Goal: Task Accomplishment & Management: Use online tool/utility

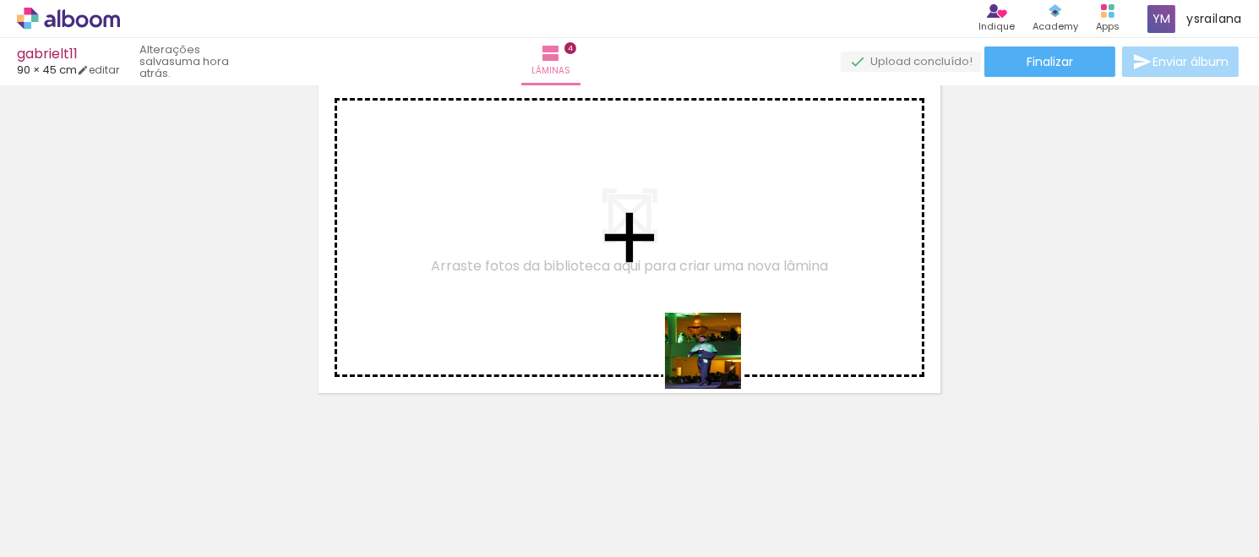
drag, startPoint x: 758, startPoint y: 511, endPoint x: 716, endPoint y: 363, distance: 153.8
click at [716, 363] on quentale-workspace at bounding box center [629, 278] width 1259 height 557
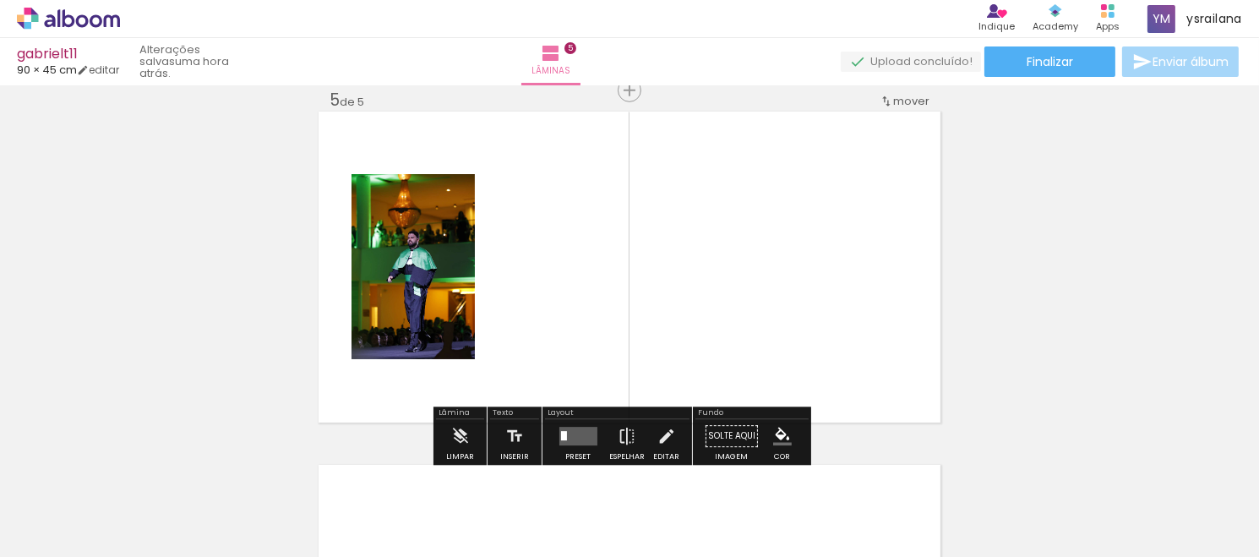
scroll to position [1434, 0]
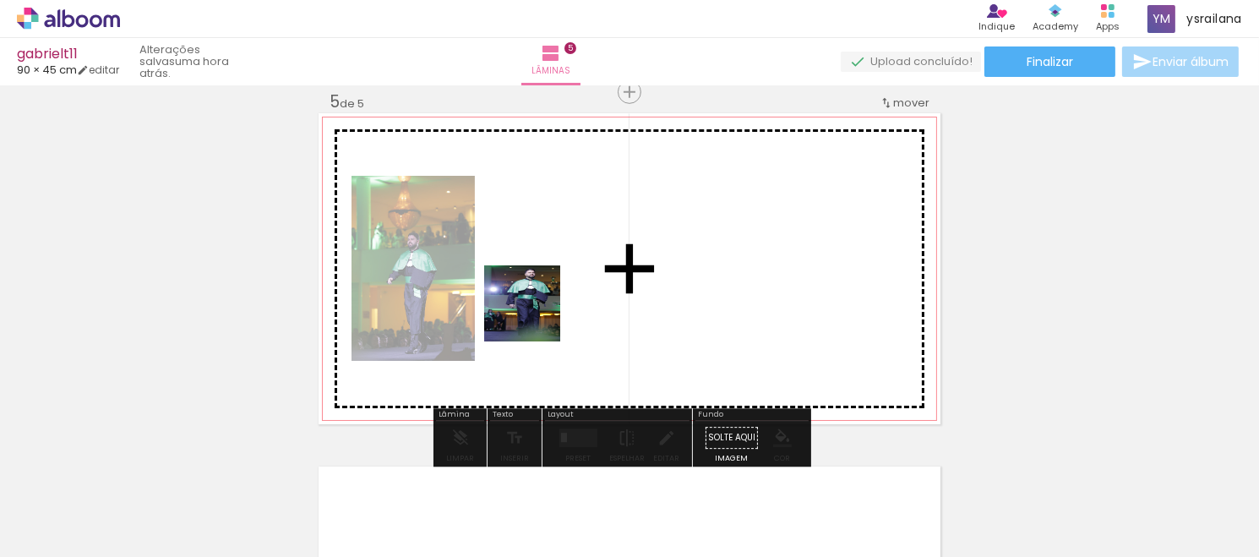
drag, startPoint x: 956, startPoint y: 517, endPoint x: 535, endPoint y: 316, distance: 466.5
click at [535, 316] on quentale-workspace at bounding box center [629, 278] width 1259 height 557
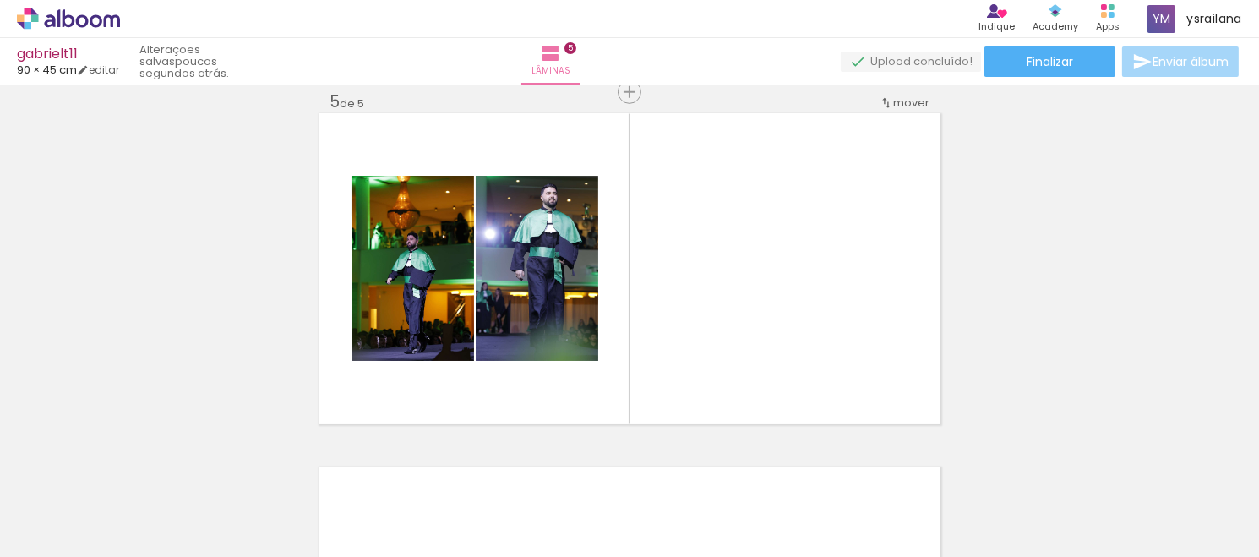
scroll to position [0, 8468]
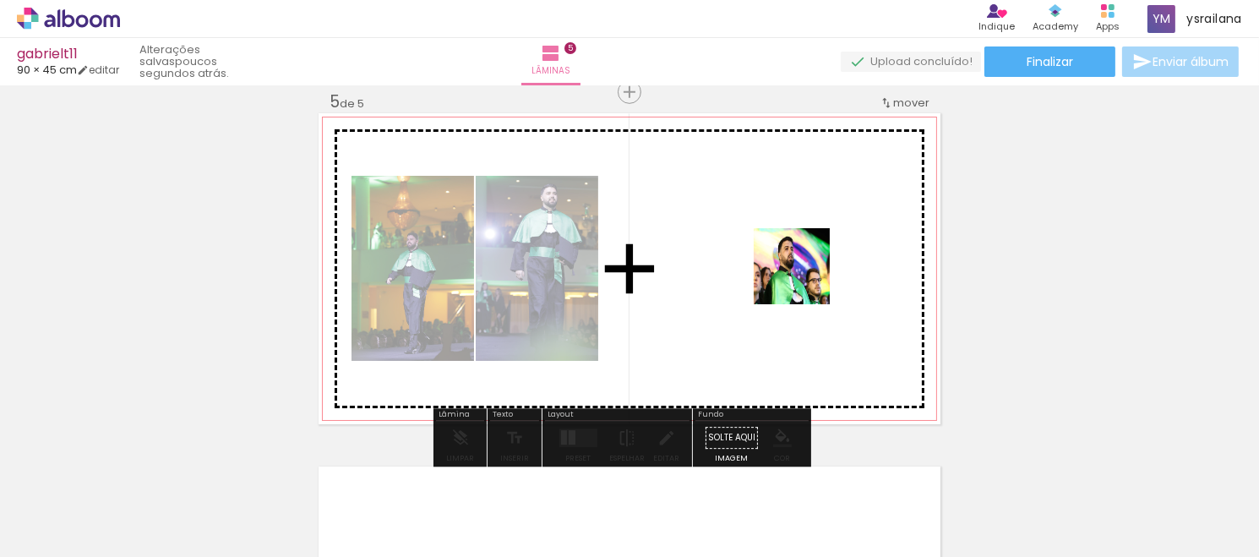
drag, startPoint x: 901, startPoint y: 513, endPoint x: 805, endPoint y: 278, distance: 254.0
click at [805, 278] on quentale-workspace at bounding box center [629, 278] width 1259 height 557
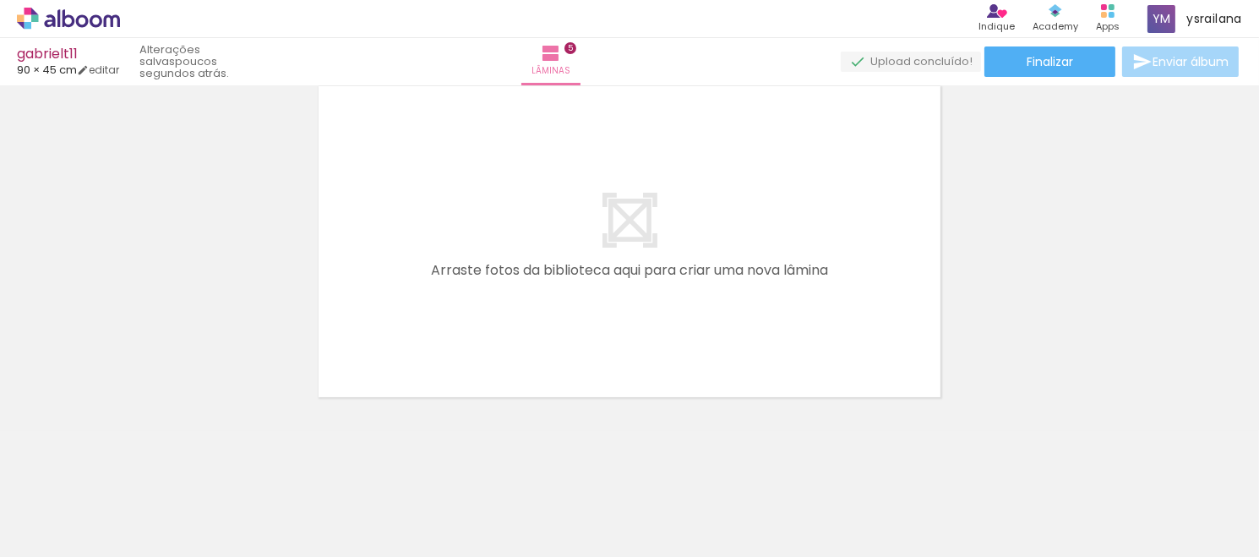
scroll to position [0, 2471]
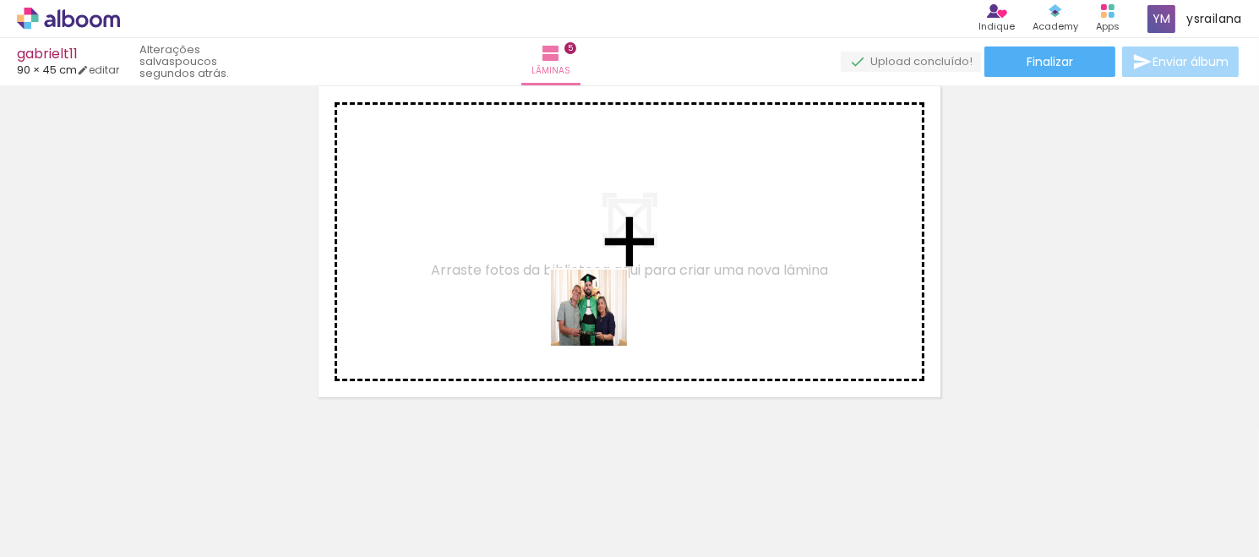
drag, startPoint x: 654, startPoint y: 516, endPoint x: 681, endPoint y: 380, distance: 139.6
click at [601, 320] on quentale-workspace at bounding box center [629, 278] width 1259 height 557
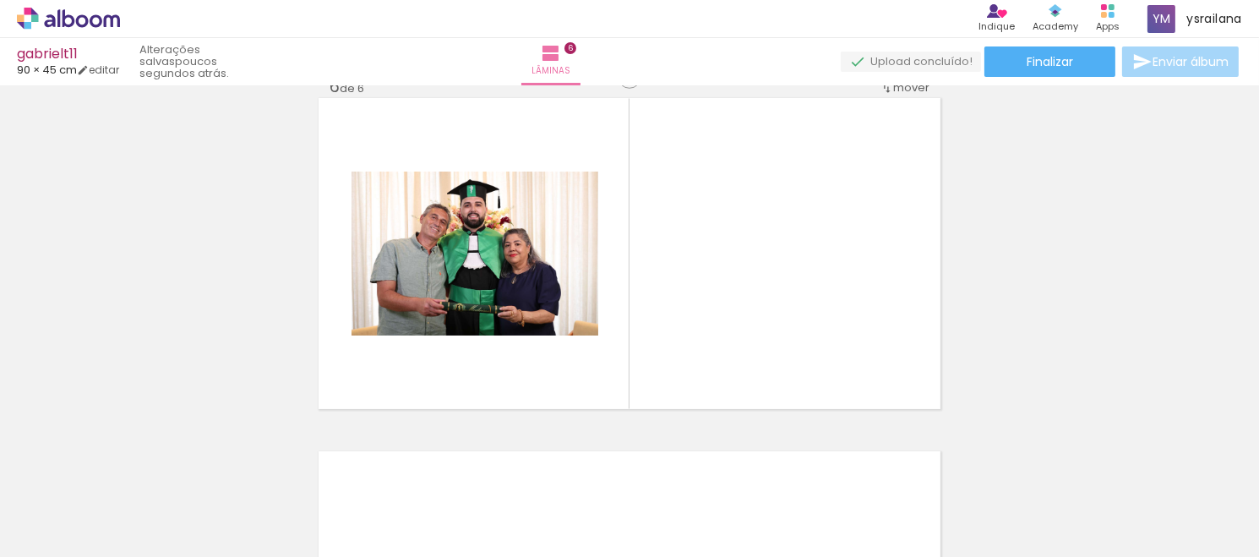
scroll to position [1788, 0]
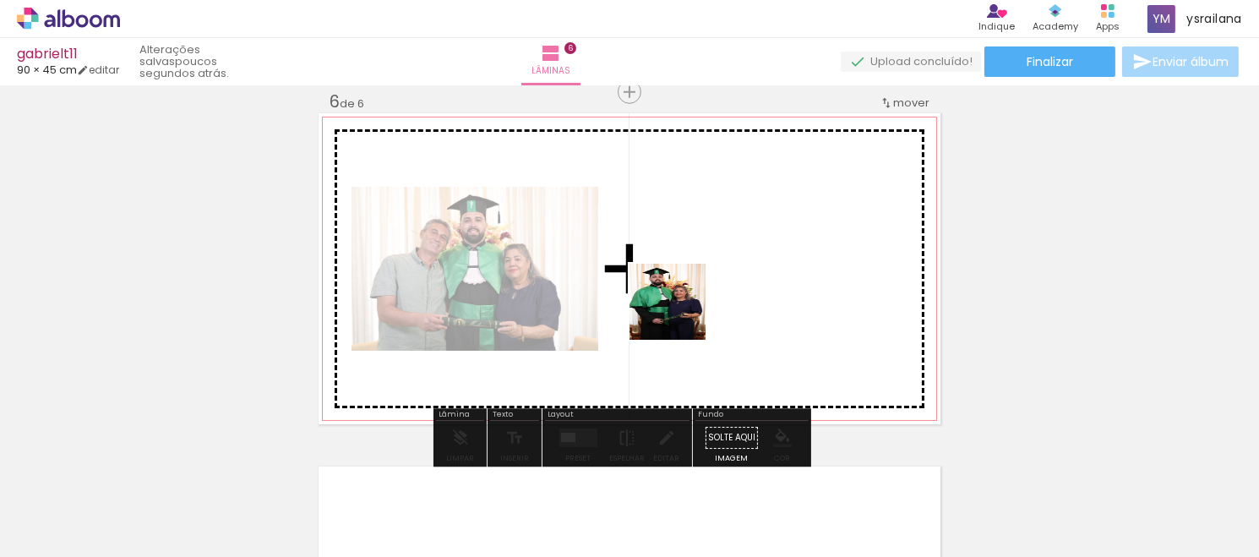
drag, startPoint x: 743, startPoint y: 519, endPoint x: 666, endPoint y: 285, distance: 246.5
click at [666, 285] on quentale-workspace at bounding box center [629, 278] width 1259 height 557
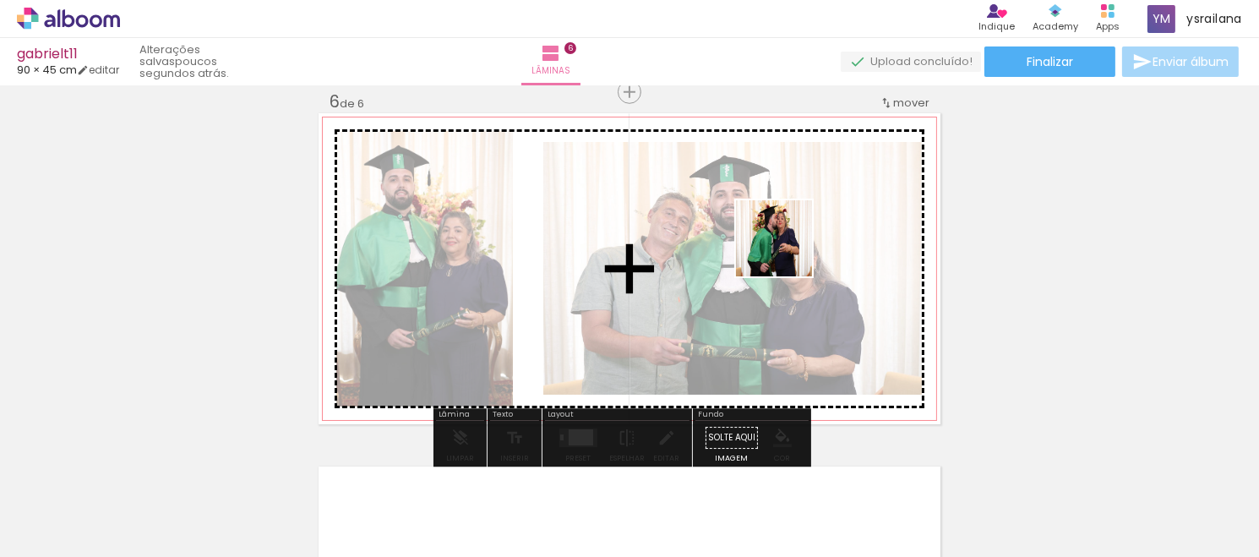
drag, startPoint x: 1021, startPoint y: 502, endPoint x: 787, endPoint y: 251, distance: 343.3
click at [787, 251] on quentale-workspace at bounding box center [629, 278] width 1259 height 557
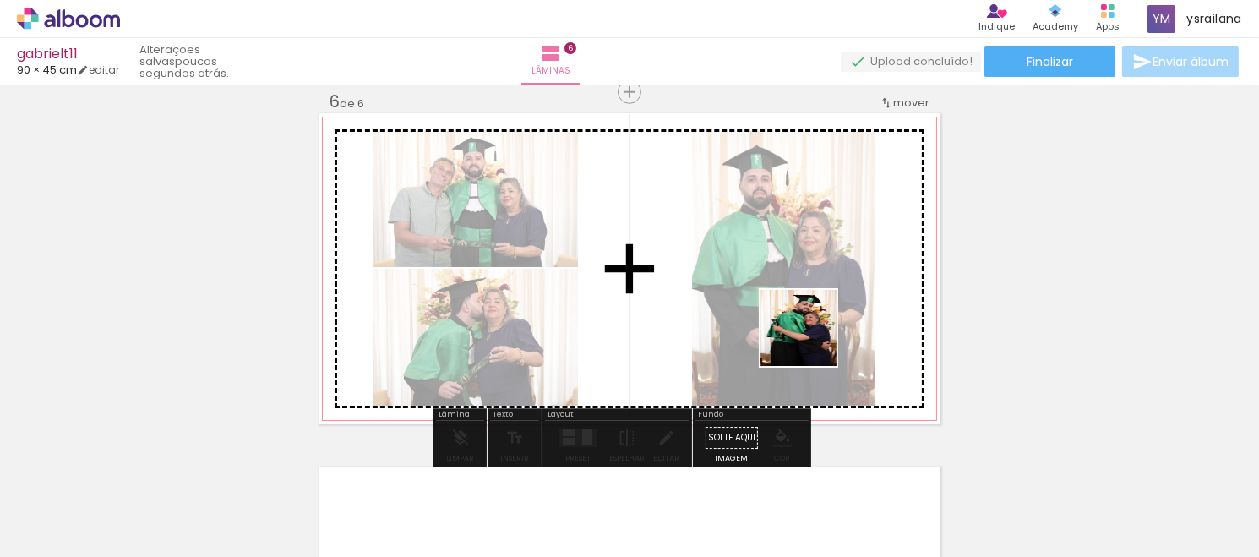
drag, startPoint x: 847, startPoint y: 516, endPoint x: 797, endPoint y: 262, distance: 258.4
click at [797, 262] on quentale-workspace at bounding box center [629, 278] width 1259 height 557
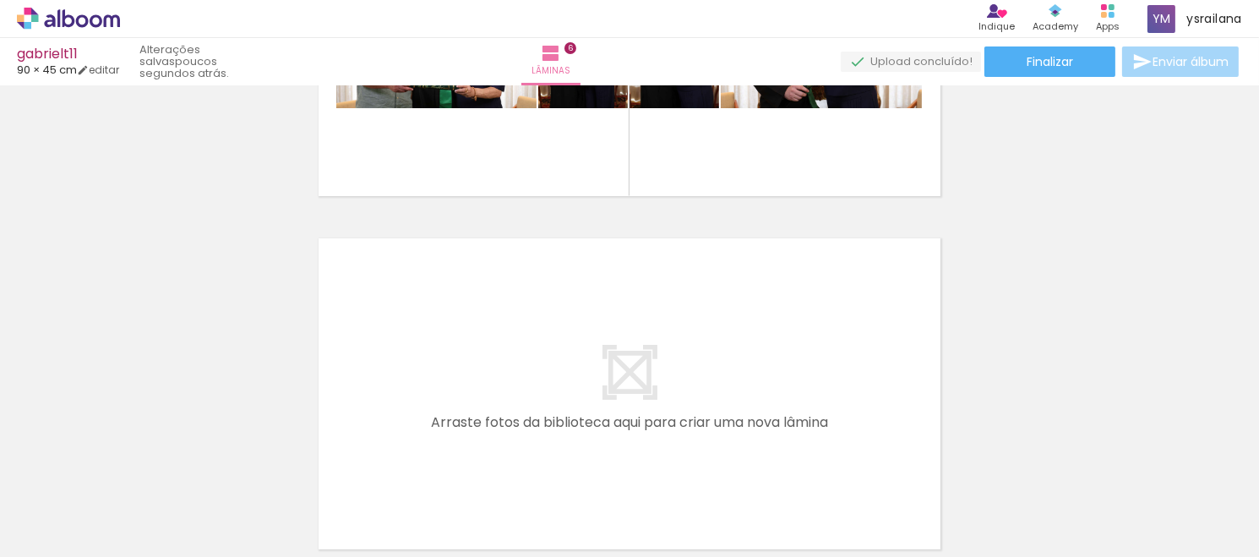
scroll to position [2125, 0]
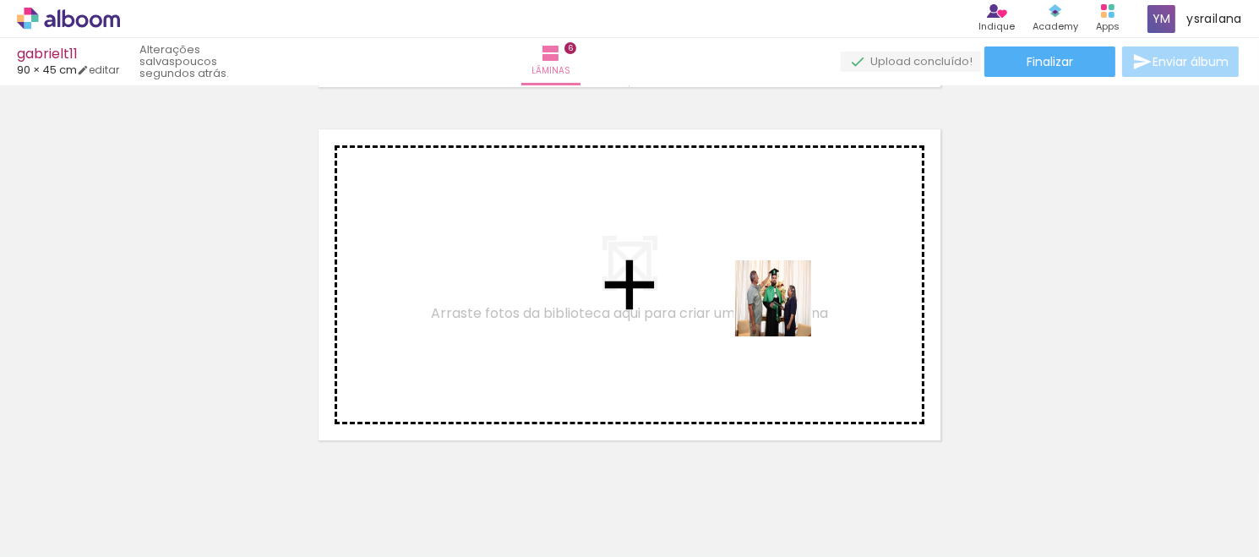
drag, startPoint x: 942, startPoint y: 497, endPoint x: 718, endPoint y: 260, distance: 325.3
click at [718, 260] on quentale-workspace at bounding box center [629, 278] width 1259 height 557
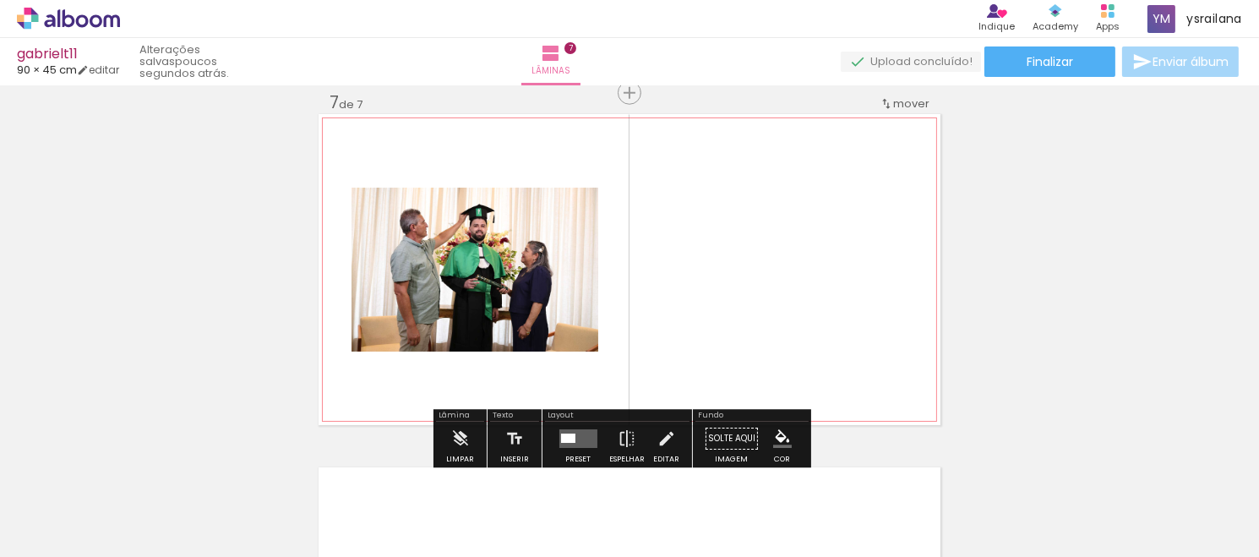
scroll to position [2141, 0]
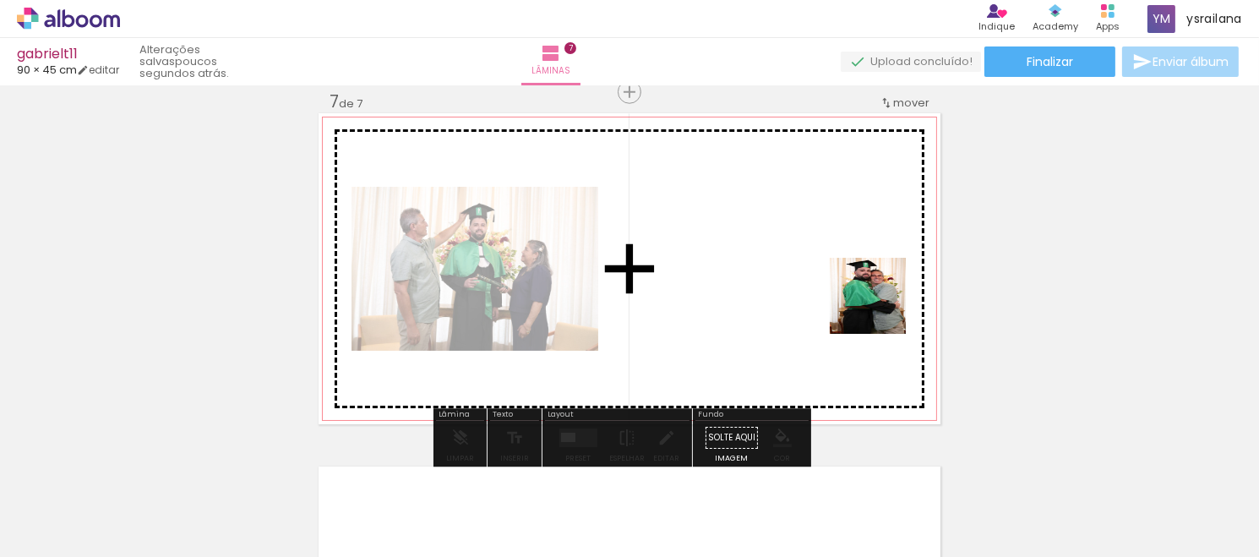
drag, startPoint x: 1218, startPoint y: 523, endPoint x: 846, endPoint y: 292, distance: 437.7
click at [846, 292] on quentale-workspace at bounding box center [629, 278] width 1259 height 557
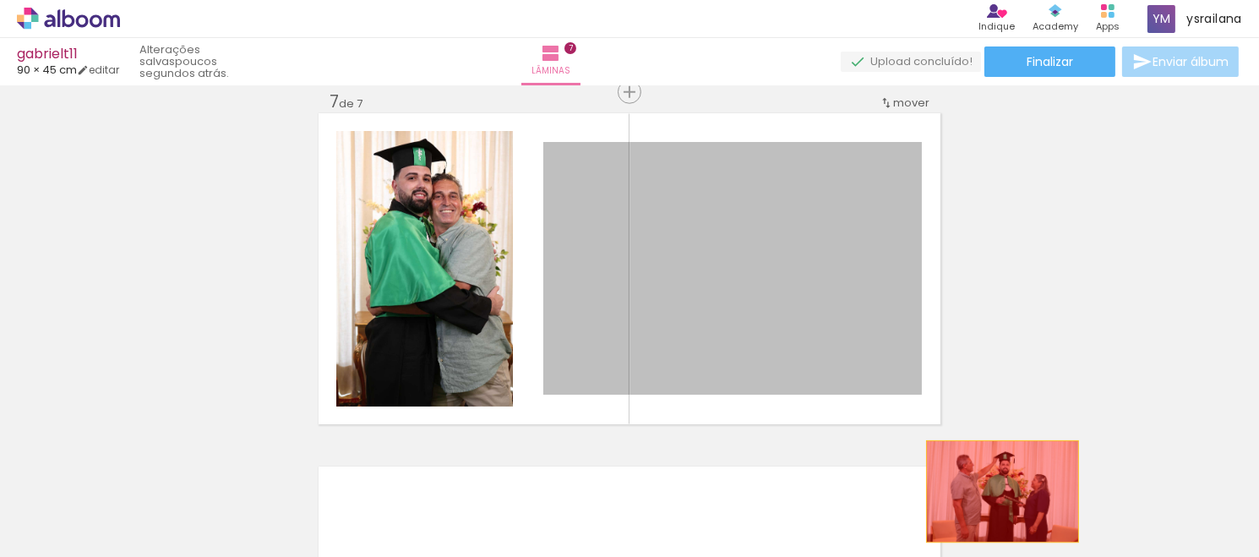
drag, startPoint x: 807, startPoint y: 243, endPoint x: 997, endPoint y: 498, distance: 317.8
click at [997, 498] on quentale-workspace at bounding box center [629, 278] width 1259 height 557
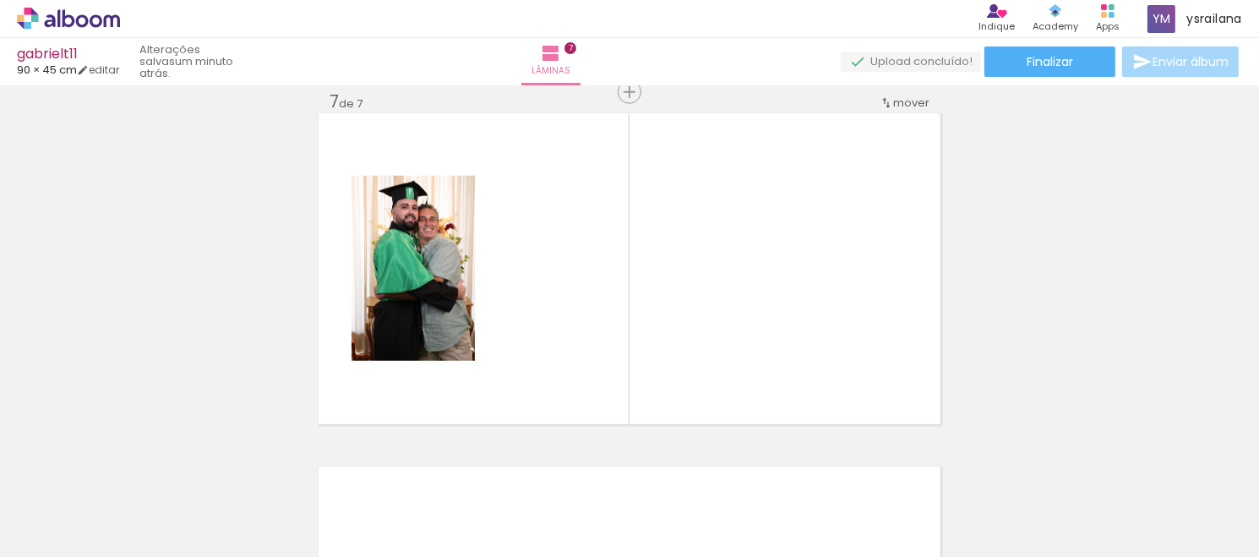
scroll to position [0, 3017]
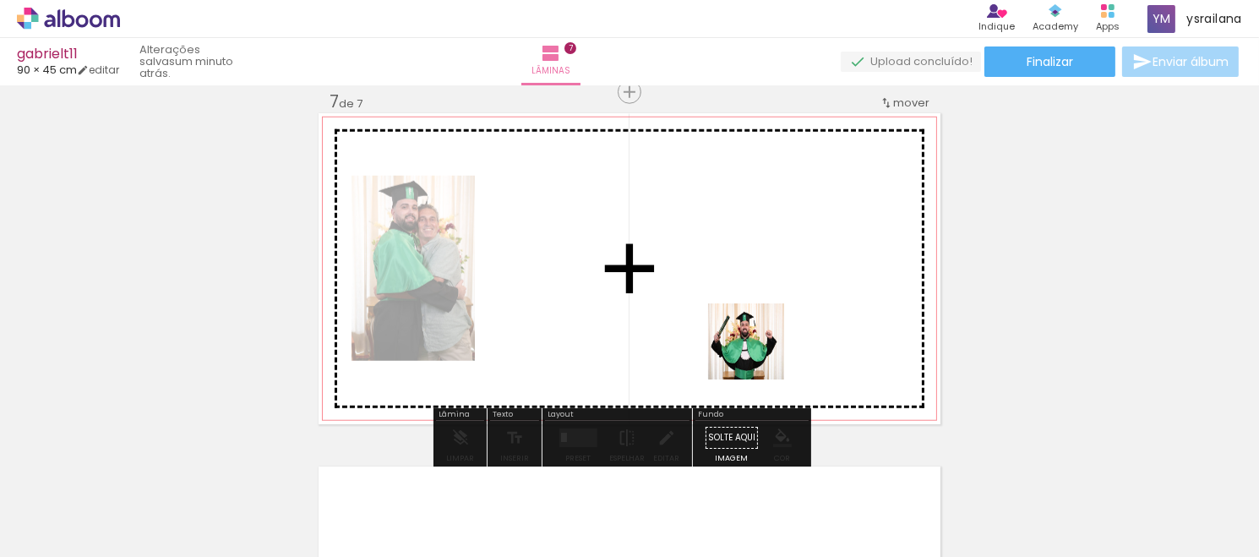
drag, startPoint x: 756, startPoint y: 521, endPoint x: 756, endPoint y: 338, distance: 182.6
click at [756, 338] on quentale-workspace at bounding box center [629, 278] width 1259 height 557
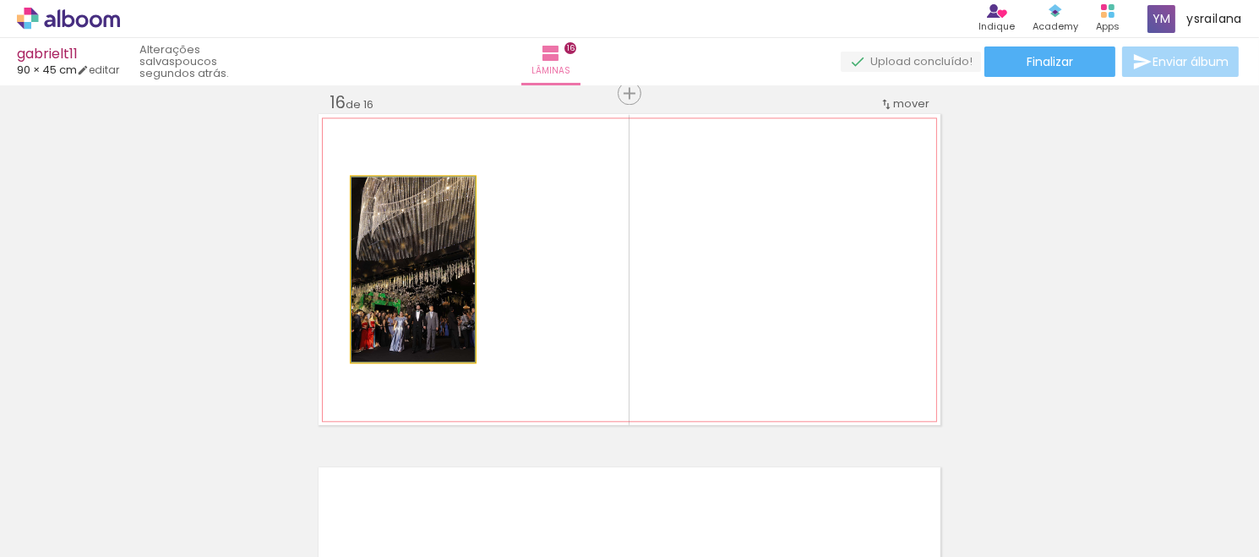
click at [386, 276] on quentale-photo at bounding box center [413, 269] width 123 height 185
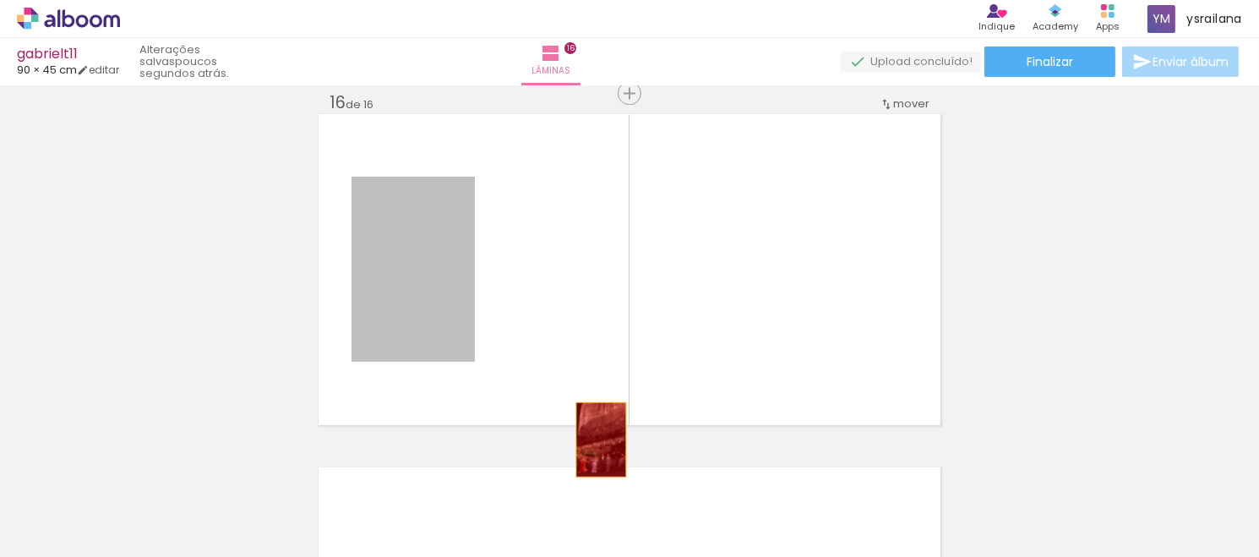
drag, startPoint x: 420, startPoint y: 281, endPoint x: 640, endPoint y: 469, distance: 289.5
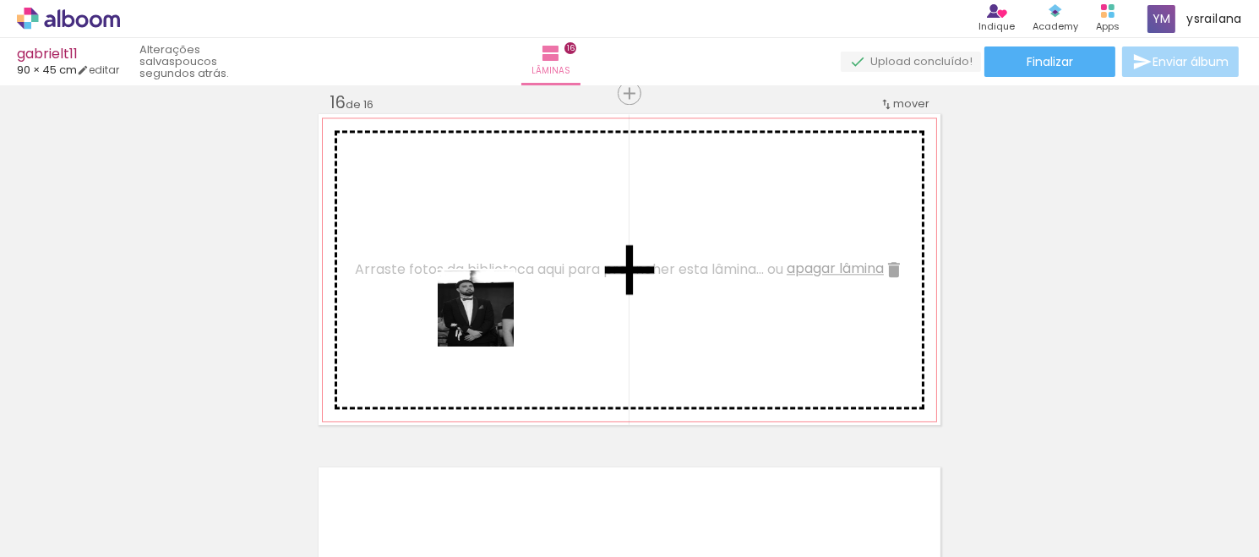
drag, startPoint x: 578, startPoint y: 503, endPoint x: 489, endPoint y: 321, distance: 202.6
click at [489, 321] on quentale-workspace at bounding box center [629, 278] width 1259 height 557
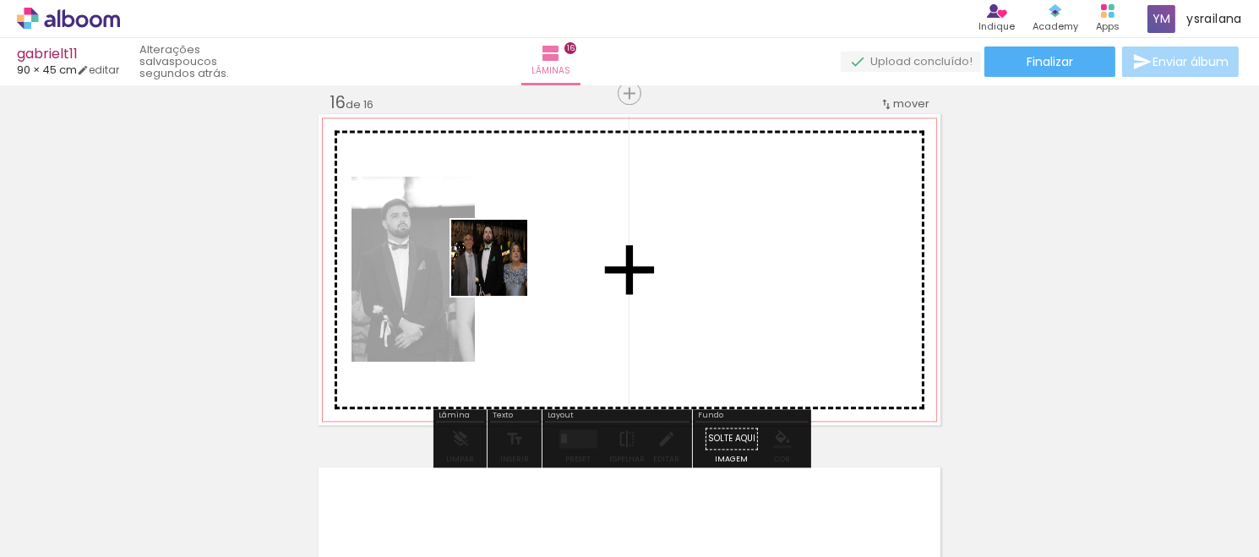
drag, startPoint x: 644, startPoint y: 506, endPoint x: 514, endPoint y: 269, distance: 270.9
click at [513, 269] on quentale-workspace at bounding box center [629, 278] width 1259 height 557
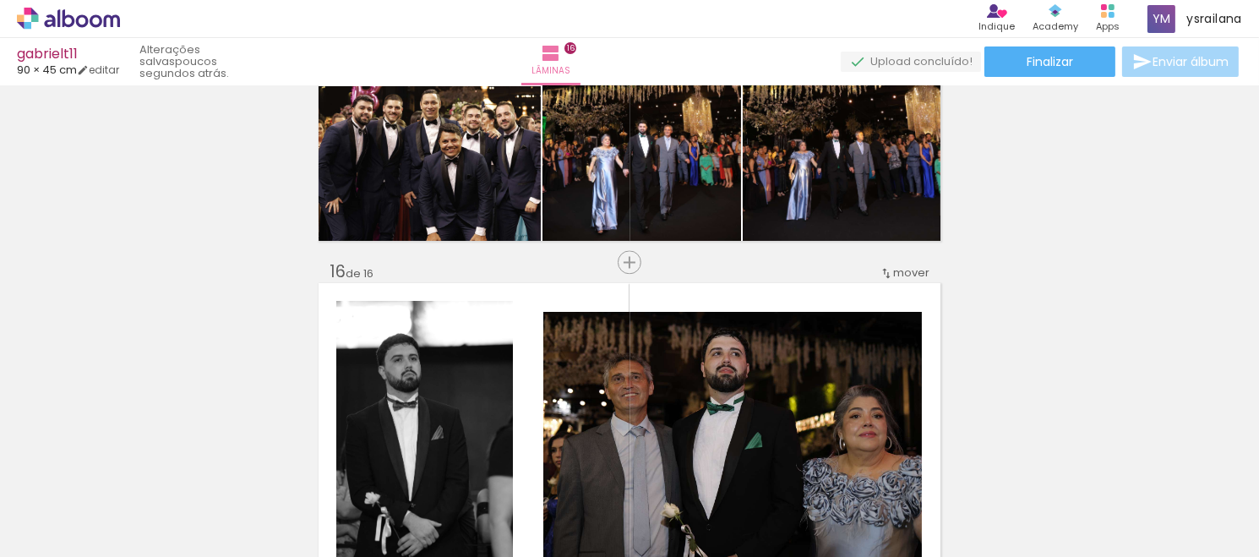
scroll to position [0, 3752]
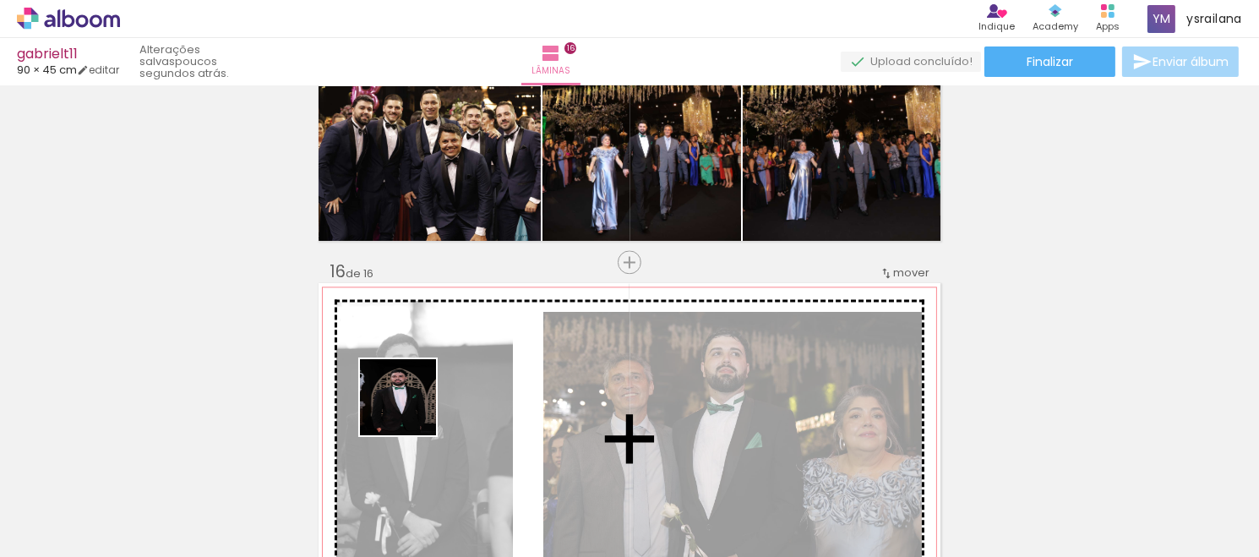
drag, startPoint x: 306, startPoint y: 514, endPoint x: 411, endPoint y: 410, distance: 147.6
click at [411, 410] on quentale-workspace at bounding box center [629, 278] width 1259 height 557
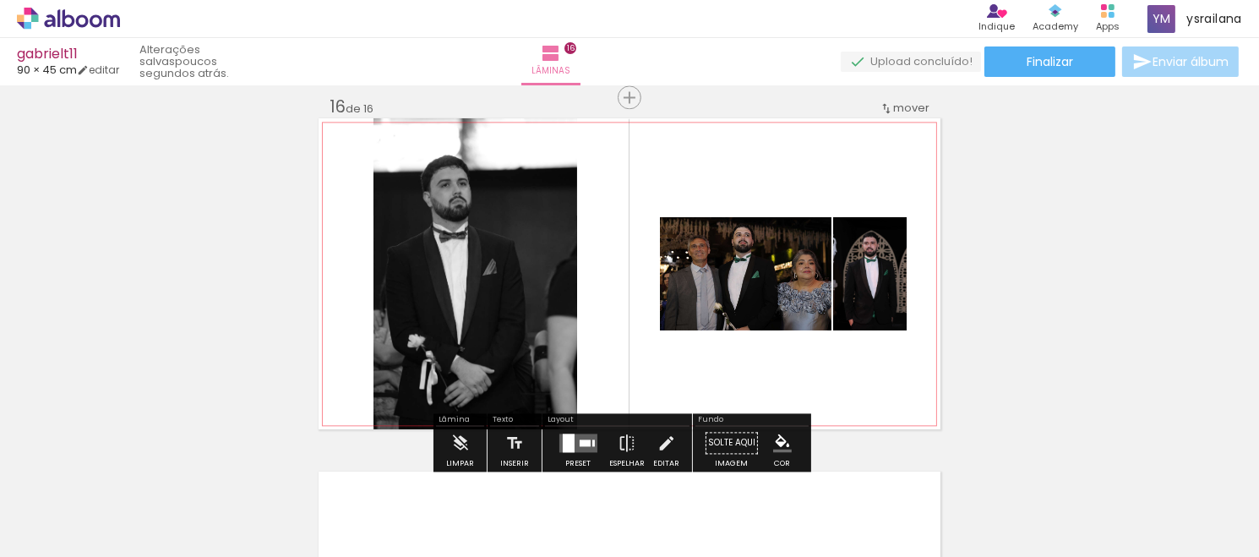
scroll to position [5278, 0]
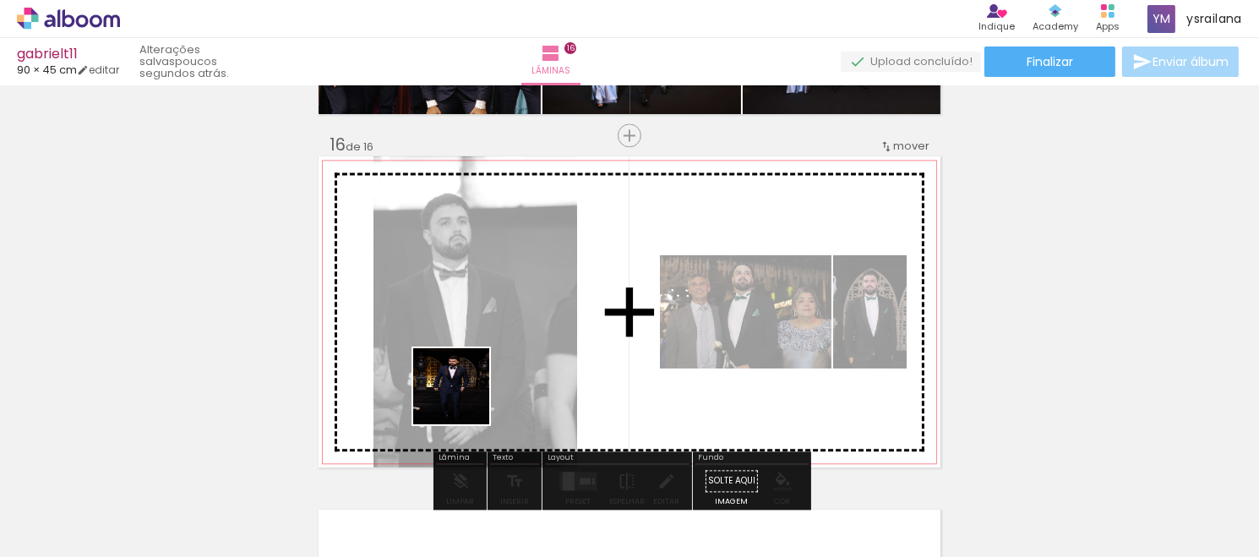
drag, startPoint x: 389, startPoint y: 505, endPoint x: 469, endPoint y: 344, distance: 179.6
click at [469, 344] on quentale-workspace at bounding box center [629, 278] width 1259 height 557
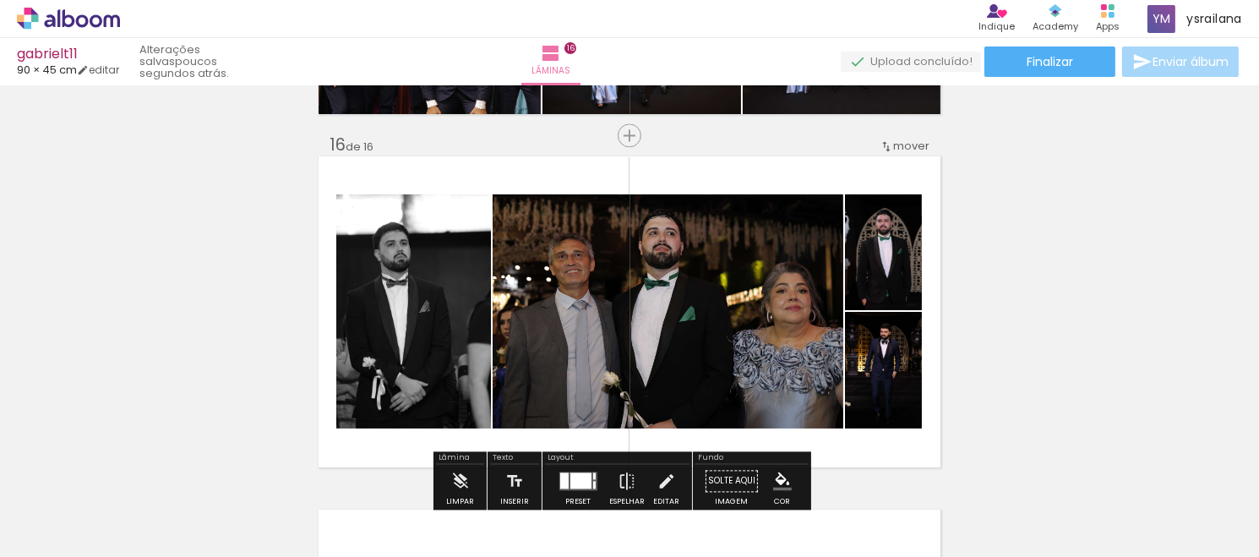
scroll to position [0, 5242]
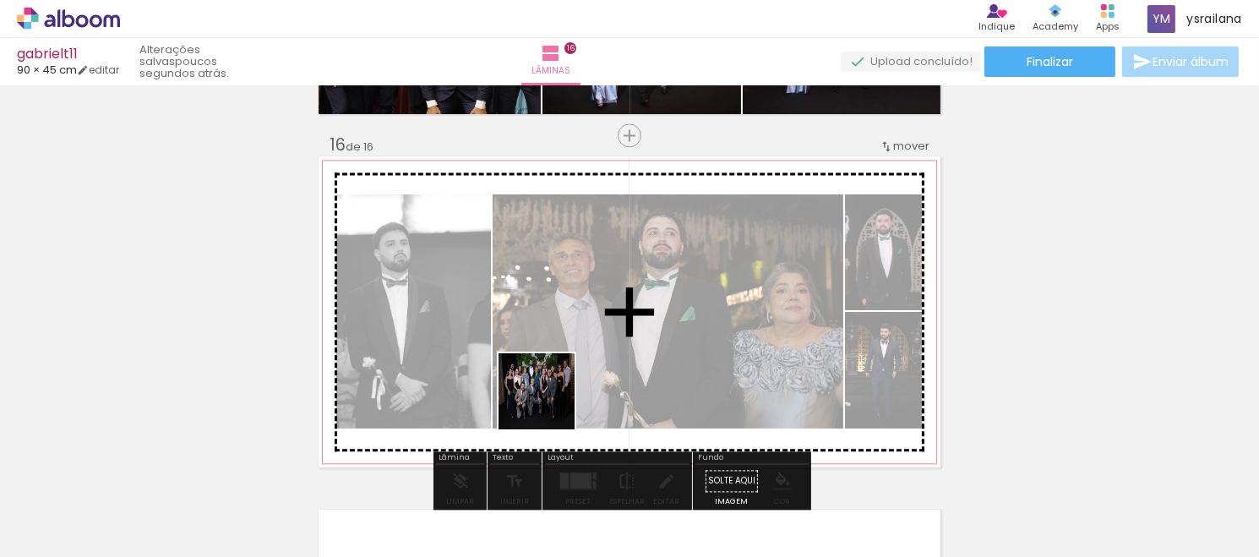
drag, startPoint x: 523, startPoint y: 513, endPoint x: 554, endPoint y: 374, distance: 142.9
click at [553, 383] on quentale-workspace at bounding box center [629, 278] width 1259 height 557
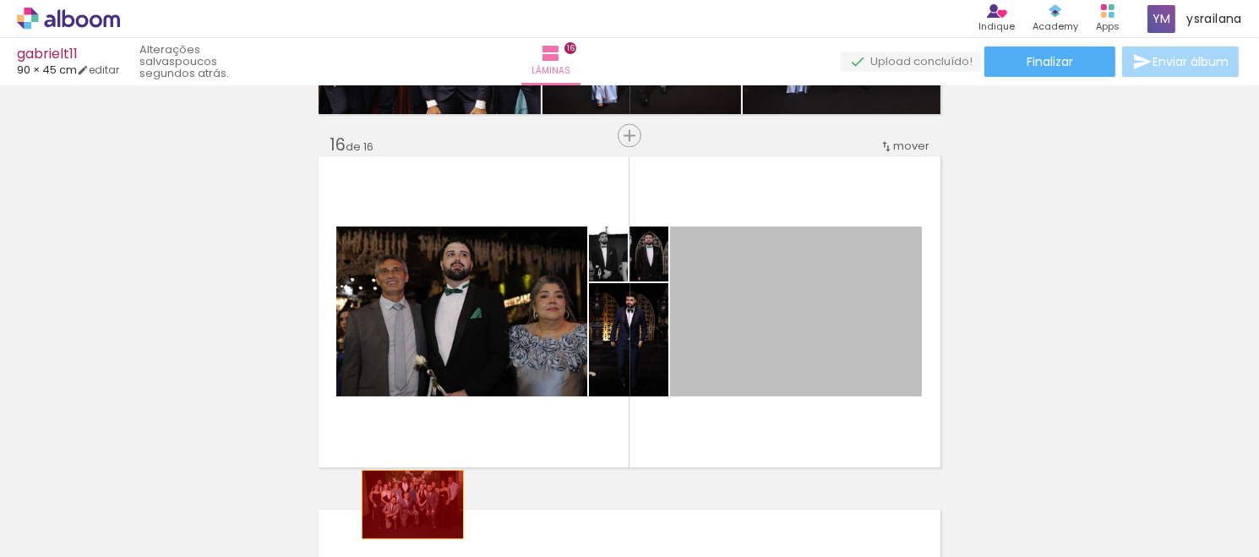
drag, startPoint x: 790, startPoint y: 328, endPoint x: 407, endPoint y: 504, distance: 422.1
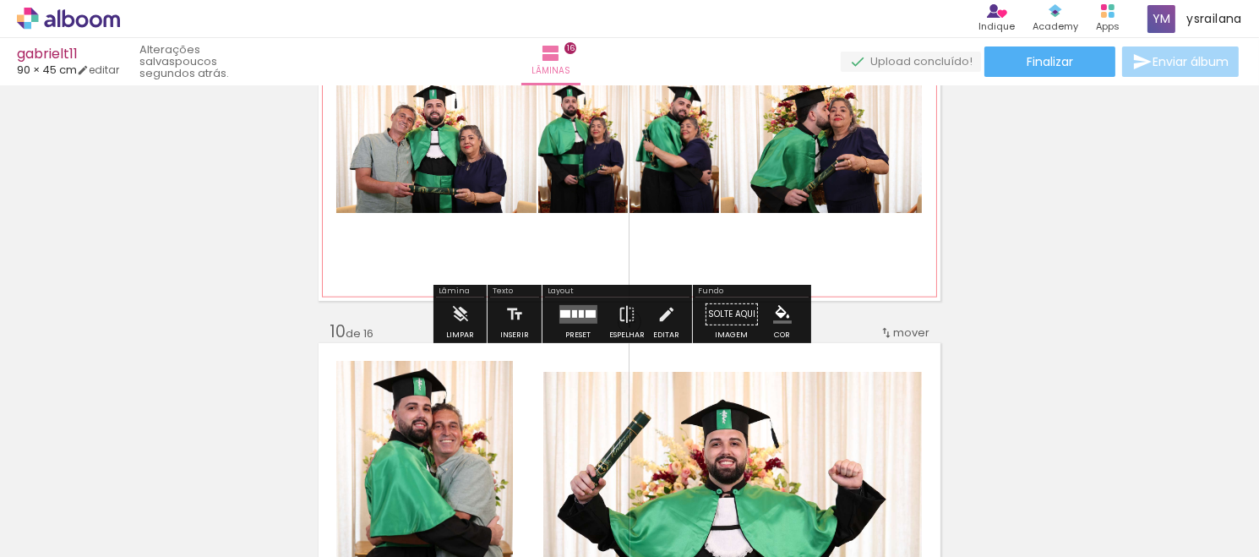
scroll to position [3000, 0]
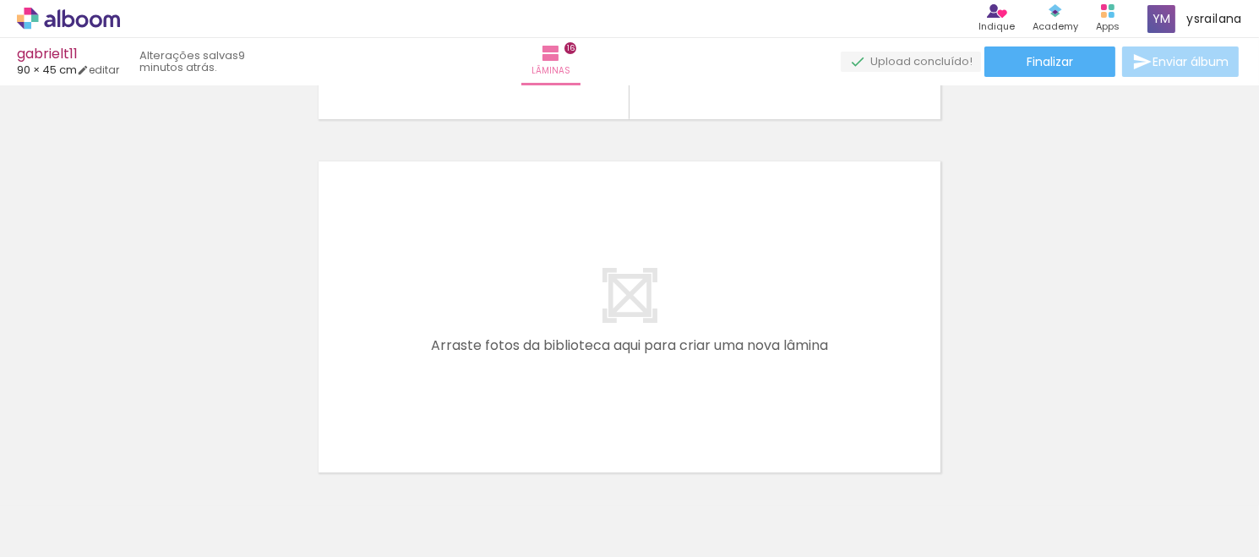
scroll to position [5706, 0]
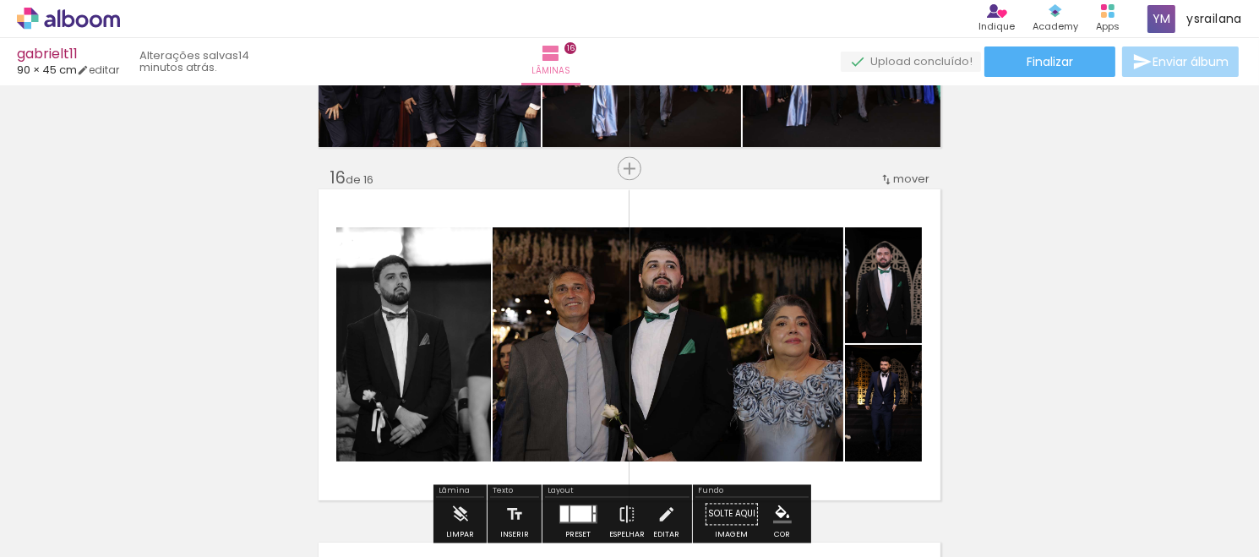
scroll to position [5198, 0]
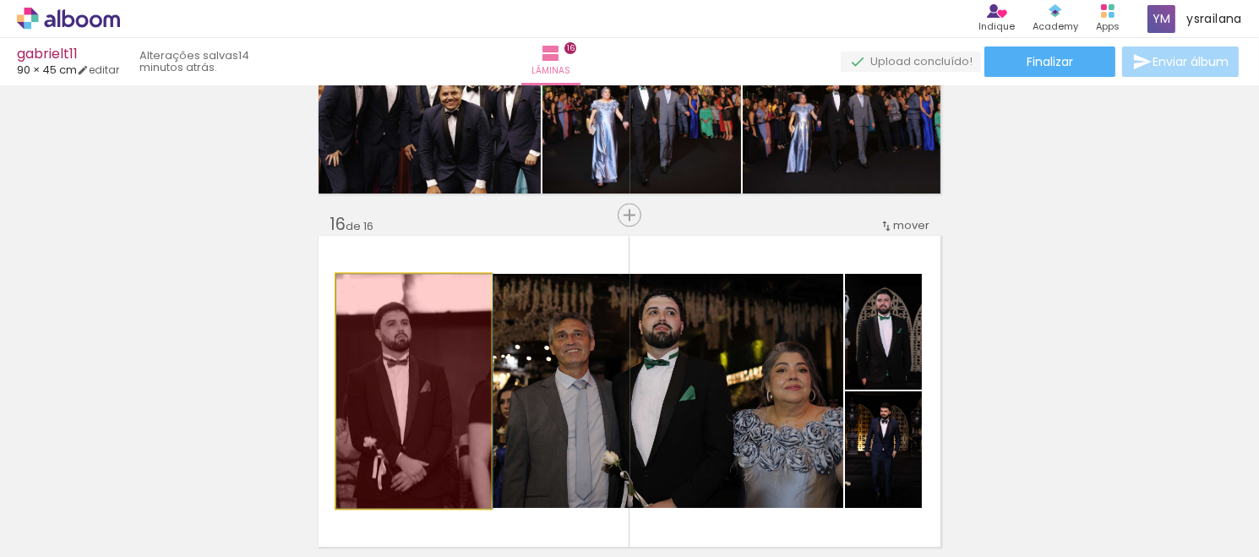
drag, startPoint x: 411, startPoint y: 349, endPoint x: 426, endPoint y: 520, distance: 171.4
click at [426, 520] on quentale-workspace at bounding box center [629, 278] width 1259 height 557
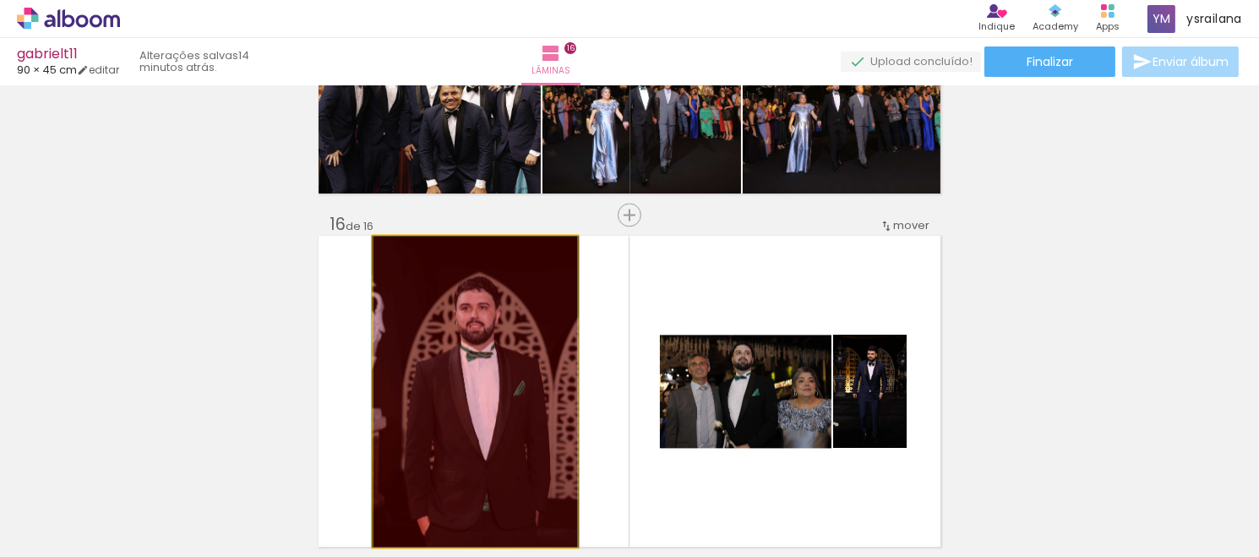
drag, startPoint x: 558, startPoint y: 381, endPoint x: 558, endPoint y: 500, distance: 118.3
click at [558, 500] on quentale-workspace at bounding box center [629, 278] width 1259 height 557
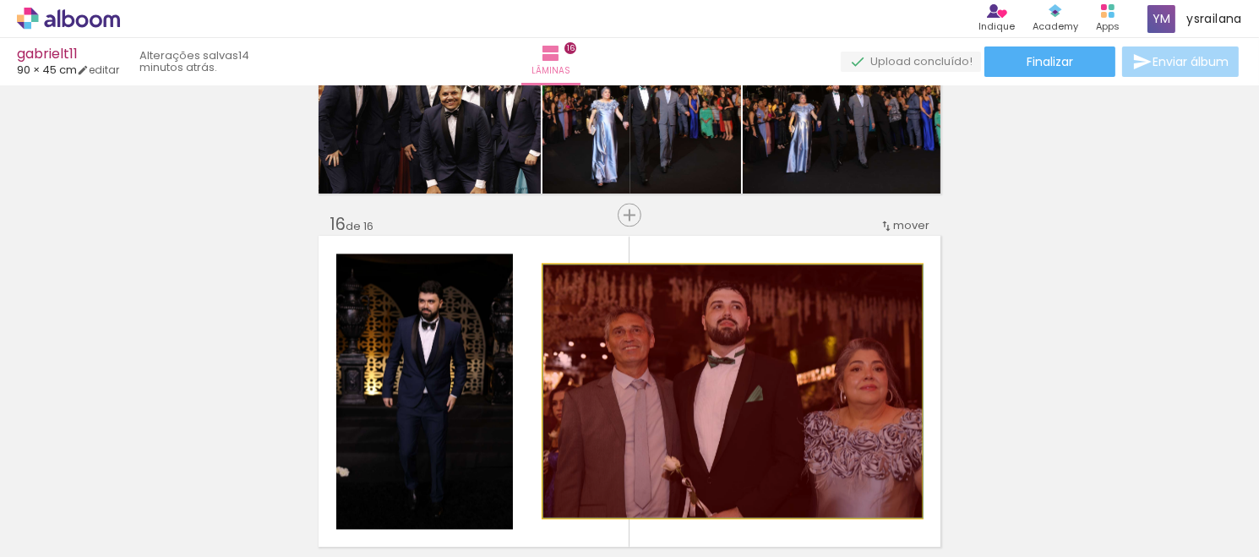
drag, startPoint x: 700, startPoint y: 389, endPoint x: 718, endPoint y: 504, distance: 116.3
click at [718, 504] on quentale-workspace at bounding box center [629, 278] width 1259 height 557
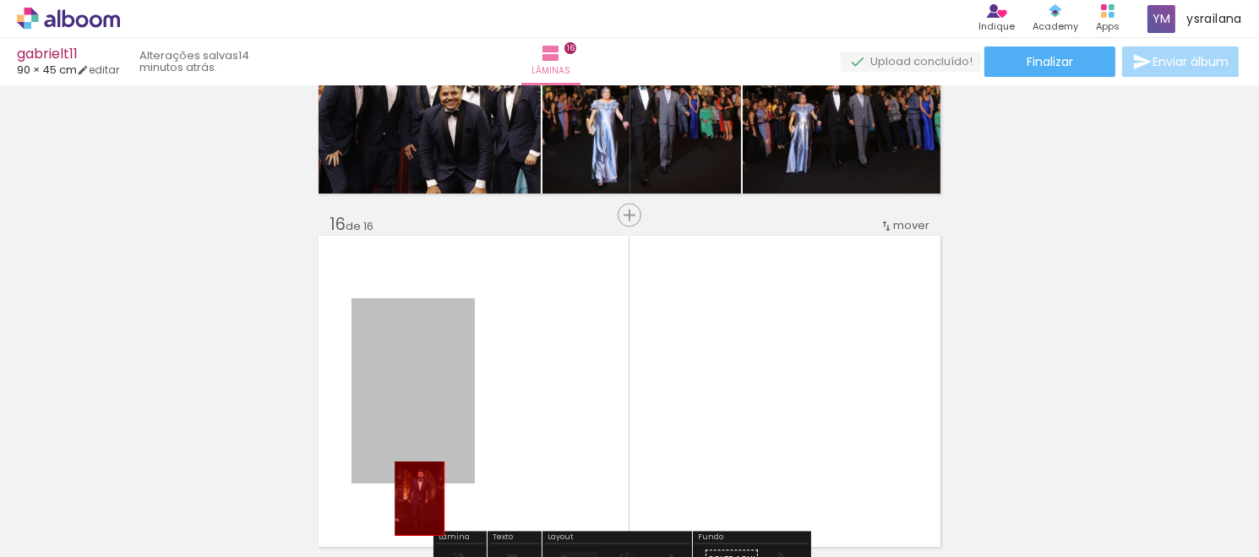
drag, startPoint x: 399, startPoint y: 358, endPoint x: 408, endPoint y: 500, distance: 141.5
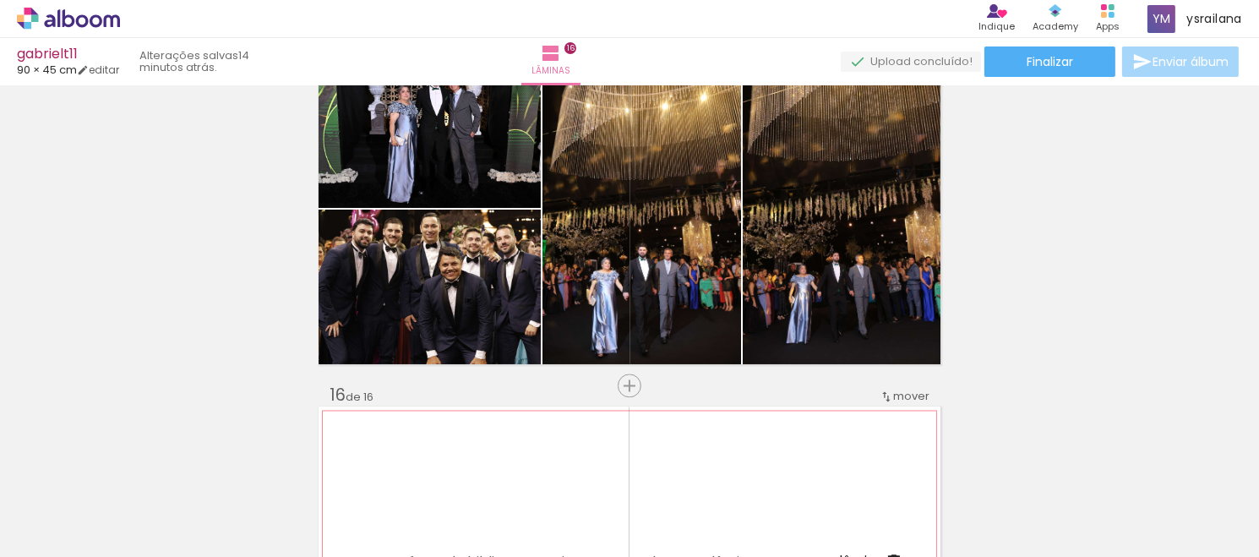
scroll to position [4945, 0]
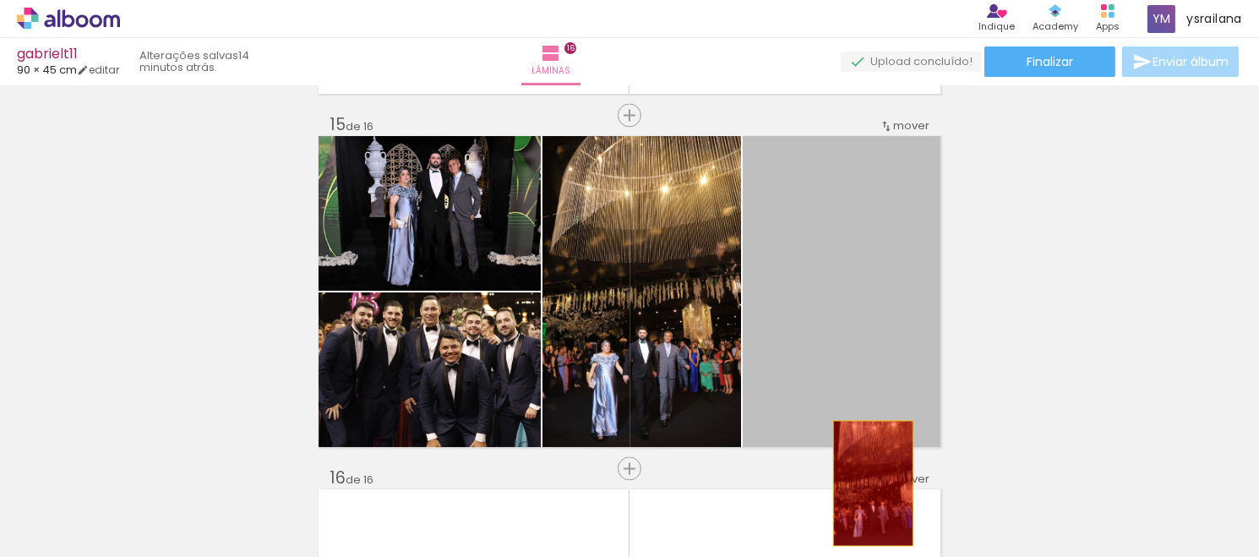
drag, startPoint x: 850, startPoint y: 309, endPoint x: 857, endPoint y: 525, distance: 215.7
click at [857, 525] on quentale-workspace at bounding box center [629, 278] width 1259 height 557
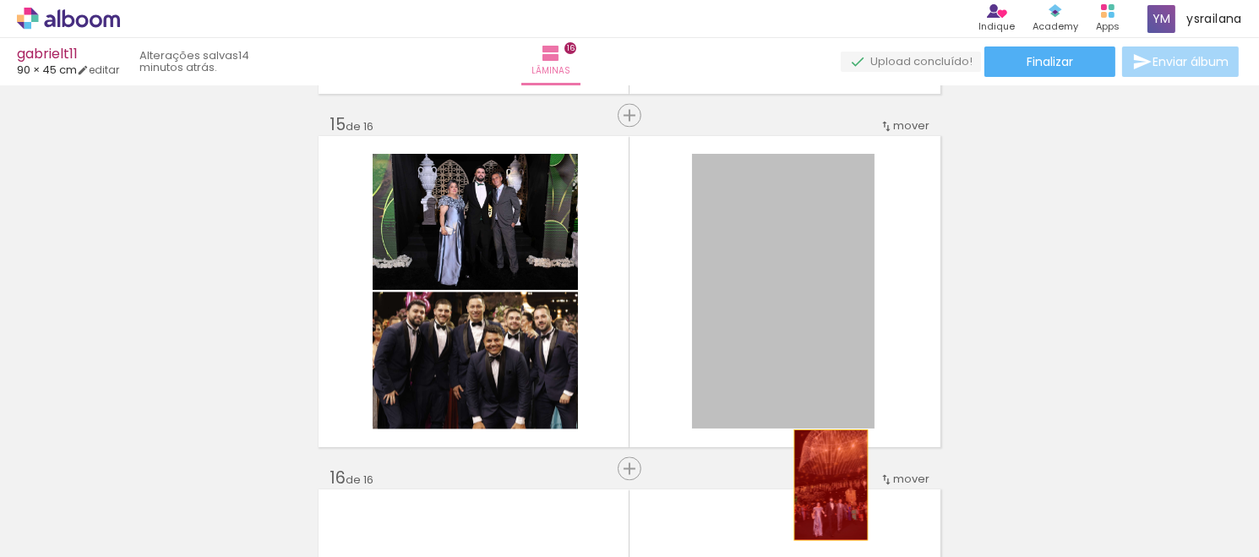
drag, startPoint x: 777, startPoint y: 295, endPoint x: 822, endPoint y: 515, distance: 224.5
click at [822, 515] on quentale-workspace at bounding box center [629, 278] width 1259 height 557
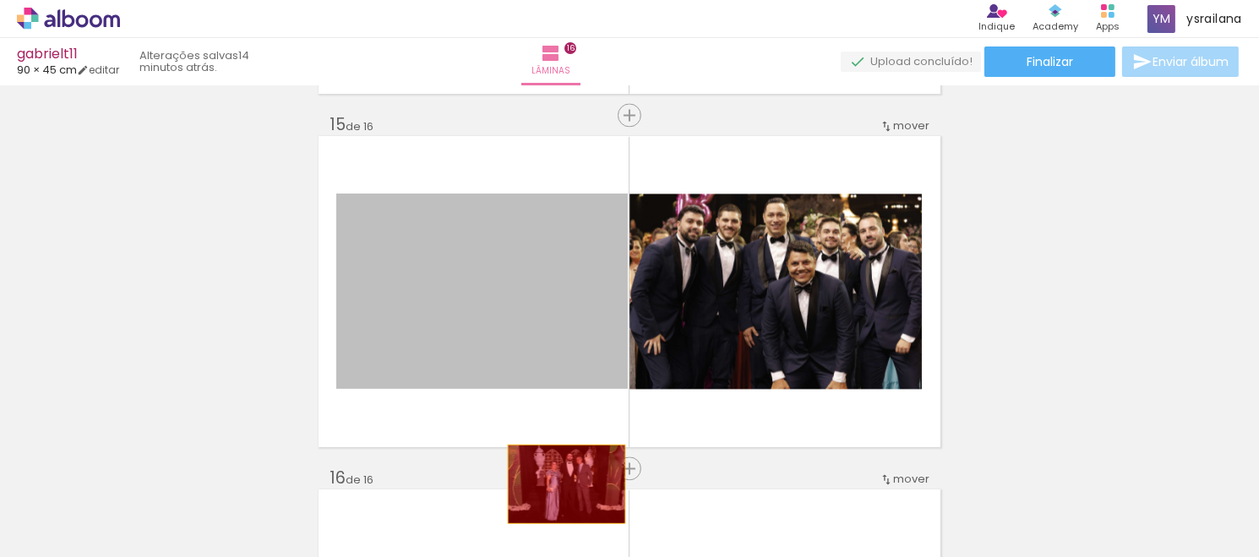
drag, startPoint x: 510, startPoint y: 283, endPoint x: 612, endPoint y: 311, distance: 106.0
click at [556, 486] on quentale-workspace at bounding box center [629, 278] width 1259 height 557
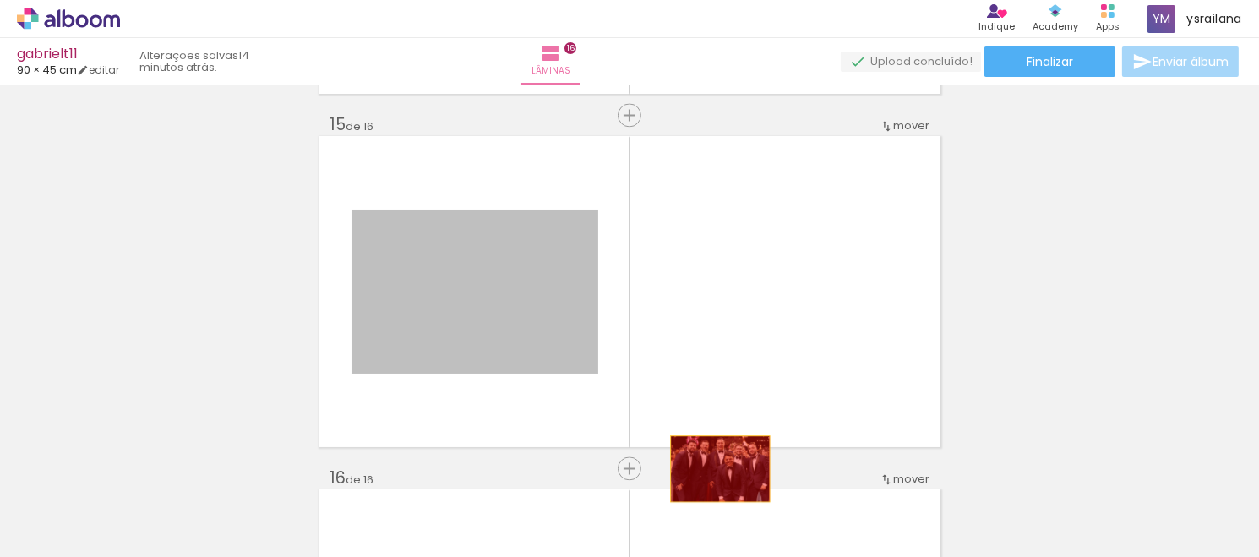
drag, startPoint x: 524, startPoint y: 298, endPoint x: 724, endPoint y: 510, distance: 291.2
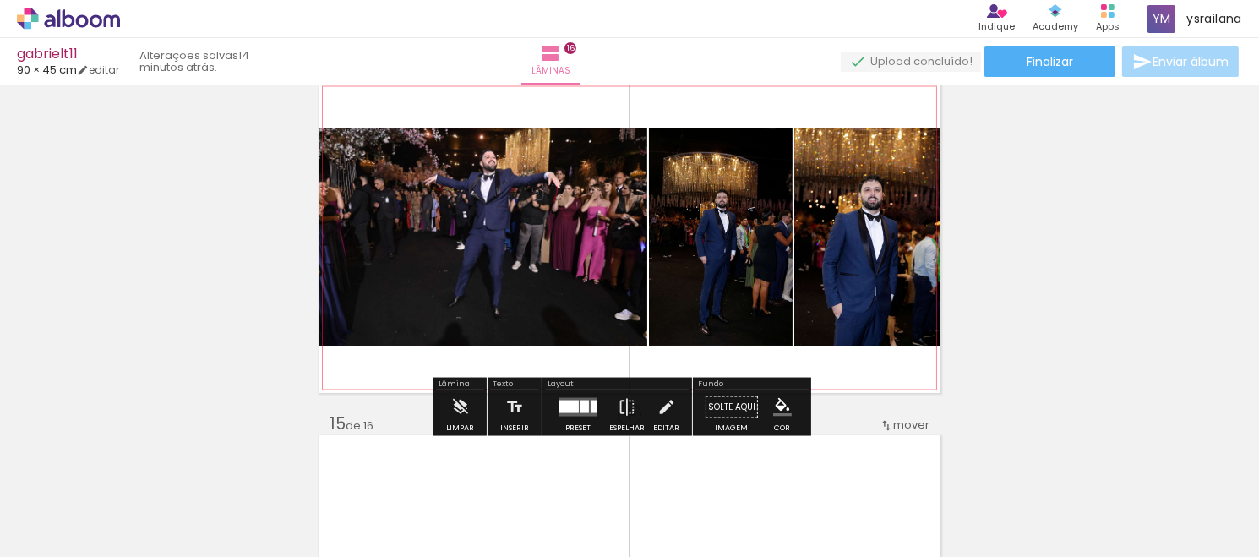
scroll to position [4691, 0]
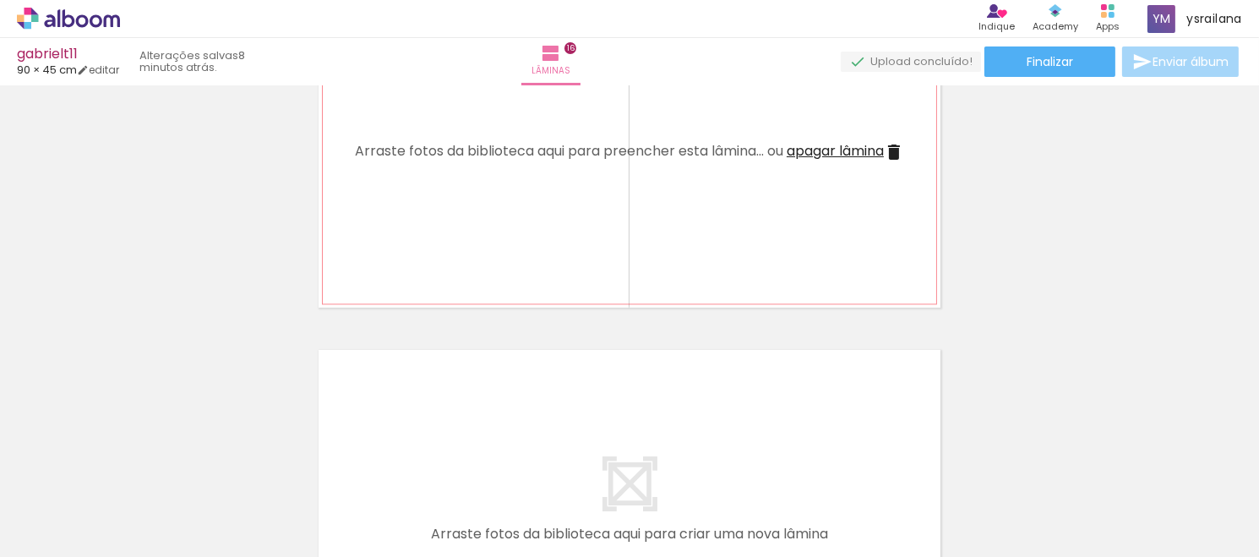
scroll to position [5367, 0]
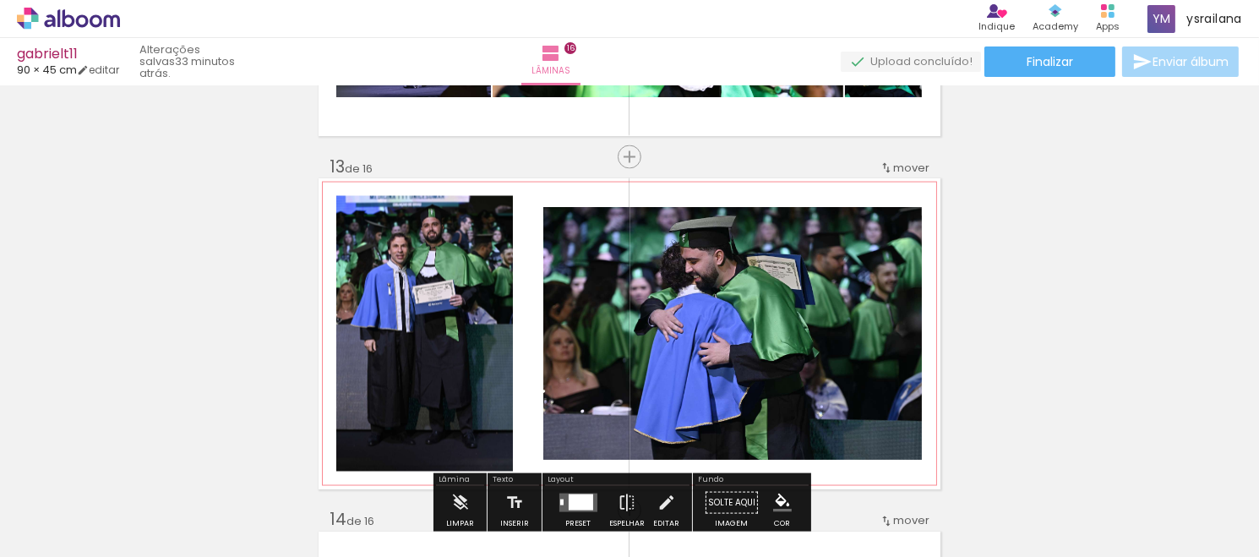
scroll to position [4184, 0]
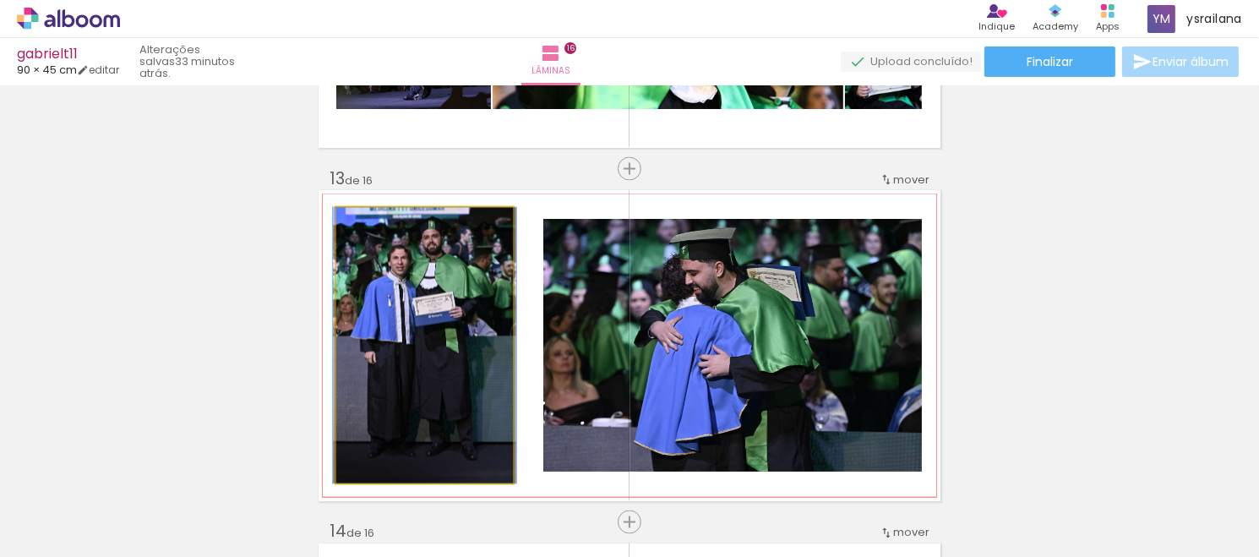
drag, startPoint x: 368, startPoint y: 222, endPoint x: 349, endPoint y: 229, distance: 19.8
type paper-slider "100"
click at [349, 229] on div at bounding box center [399, 225] width 117 height 25
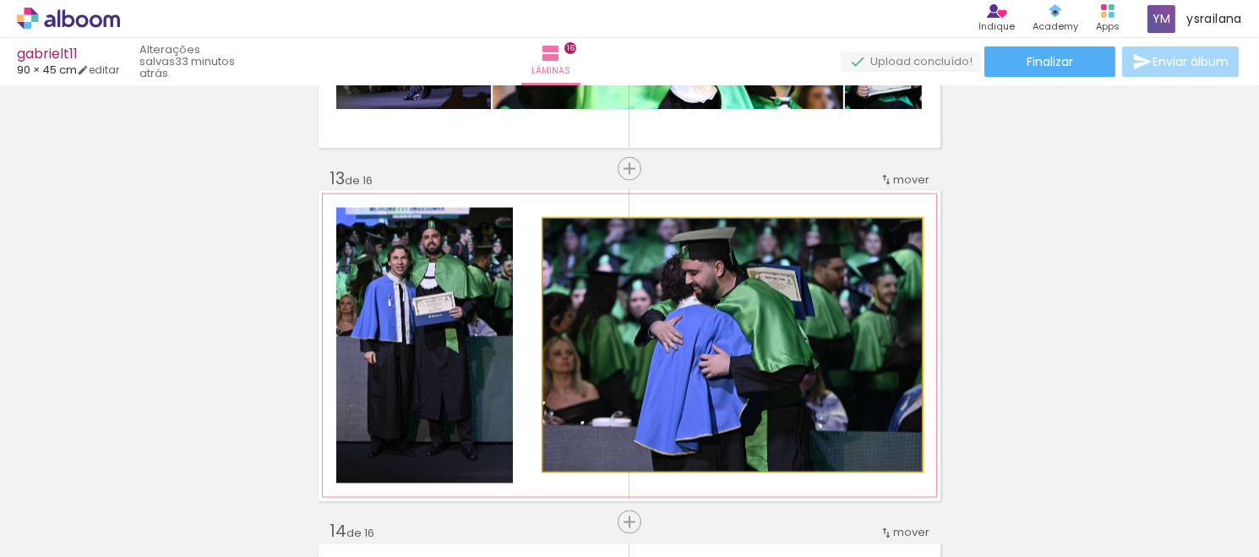
click at [792, 303] on quentale-photo at bounding box center [733, 345] width 379 height 253
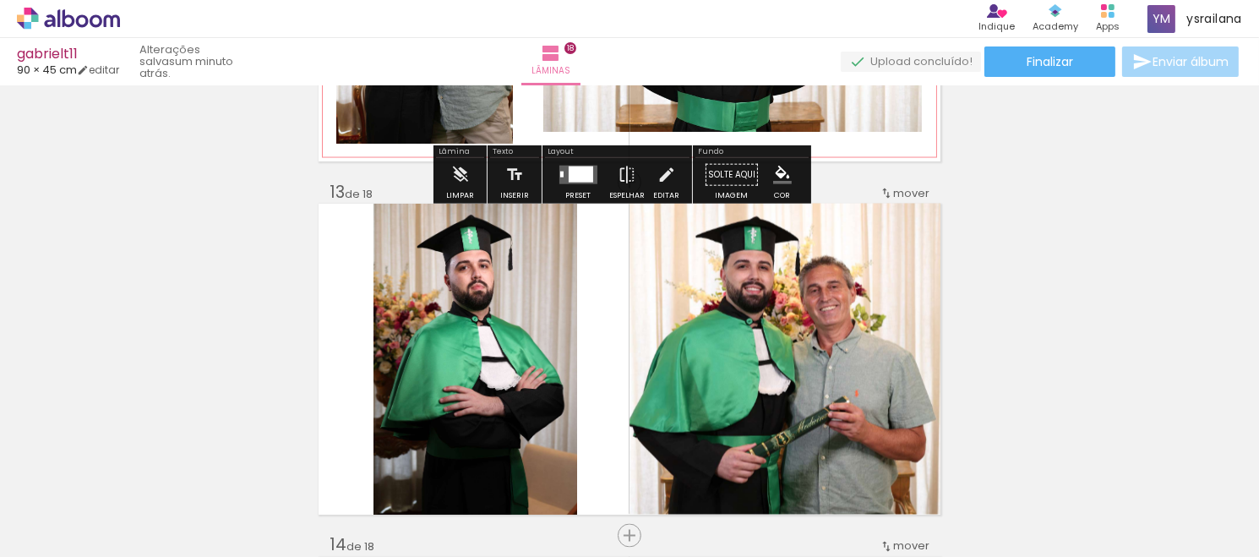
scroll to position [4269, 0]
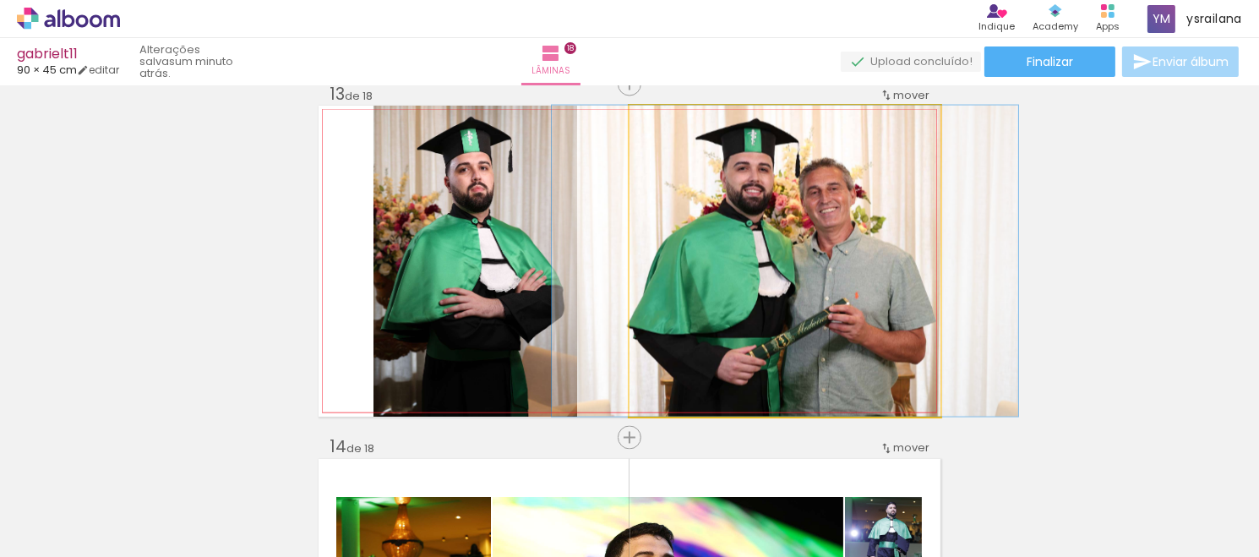
click at [832, 228] on quentale-photo at bounding box center [785, 261] width 311 height 311
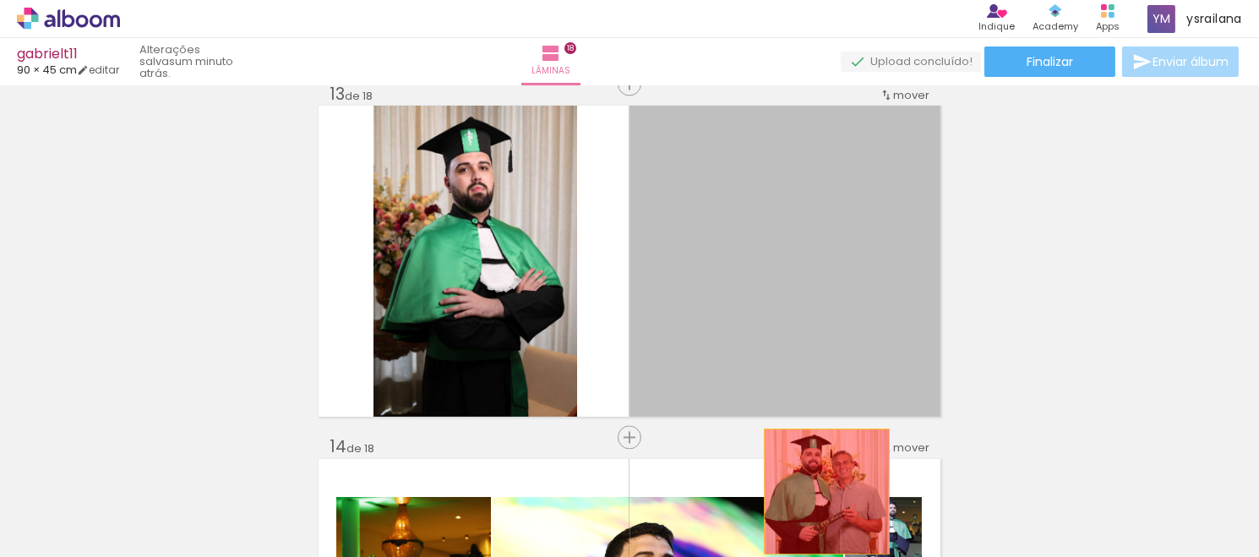
drag, startPoint x: 812, startPoint y: 223, endPoint x: 818, endPoint y: 504, distance: 280.7
click at [818, 505] on quentale-workspace at bounding box center [629, 278] width 1259 height 557
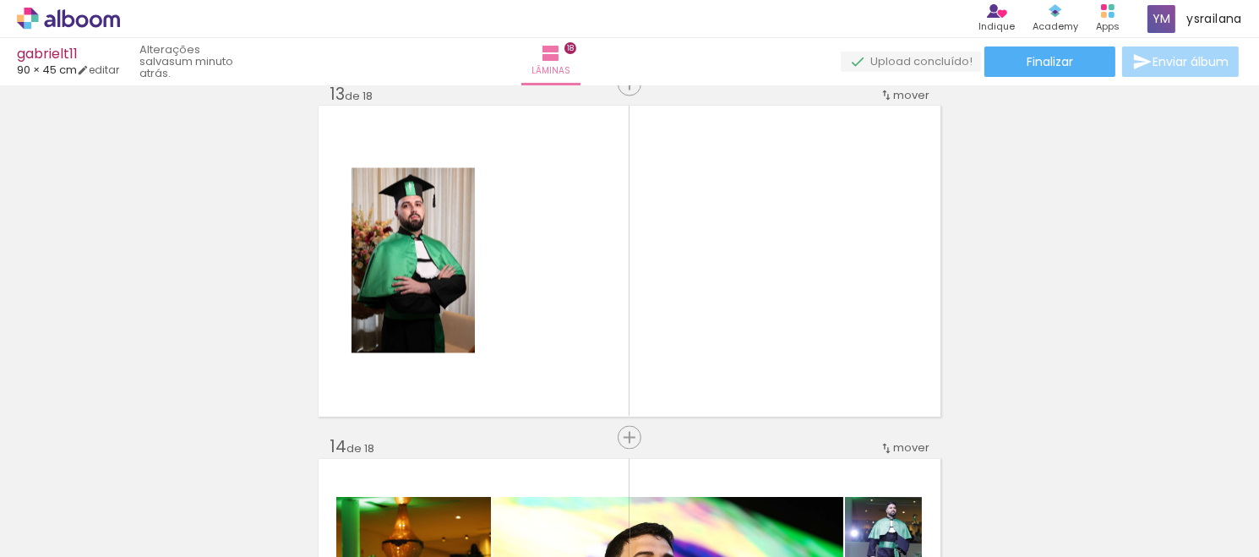
scroll to position [0, 2553]
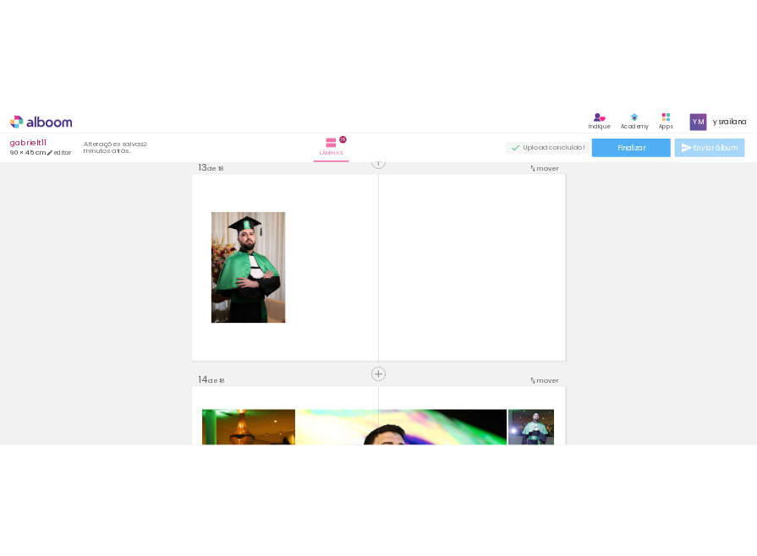
scroll to position [0, 2553]
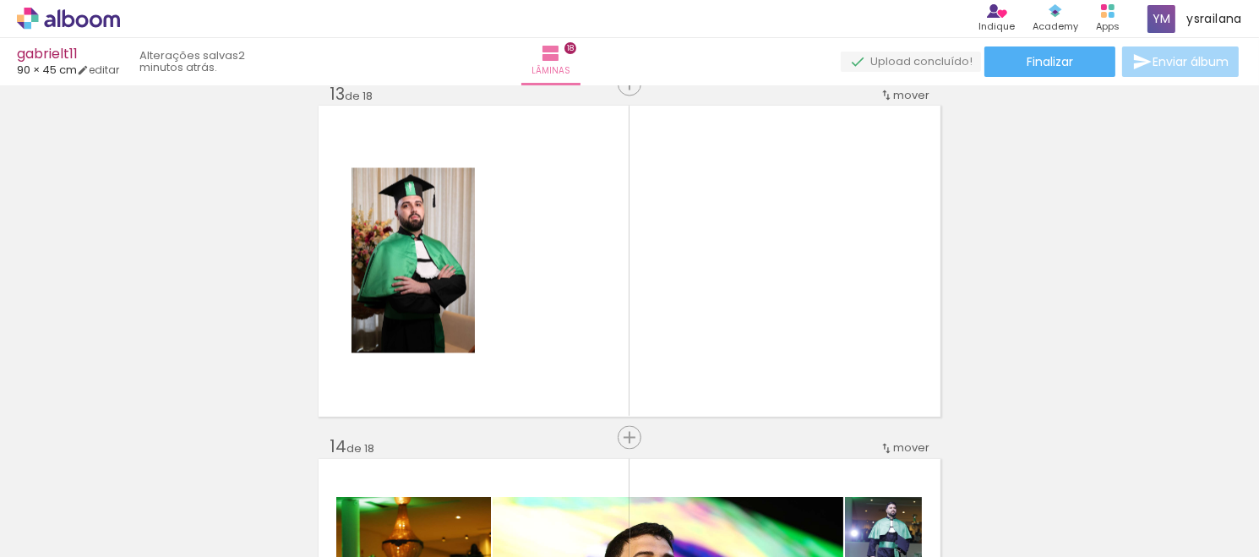
click at [66, 537] on span "Adicionar Fotos" at bounding box center [60, 534] width 51 height 19
click at [0, 0] on input "file" at bounding box center [0, 0] width 0 height 0
click at [1020, 511] on div at bounding box center [1001, 500] width 84 height 84
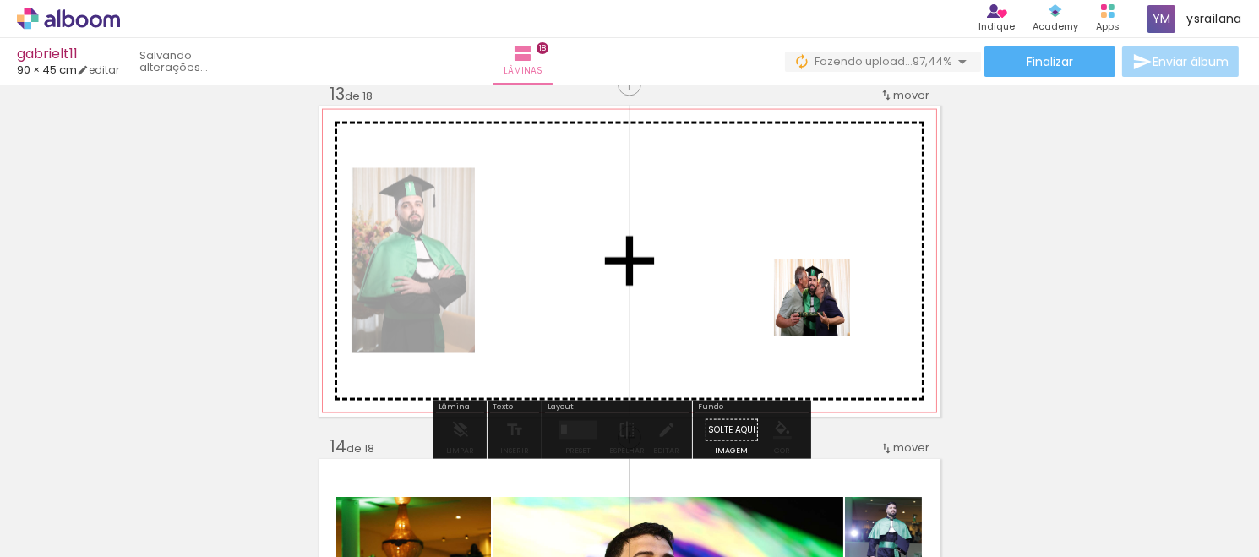
drag, startPoint x: 1024, startPoint y: 511, endPoint x: 806, endPoint y: 295, distance: 306.6
click at [806, 295] on quentale-workspace at bounding box center [629, 278] width 1259 height 557
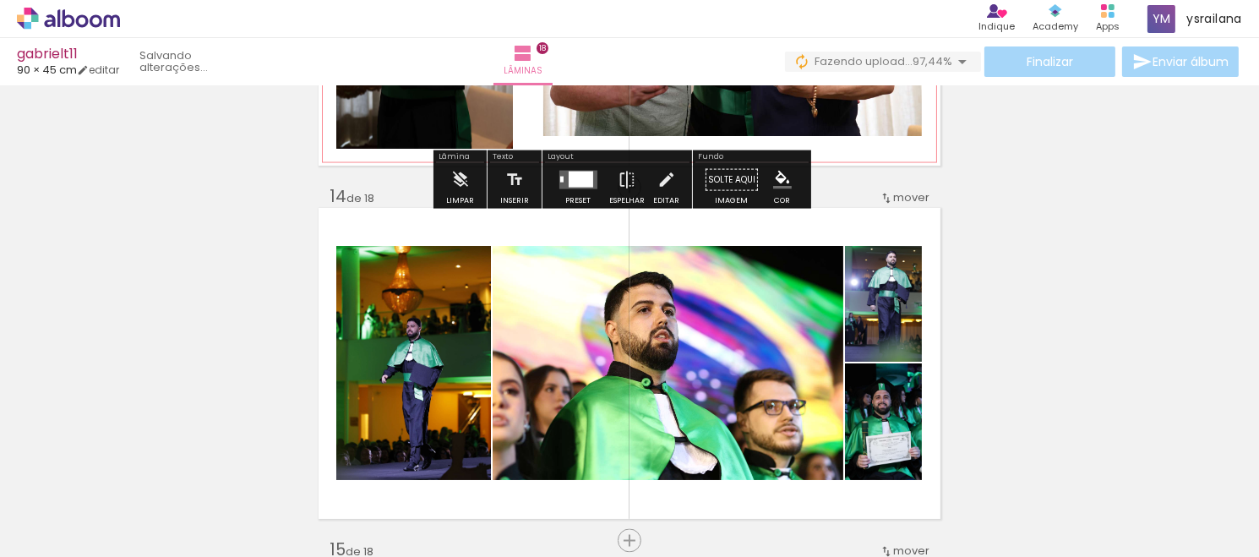
scroll to position [4522, 0]
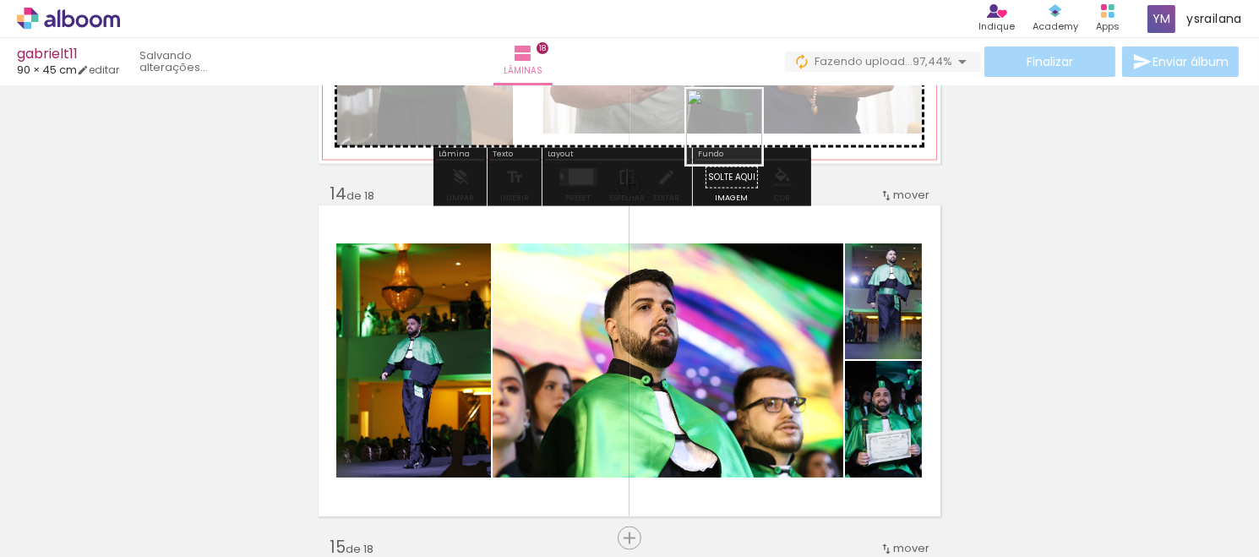
drag, startPoint x: 1199, startPoint y: 508, endPoint x: 737, endPoint y: 139, distance: 590.6
click at [737, 139] on quentale-workspace at bounding box center [629, 278] width 1259 height 557
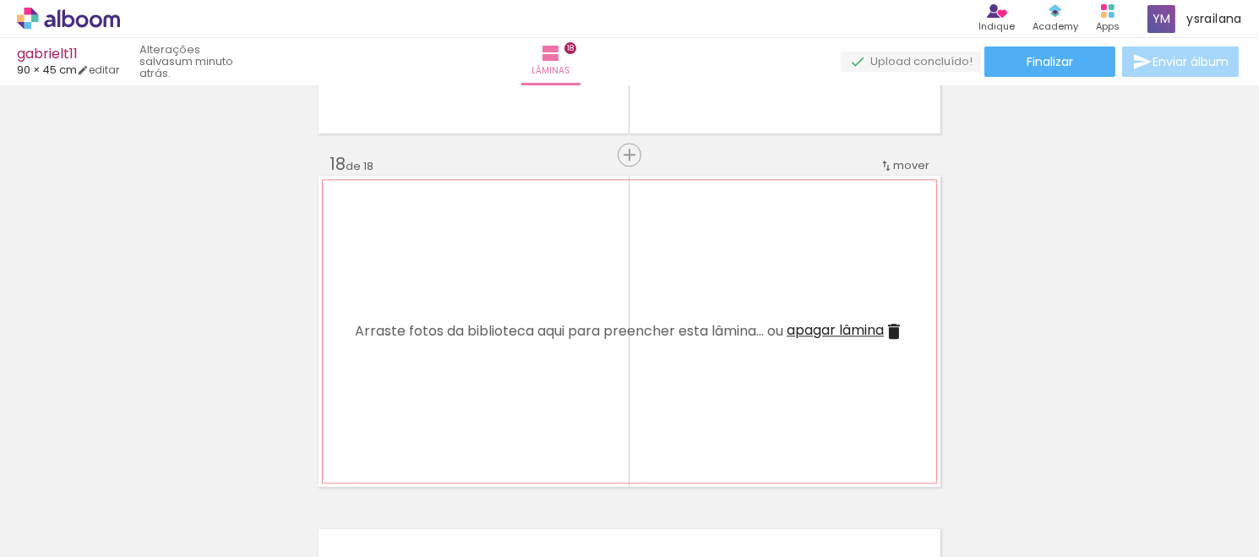
scroll to position [6001, 0]
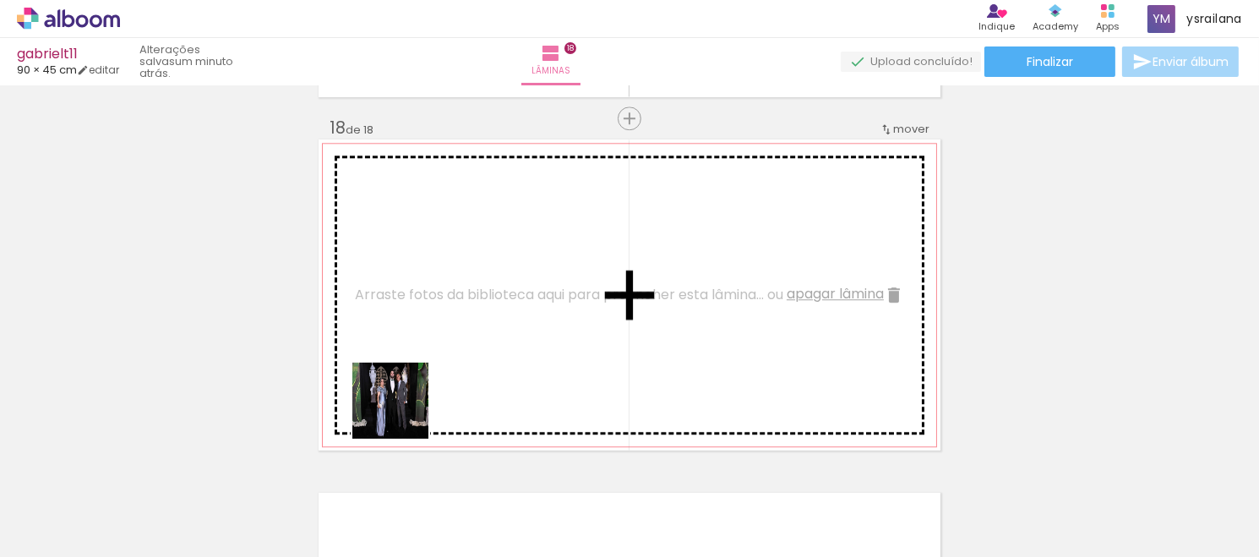
drag, startPoint x: 342, startPoint y: 507, endPoint x: 434, endPoint y: 338, distance: 192.5
click at [434, 338] on quentale-workspace at bounding box center [629, 278] width 1259 height 557
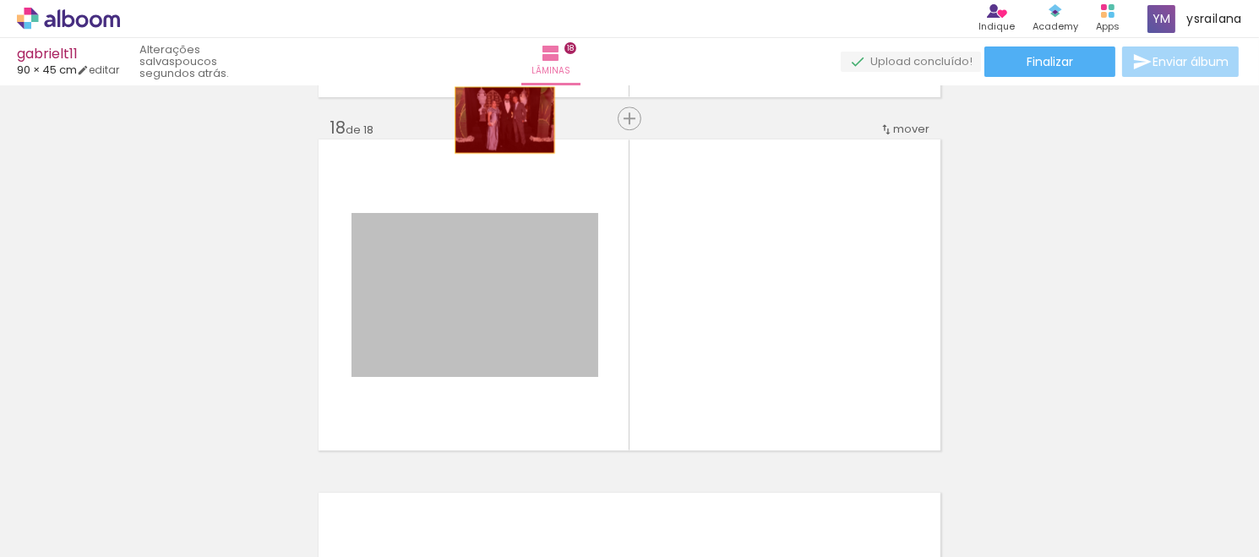
drag, startPoint x: 496, startPoint y: 309, endPoint x: 494, endPoint y: 117, distance: 191.9
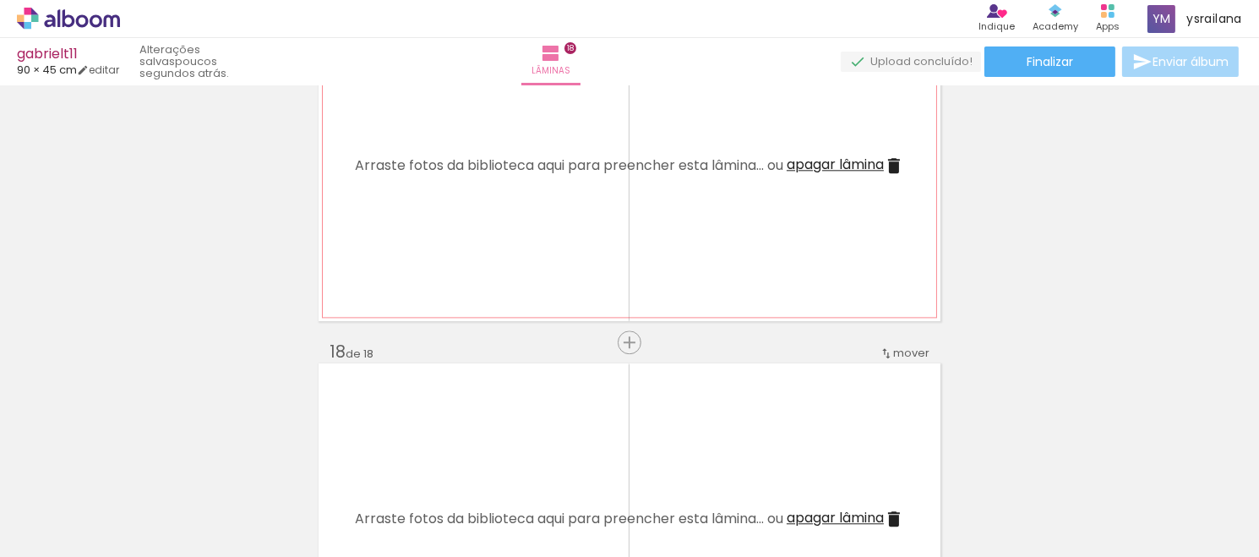
scroll to position [5778, 0]
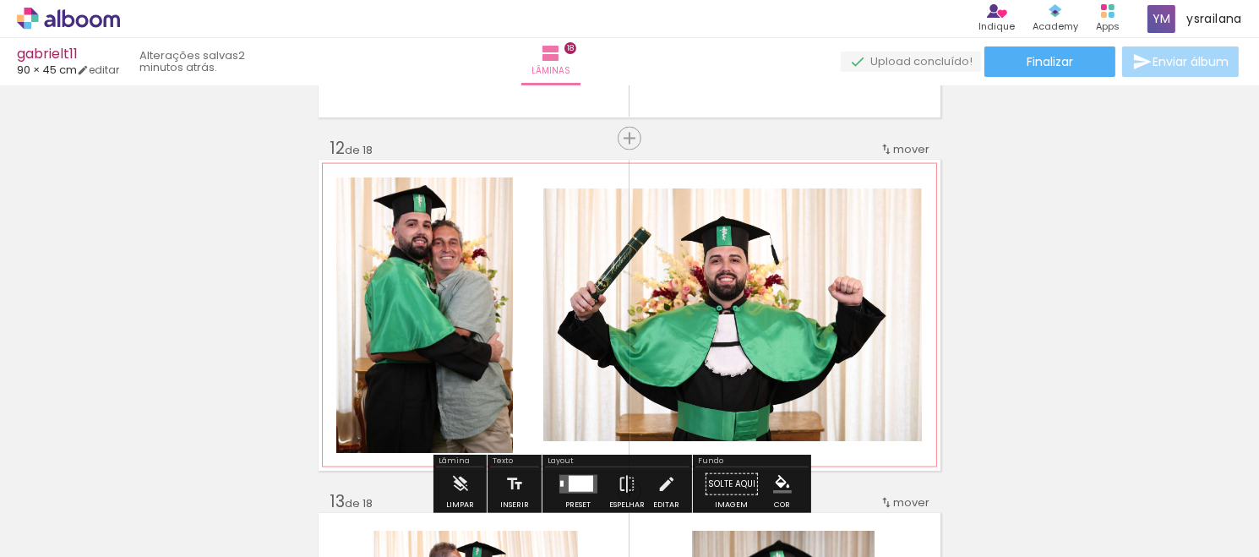
scroll to position [3834, 0]
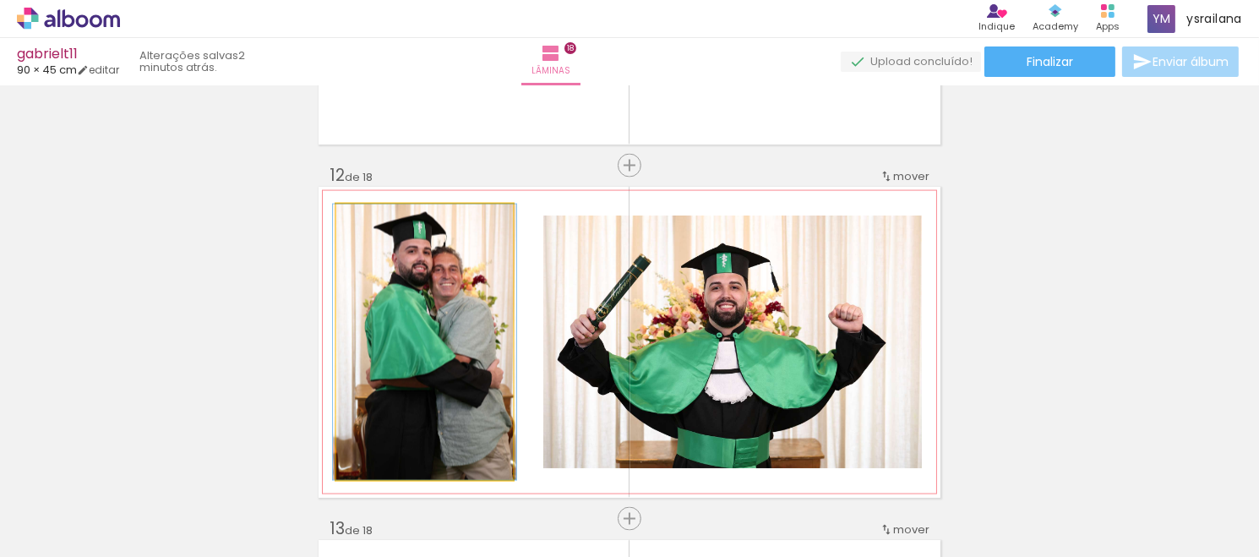
click at [495, 221] on quentale-photo at bounding box center [424, 343] width 177 height 276
click quentale-photo
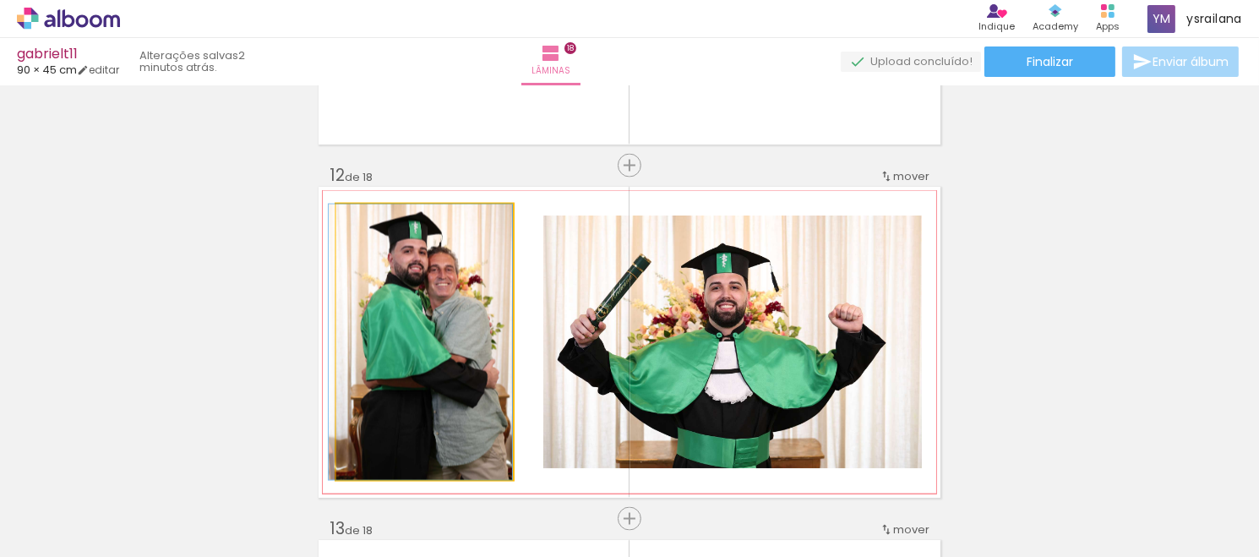
drag, startPoint x: 499, startPoint y: 205, endPoint x: 471, endPoint y: 248, distance: 50.6
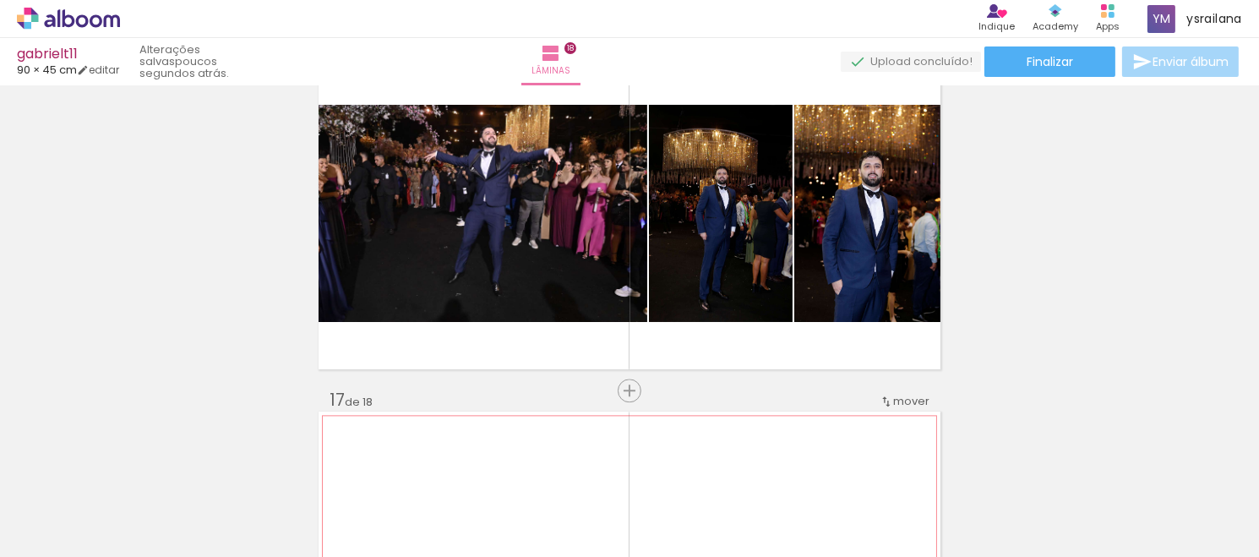
scroll to position [5325, 0]
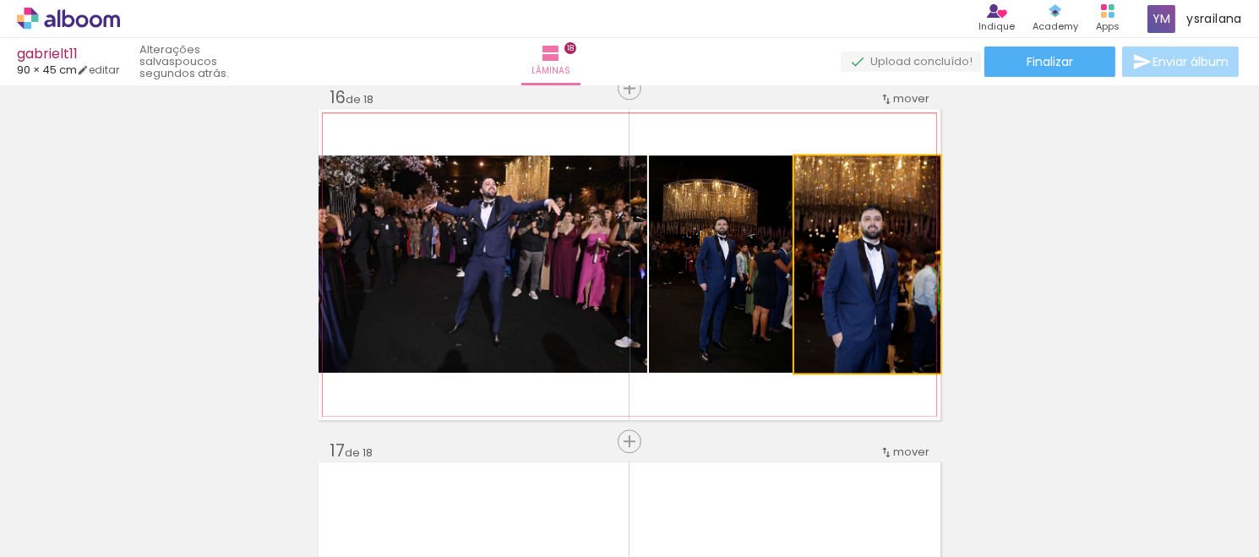
drag, startPoint x: 857, startPoint y: 261, endPoint x: 813, endPoint y: 408, distance: 153.5
click quentale-workspace
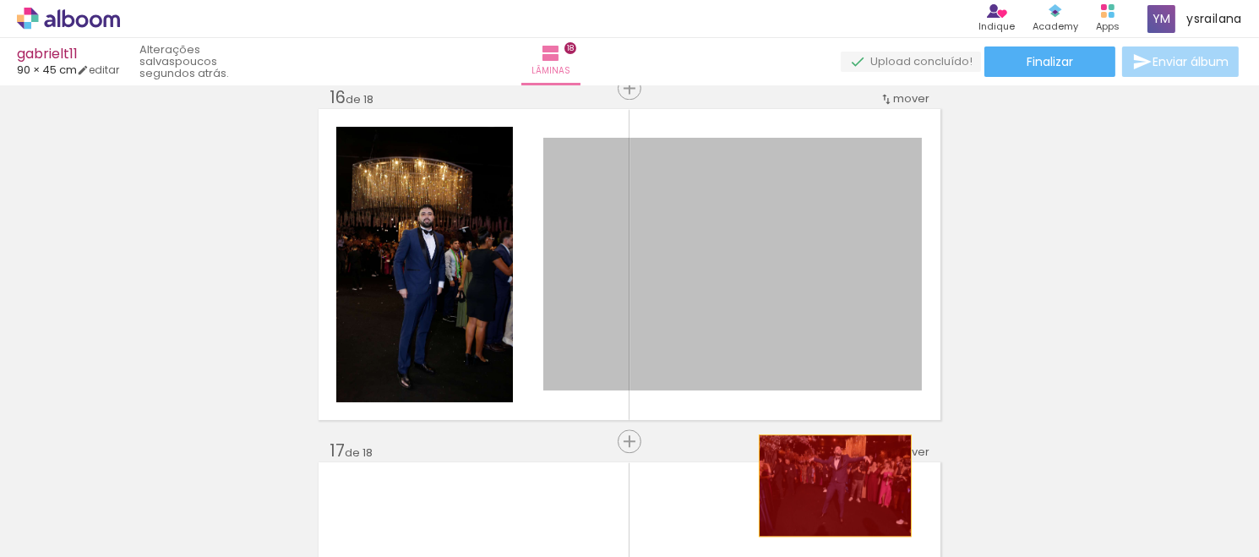
drag, startPoint x: 735, startPoint y: 264, endPoint x: 651, endPoint y: 340, distance: 113.1
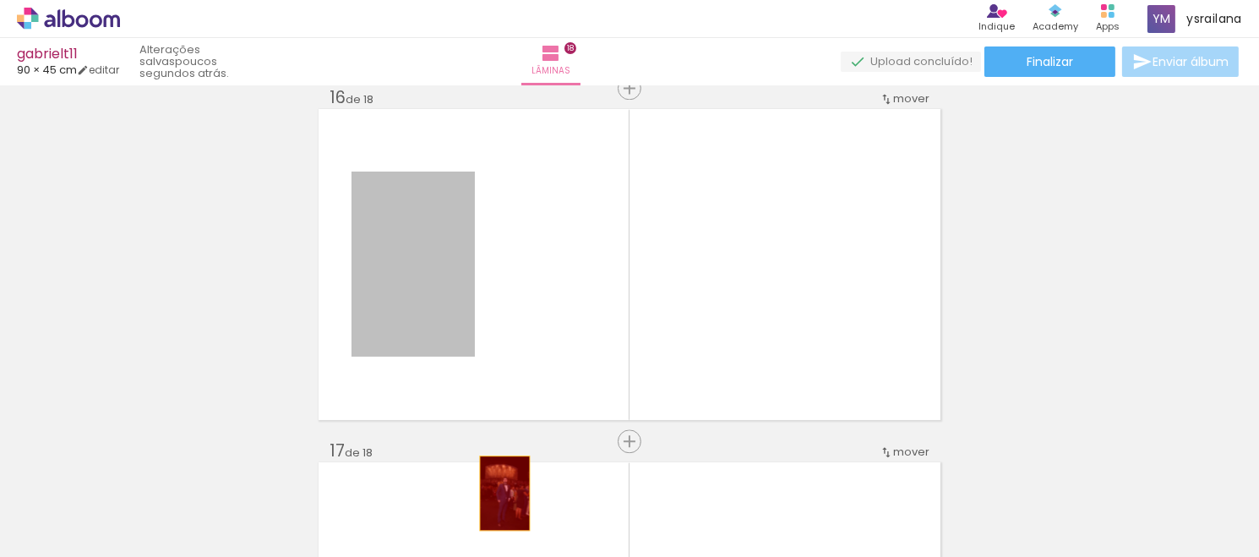
drag, startPoint x: 427, startPoint y: 276, endPoint x: 500, endPoint y: 527, distance: 260.5
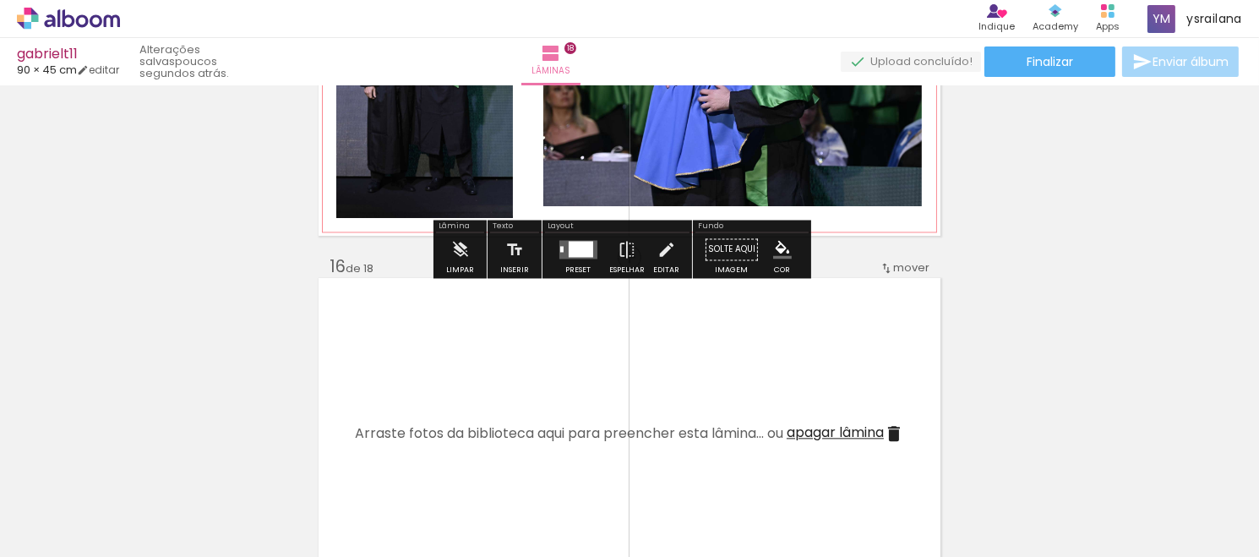
scroll to position [5155, 0]
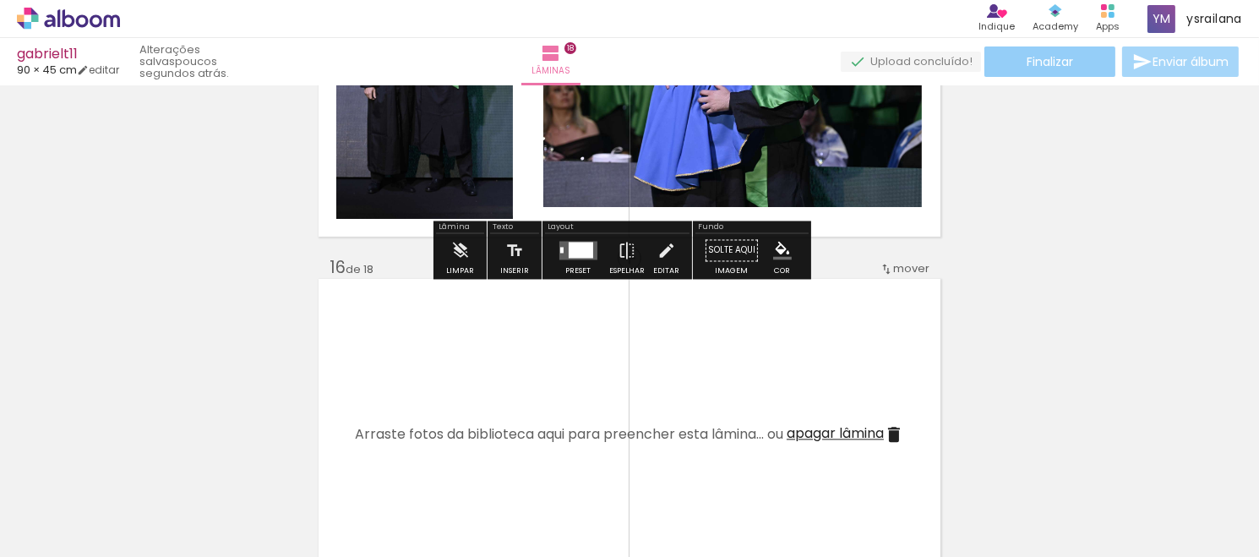
click span "Finalizar"
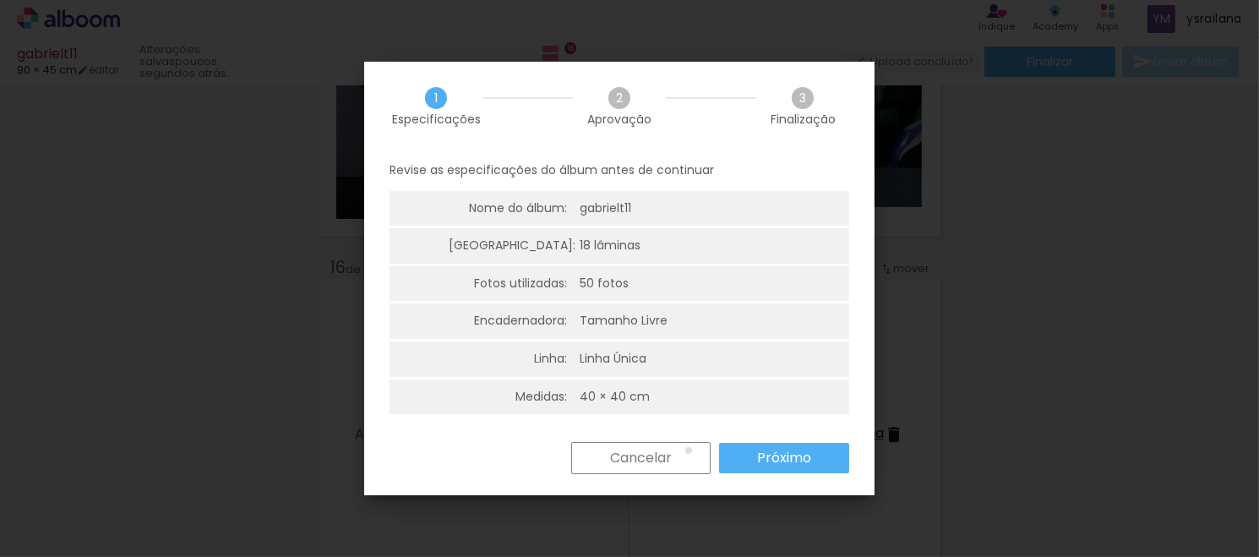
click paper-button "Cancelar"
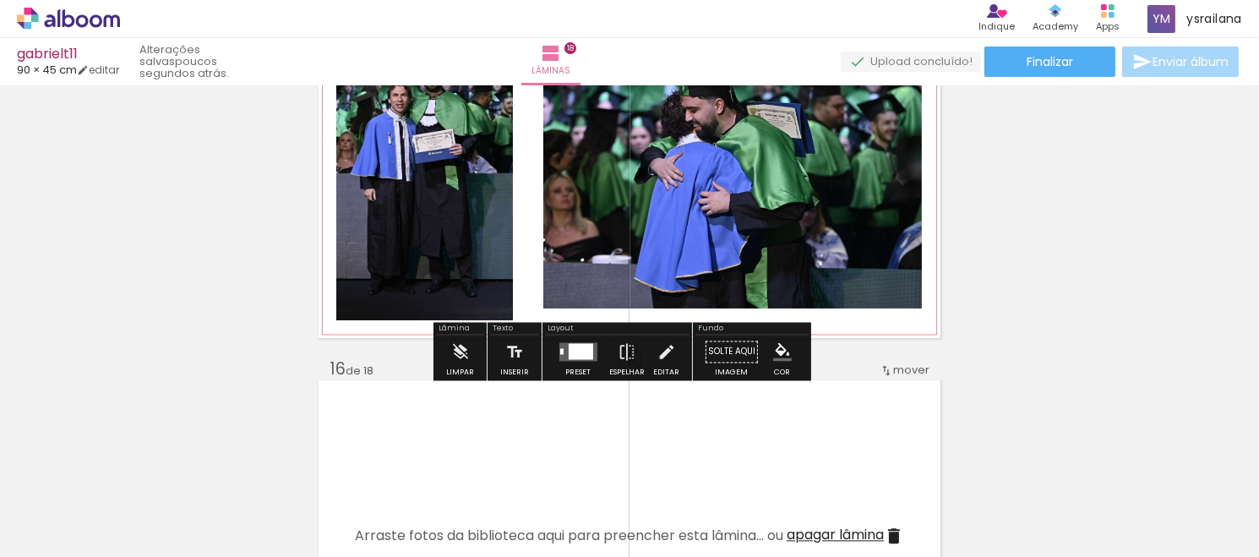
scroll to position [5072, 0]
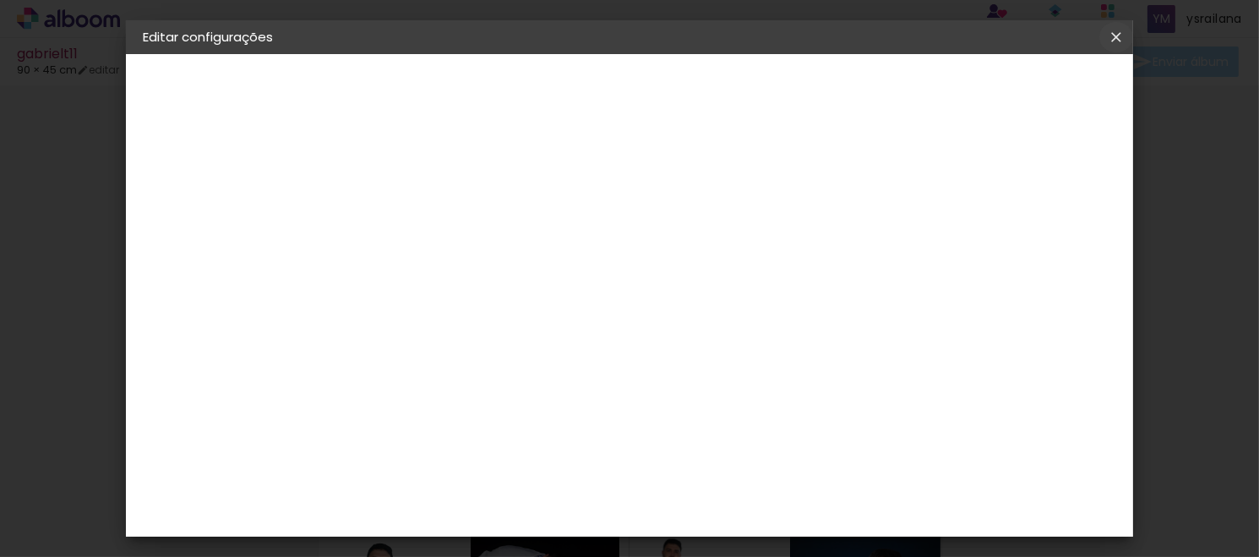
scroll to position [174, 0]
click at [726, 517] on input "30" at bounding box center [720, 508] width 44 height 25
type input "60"
type paper-input "60"
click at [784, 175] on div "30 cm cm cm mm A maioria das encadernadoras sugere 5mm de sangria." at bounding box center [565, 107] width 438 height 135
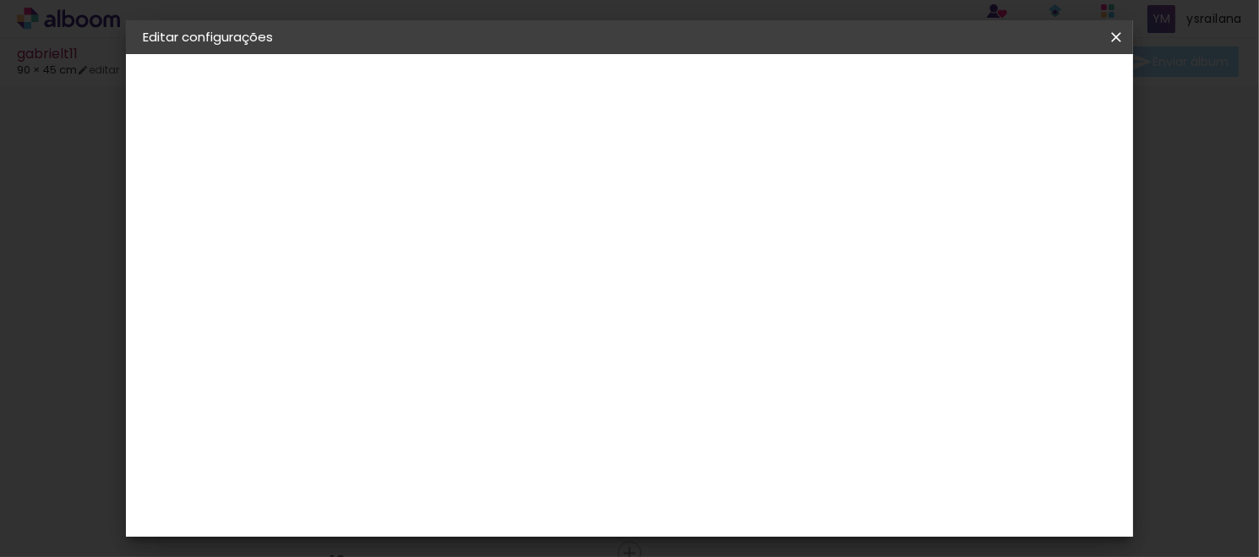
scroll to position [0, 0]
click at [741, 95] on span "Salvar configurações" at bounding box center [698, 96] width 86 height 24
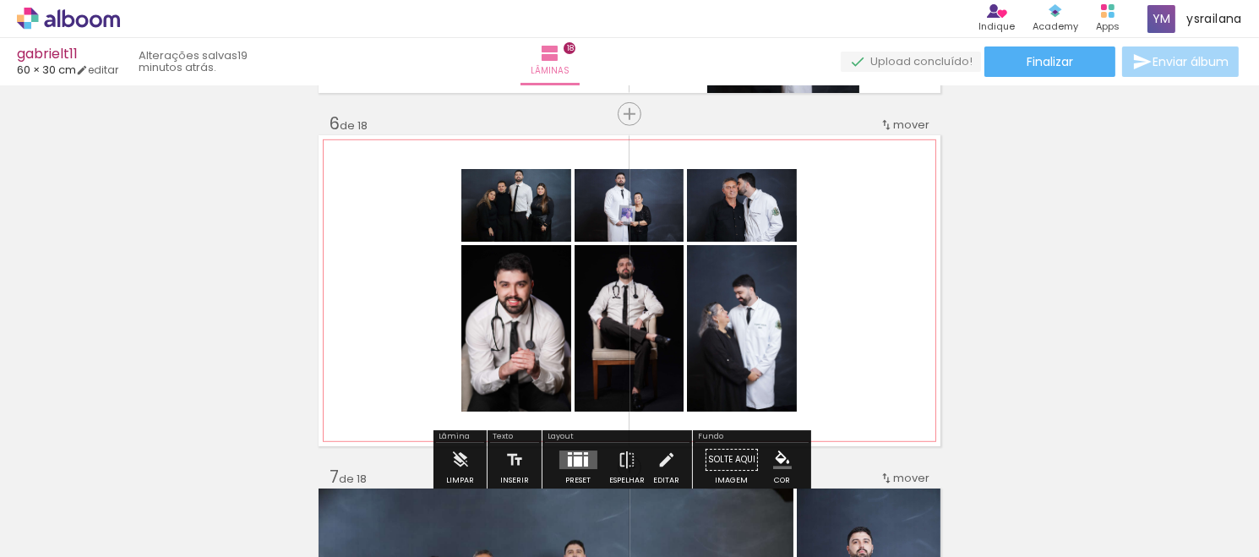
scroll to position [1605, 0]
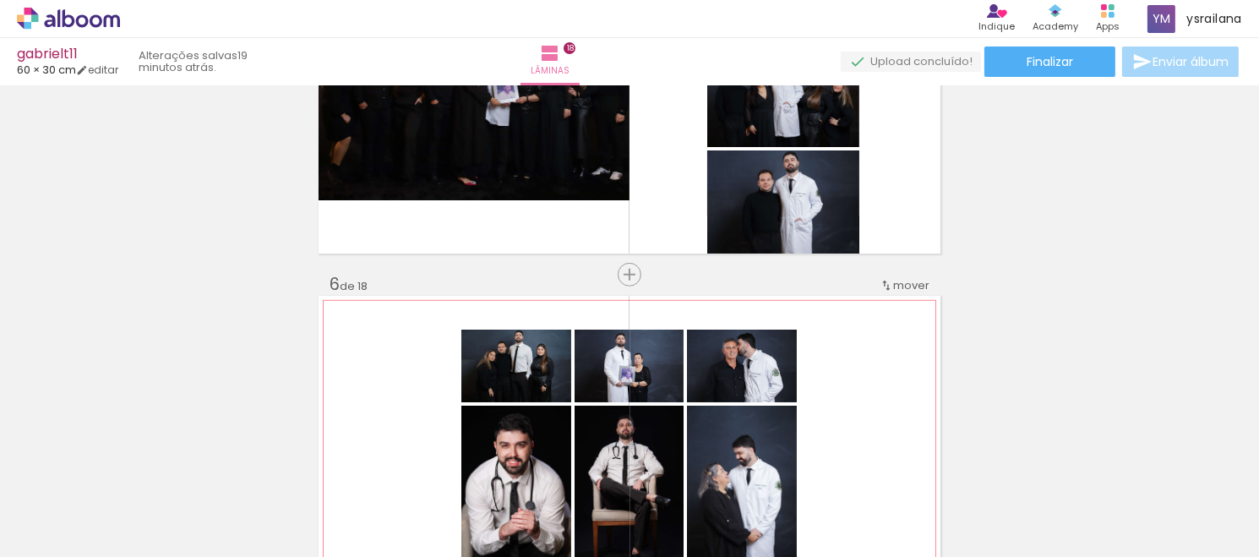
click at [375, 334] on quentale-layouter at bounding box center [630, 451] width 622 height 311
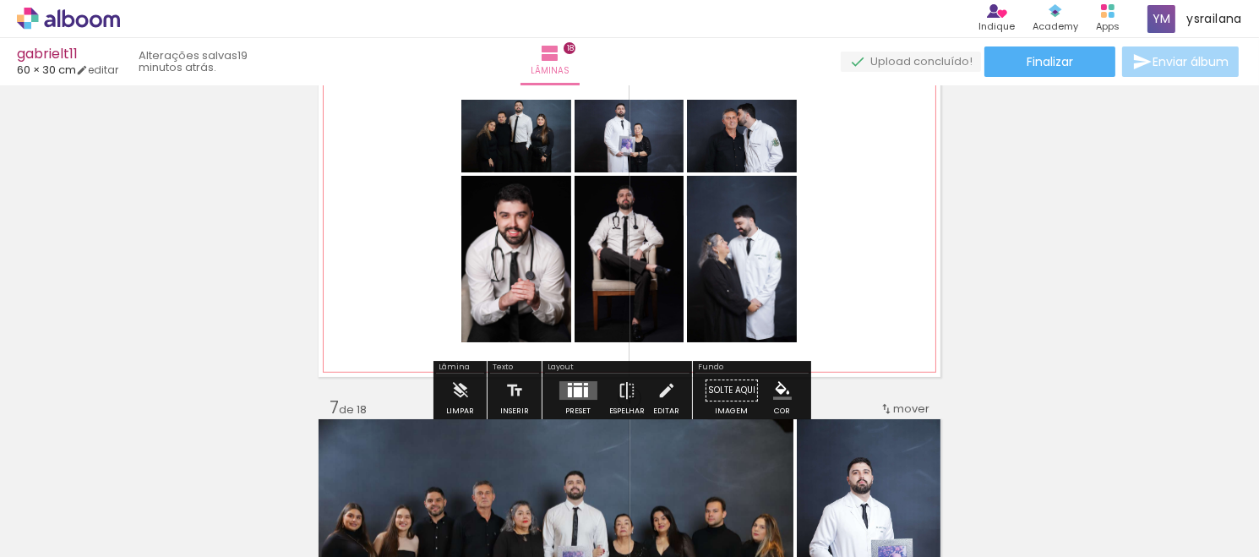
scroll to position [1859, 0]
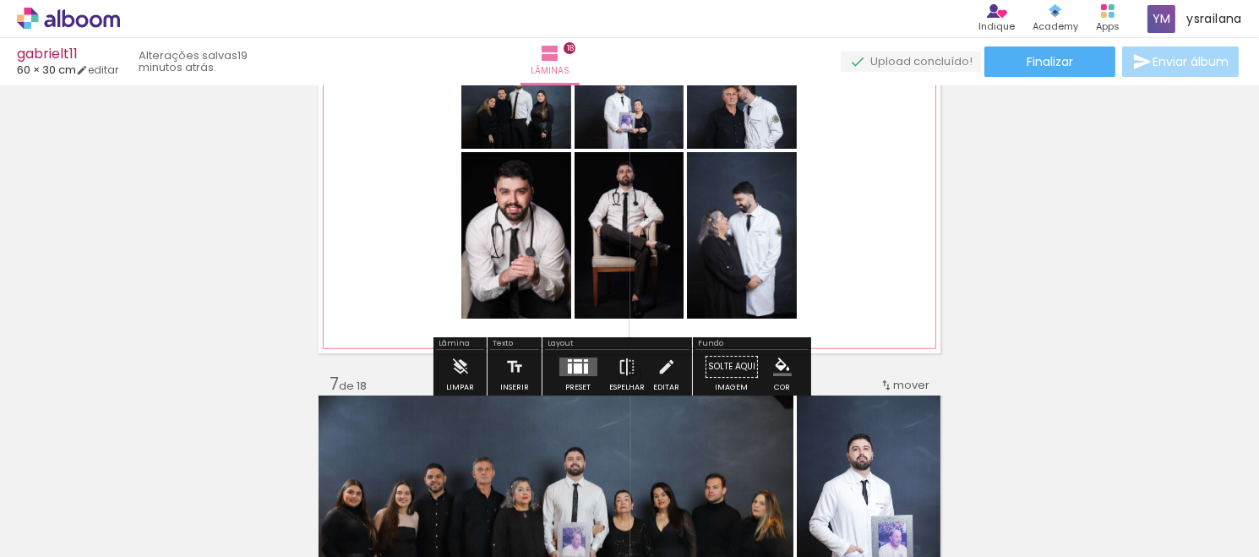
drag, startPoint x: 375, startPoint y: 274, endPoint x: 857, endPoint y: 179, distance: 491.0
click at [857, 179] on quentale-layouter at bounding box center [630, 197] width 622 height 311
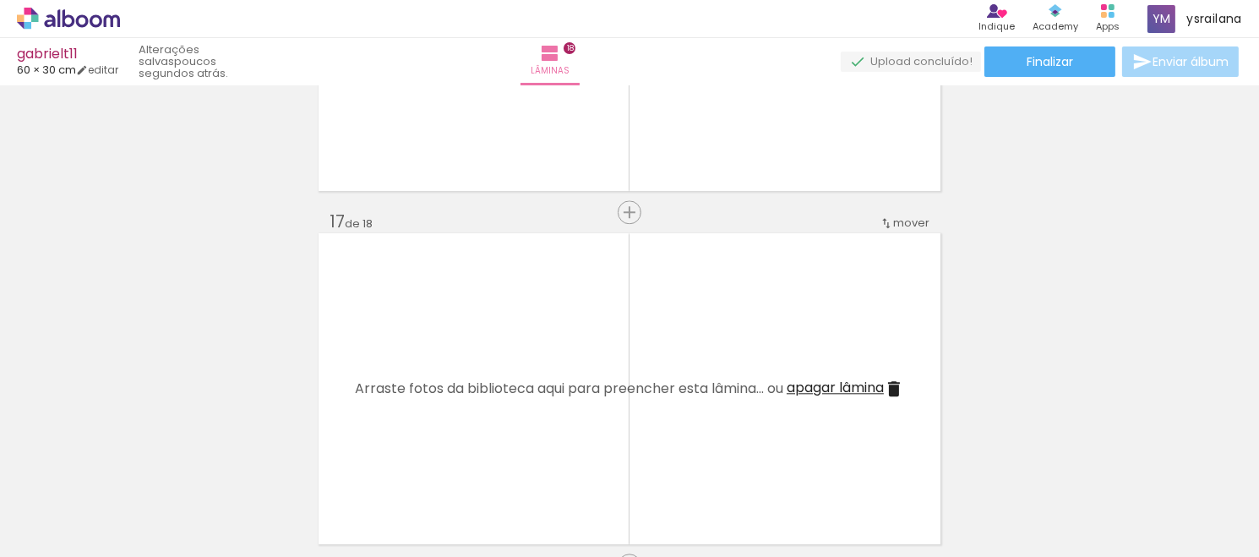
scroll to position [5621, 0]
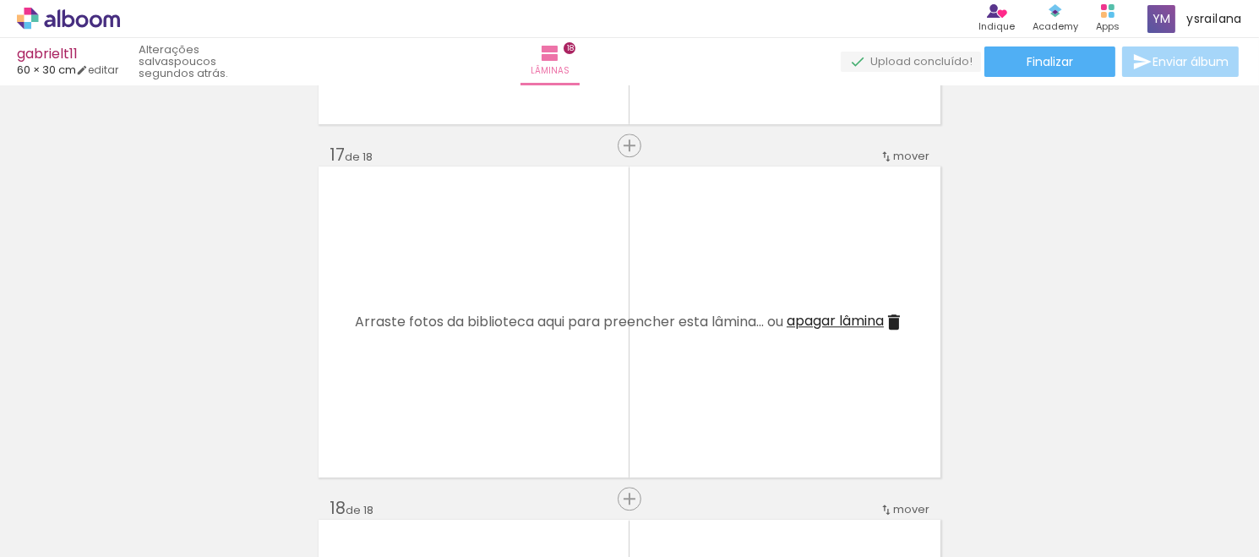
click at [139, 465] on iron-icon at bounding box center [132, 466] width 18 height 18
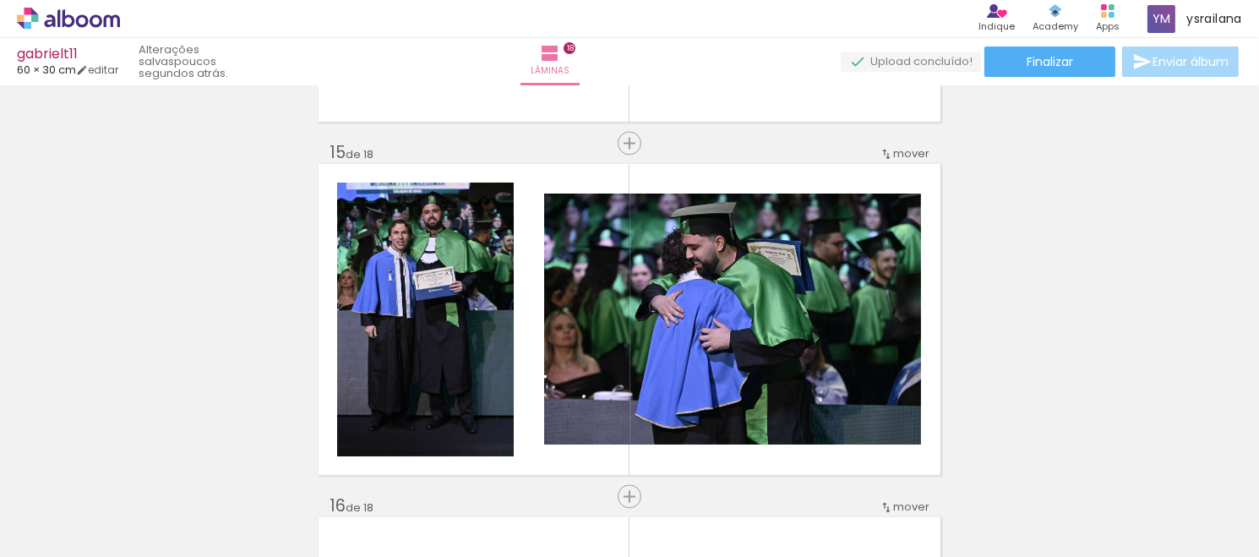
scroll to position [4860, 0]
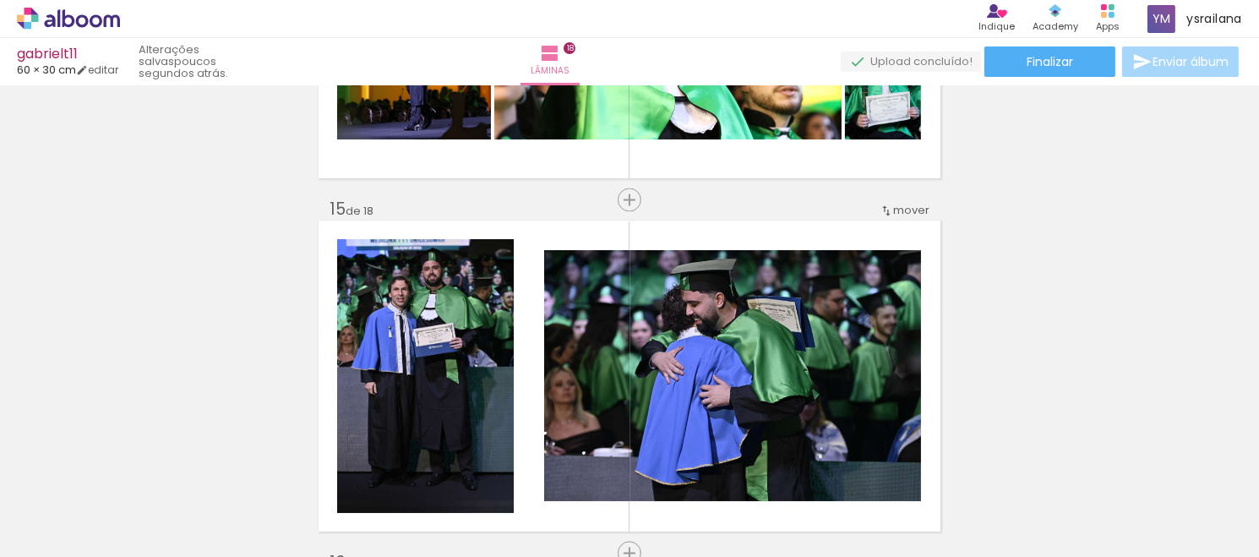
click at [802, 468] on iron-icon at bounding box center [795, 466] width 18 height 18
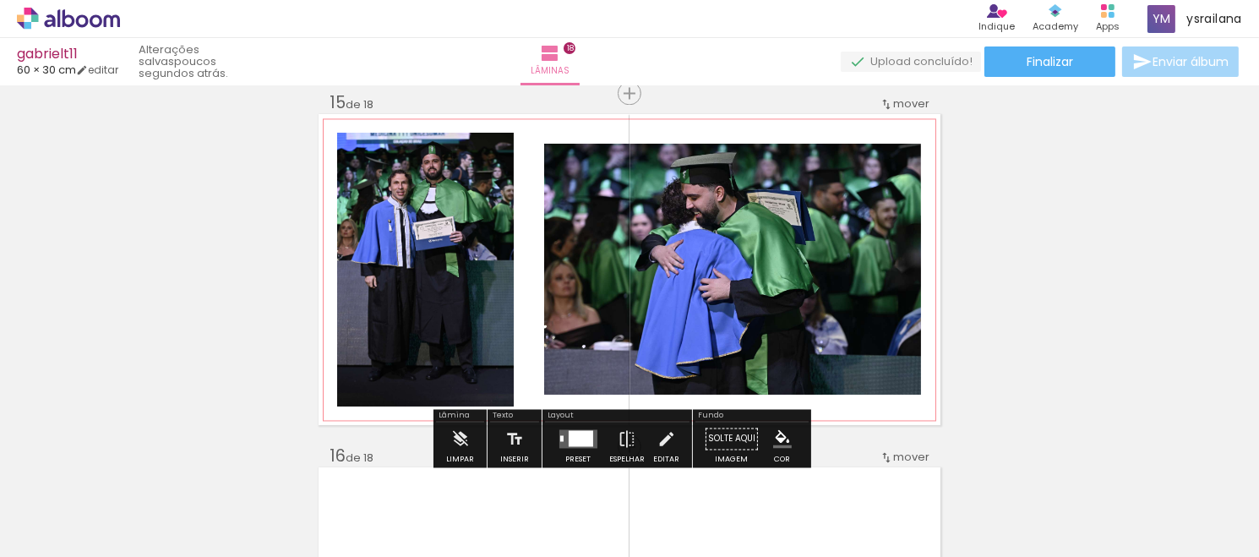
scroll to position [4968, 0]
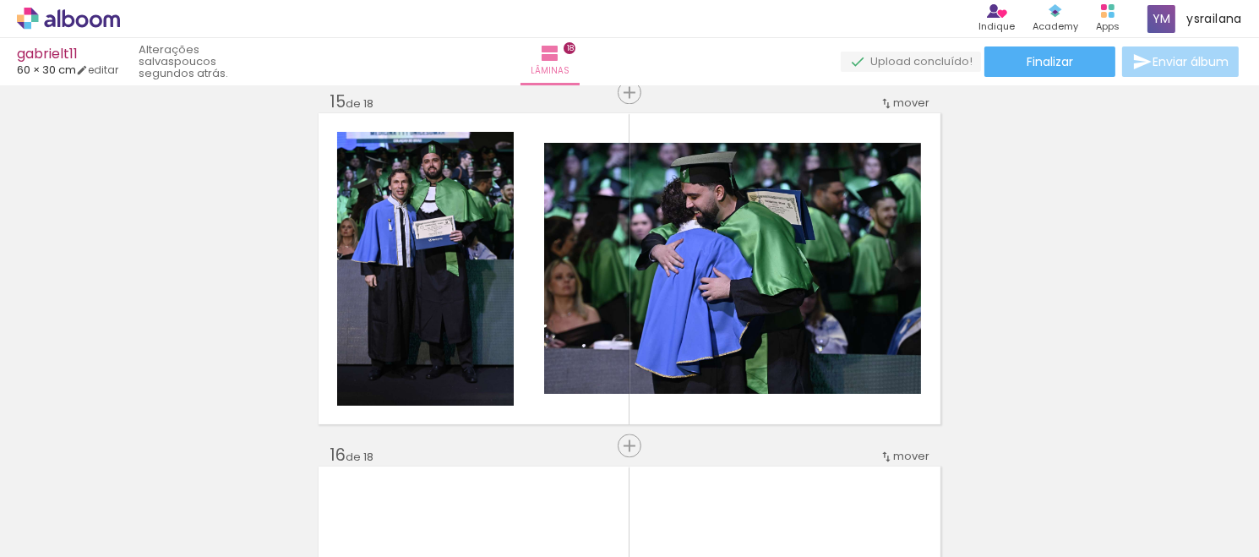
click at [138, 463] on iron-icon at bounding box center [132, 466] width 18 height 18
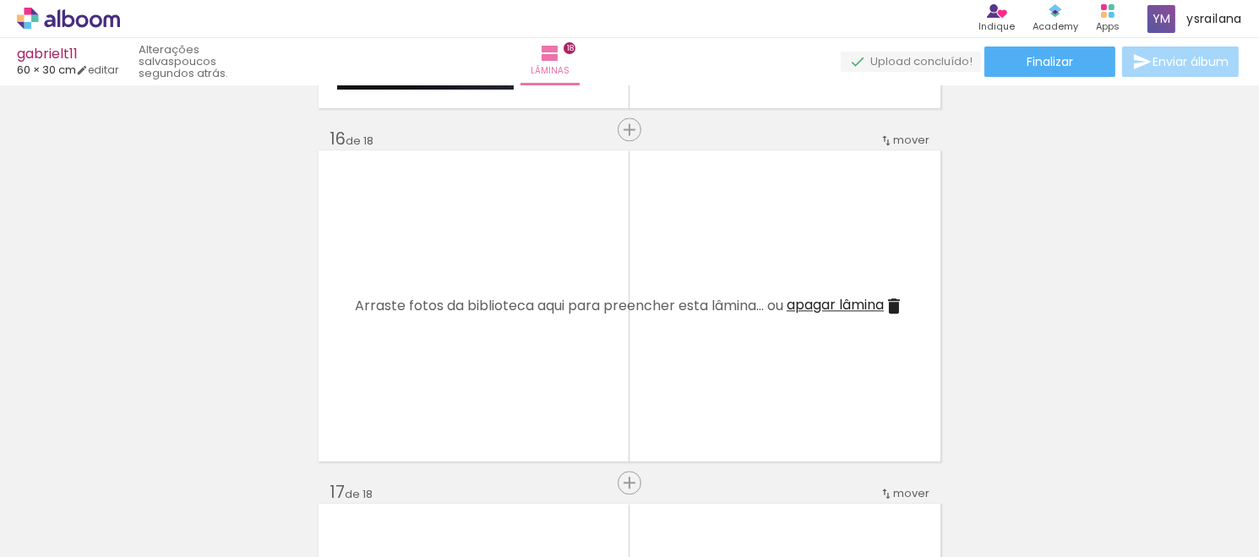
scroll to position [5290, 0]
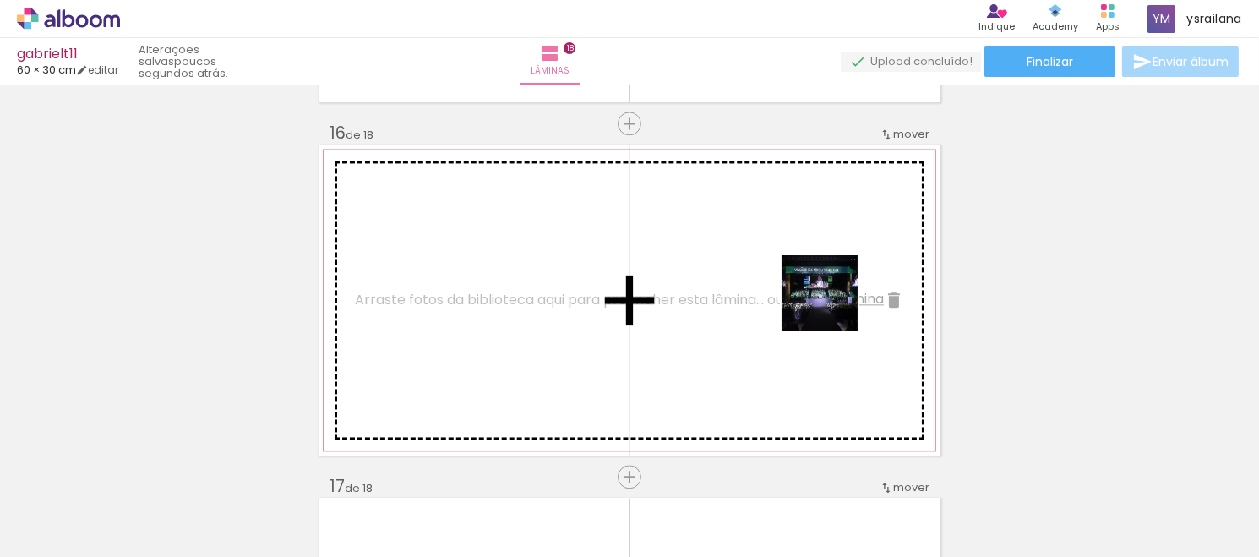
drag, startPoint x: 1037, startPoint y: 502, endPoint x: 735, endPoint y: 286, distance: 372.0
click at [735, 286] on quentale-workspace at bounding box center [629, 278] width 1259 height 557
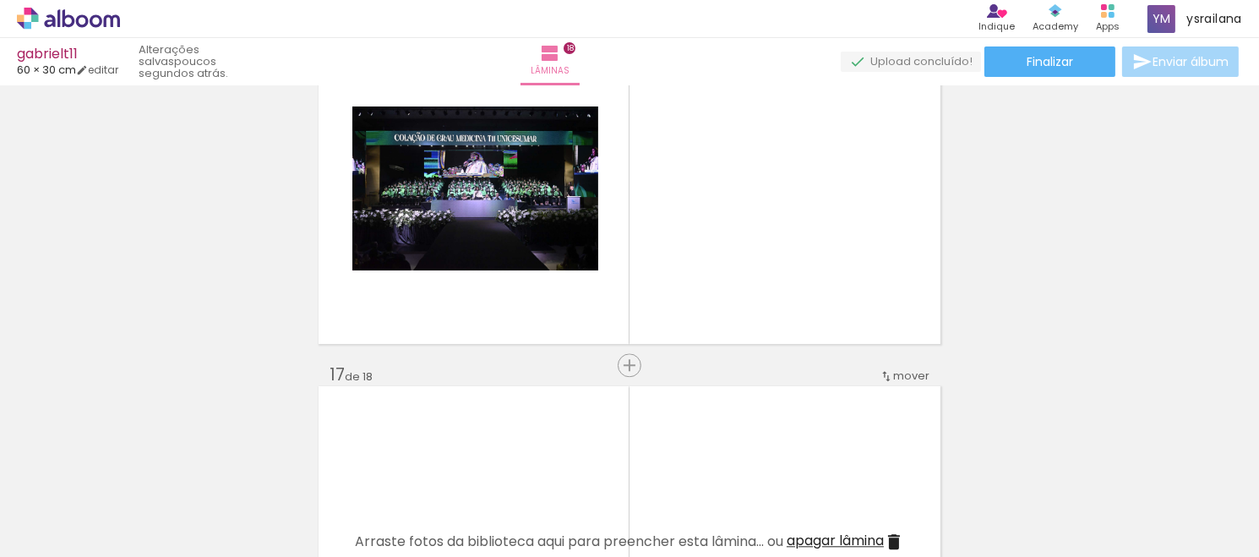
scroll to position [5332, 0]
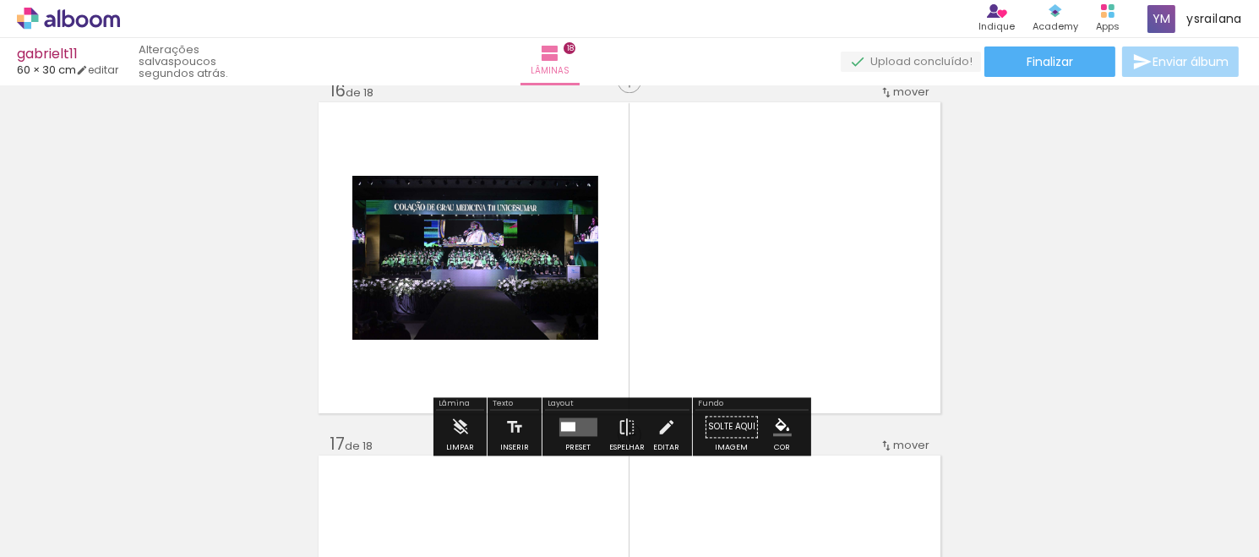
click at [581, 427] on quentale-layouter at bounding box center [578, 427] width 38 height 19
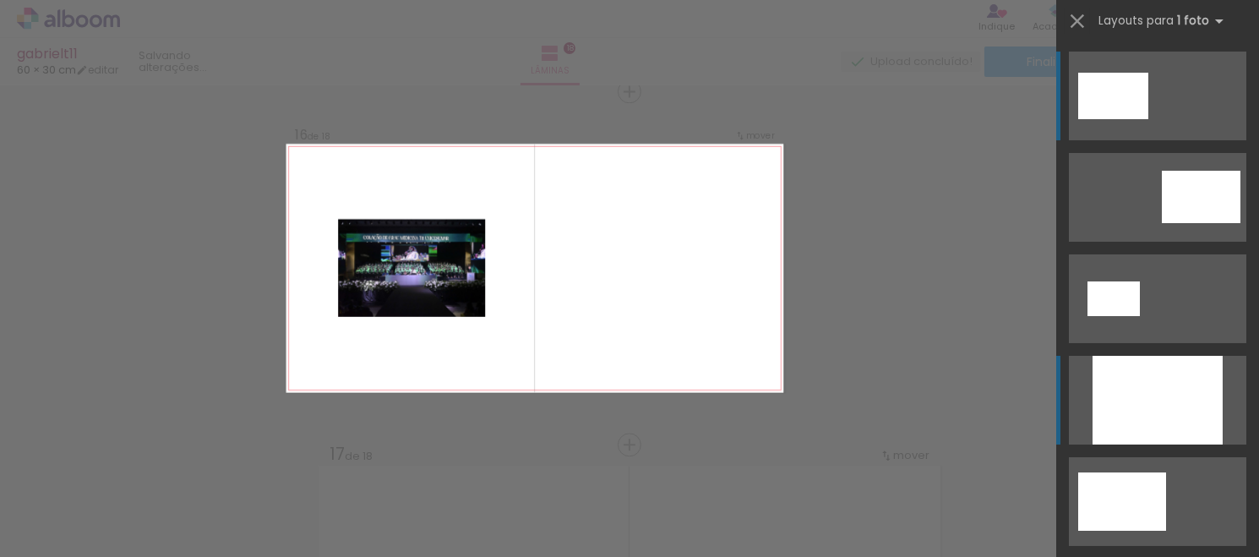
scroll to position [5320, 0]
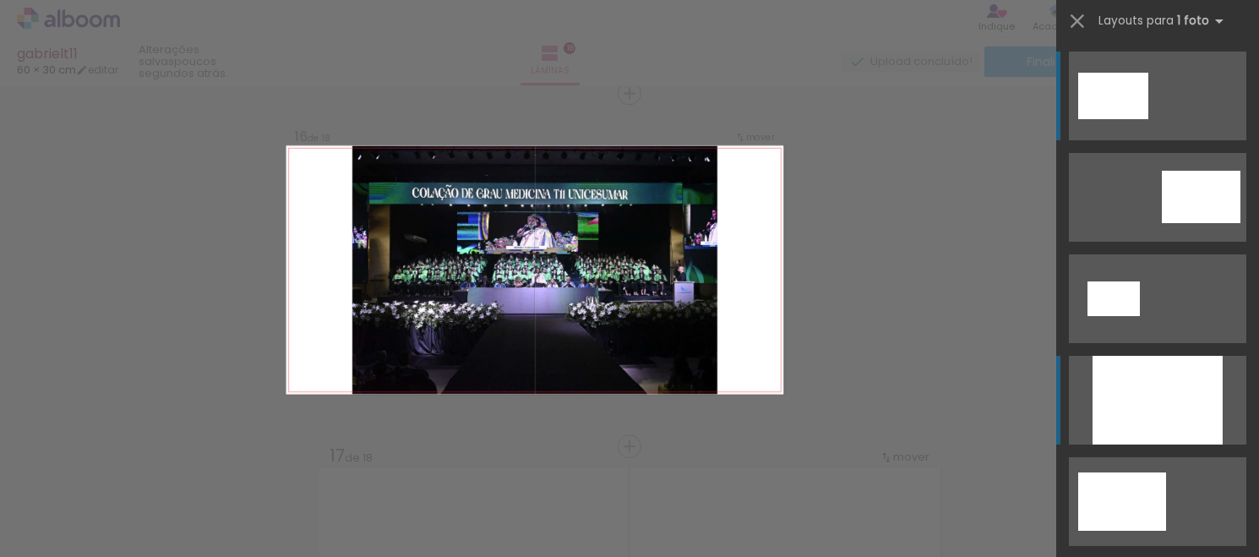
click at [1174, 393] on div at bounding box center [1158, 400] width 130 height 89
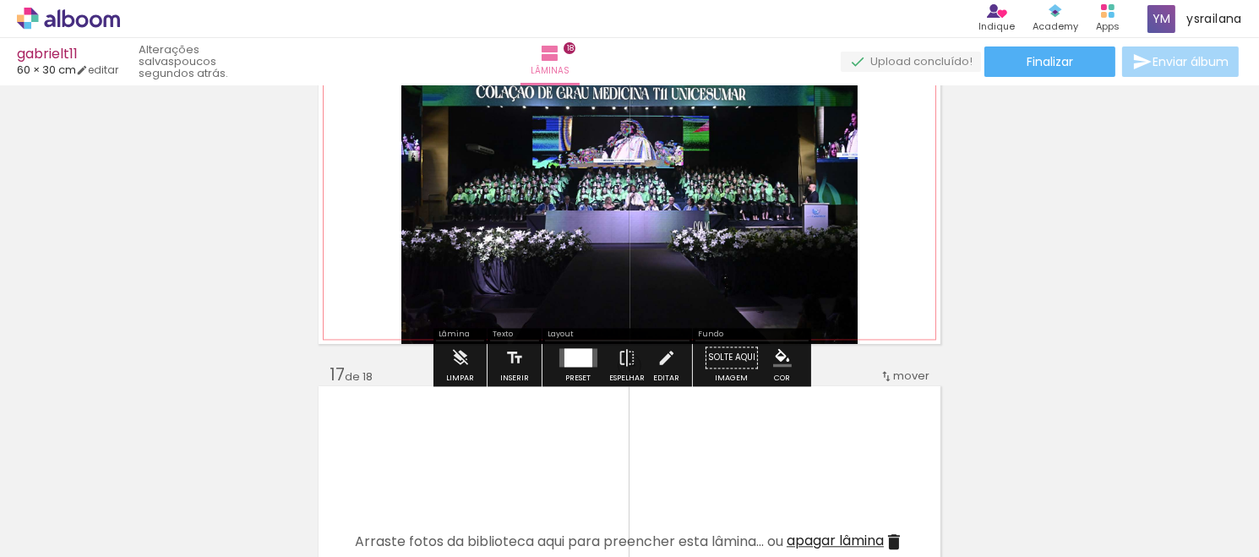
scroll to position [5405, 0]
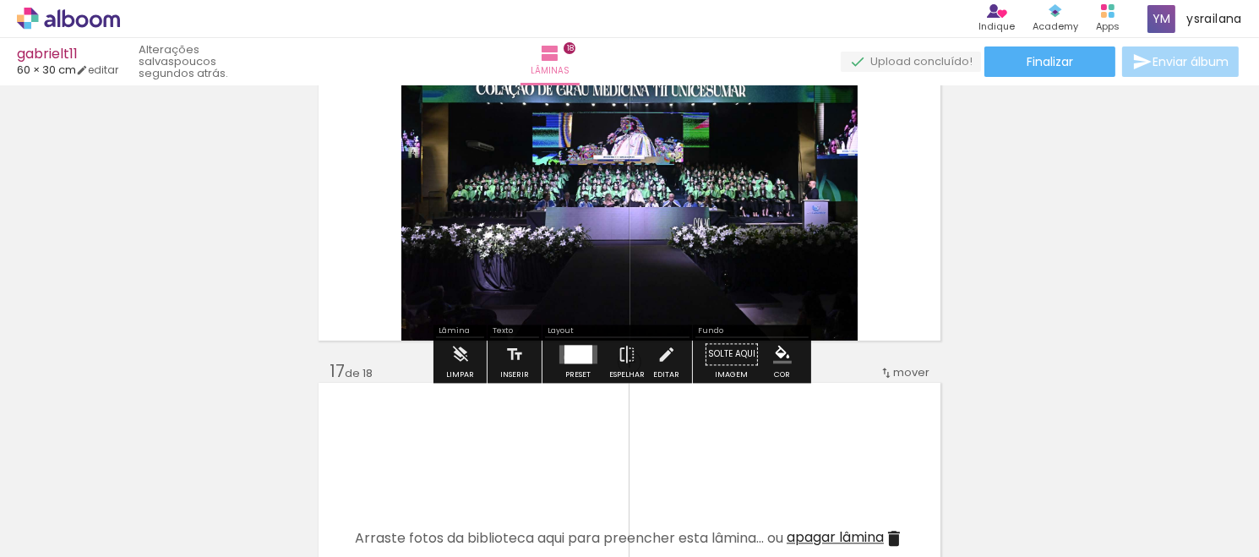
click at [564, 357] on div at bounding box center [578, 354] width 28 height 19
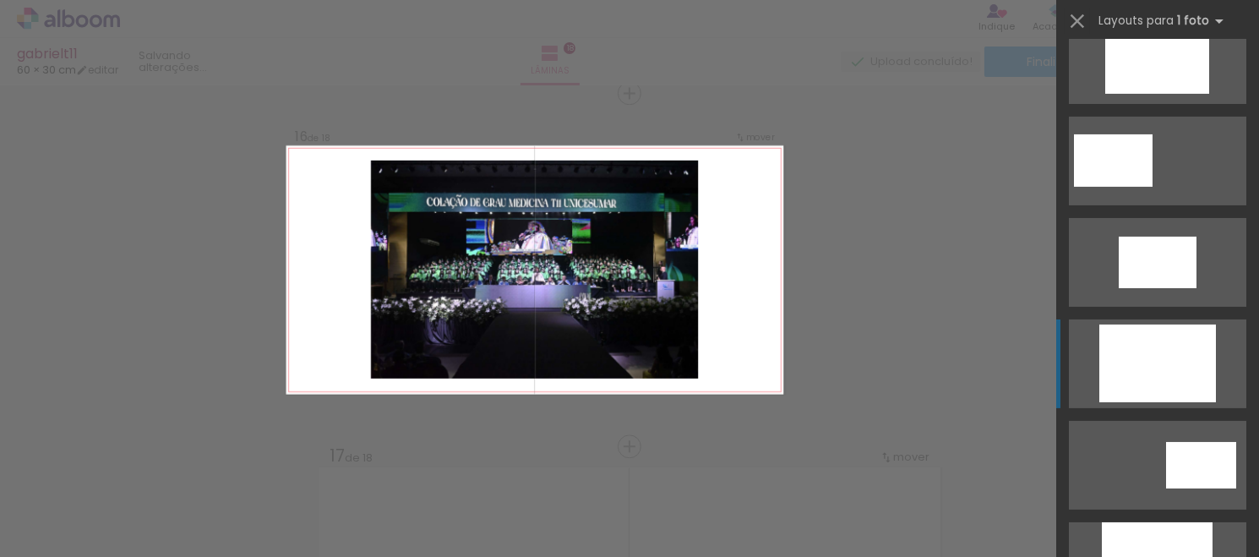
scroll to position [558, 0]
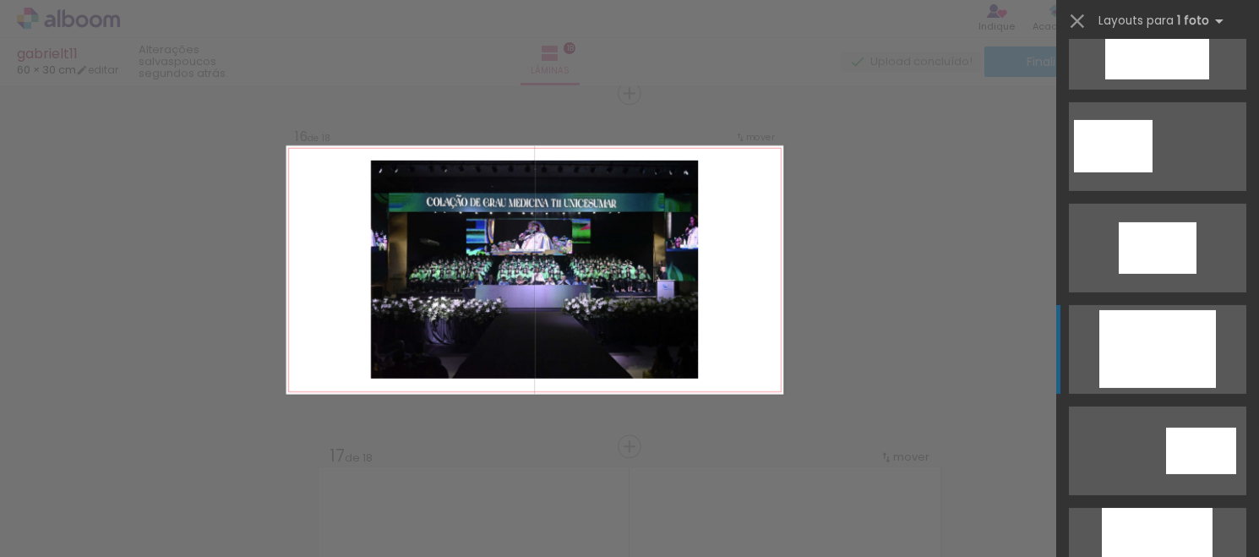
click at [1135, 330] on div at bounding box center [1158, 349] width 117 height 78
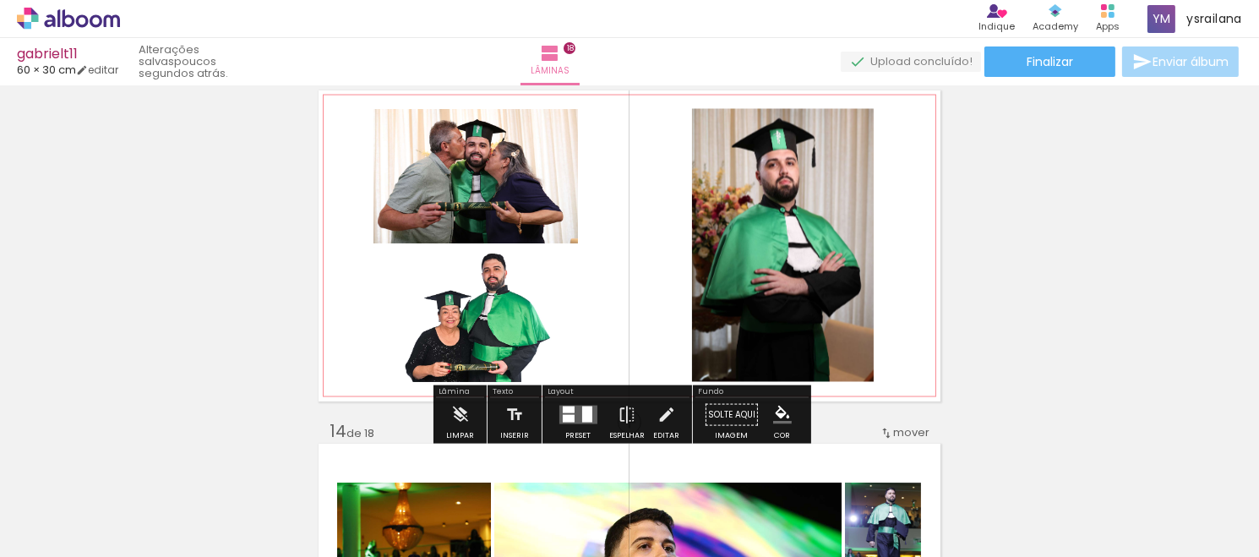
scroll to position [4306, 0]
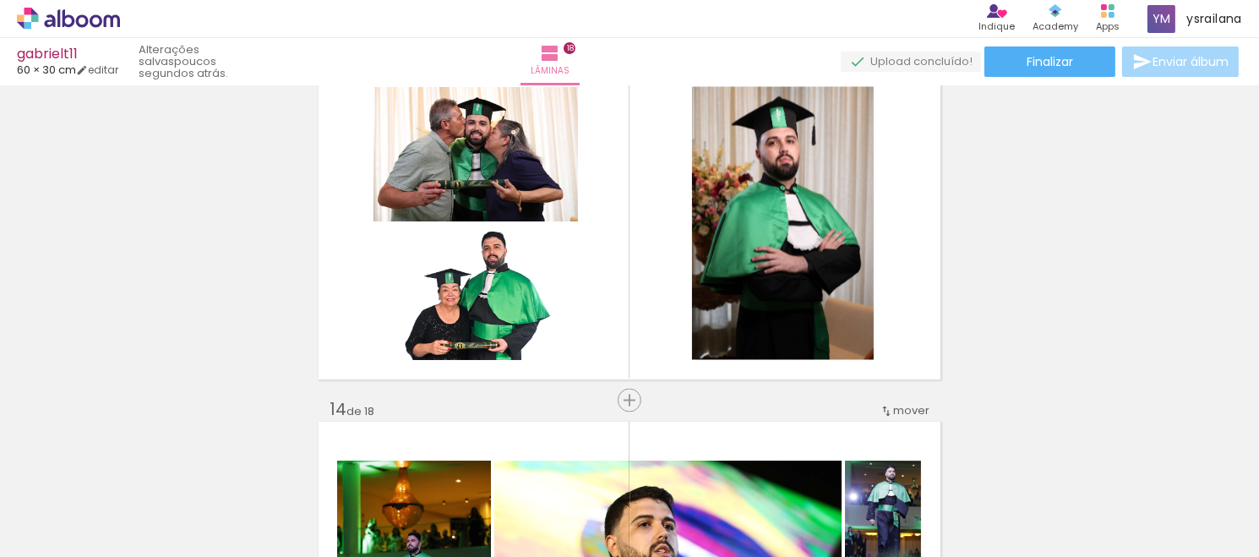
click at [424, 471] on iron-icon at bounding box center [416, 466] width 18 height 18
click at [706, 464] on iron-icon at bounding box center [700, 466] width 18 height 18
click at [801, 472] on iron-icon at bounding box center [795, 466] width 18 height 18
click at [803, 472] on iron-icon at bounding box center [795, 466] width 18 height 18
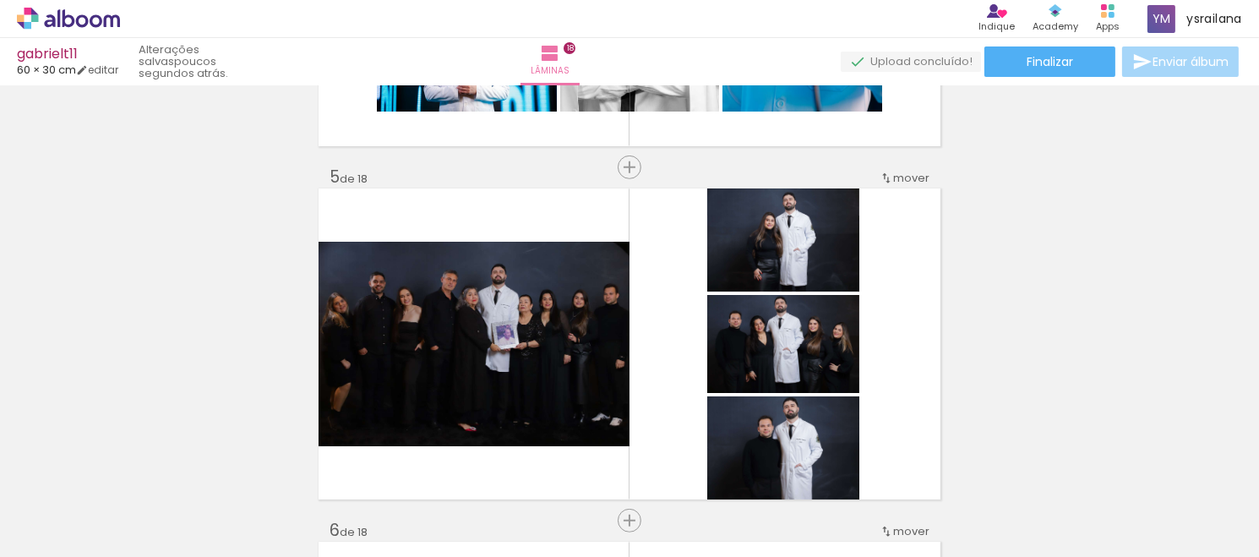
scroll to position [21, 0]
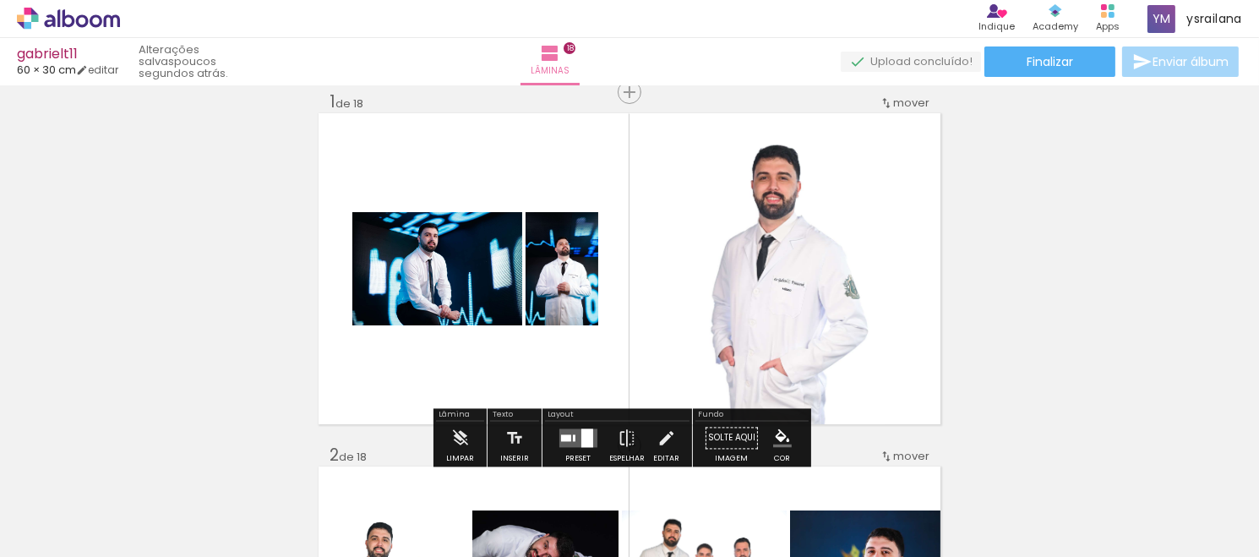
click at [896, 464] on iron-icon at bounding box center [890, 466] width 18 height 18
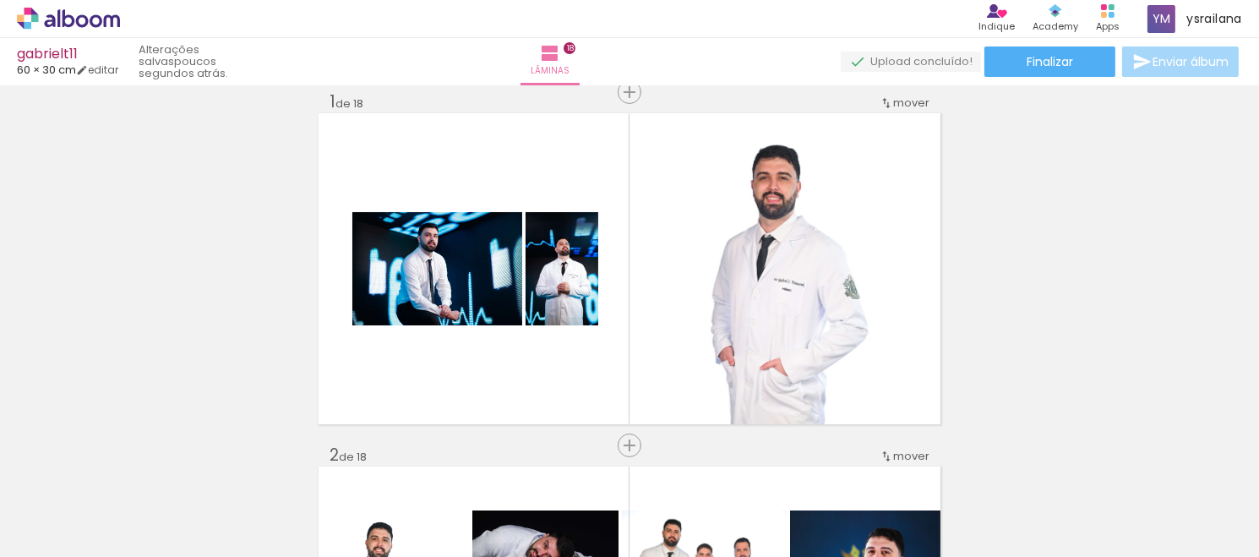
scroll to position [0, 904]
click at [279, 471] on iron-icon at bounding box center [270, 466] width 18 height 18
click at [463, 473] on iron-icon at bounding box center [460, 466] width 18 height 18
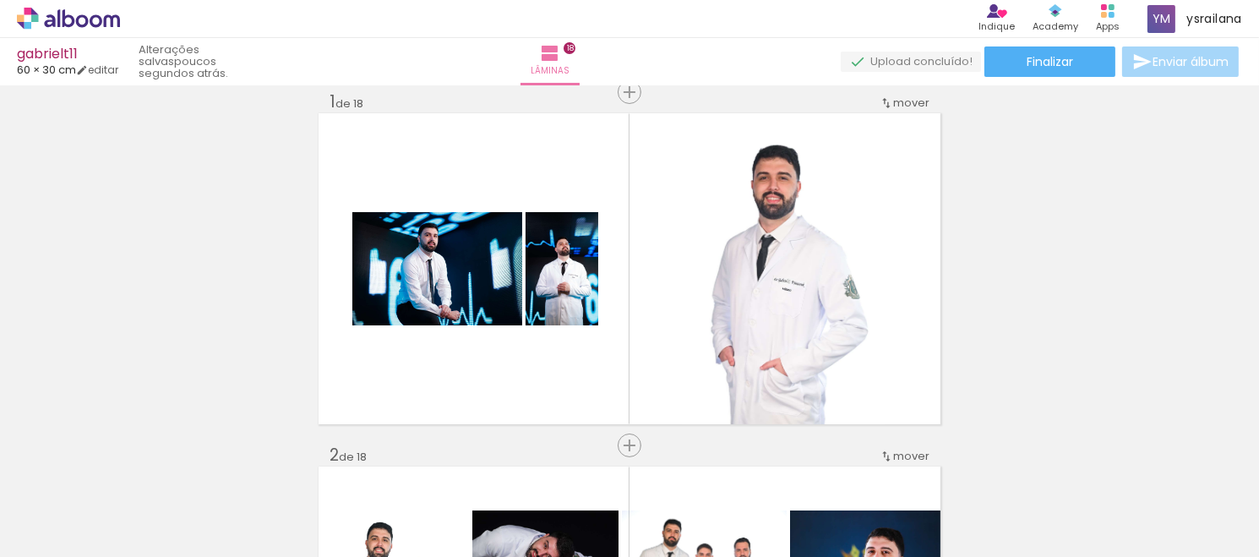
click at [463, 473] on iron-icon at bounding box center [460, 466] width 18 height 18
click at [271, 472] on iron-icon at bounding box center [263, 466] width 18 height 18
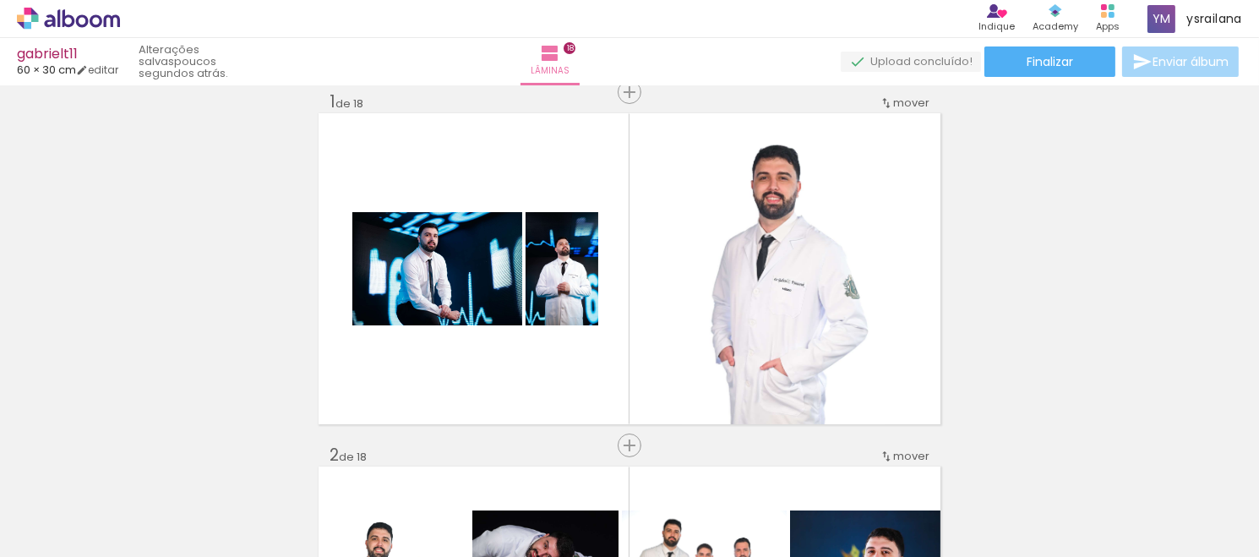
click at [362, 463] on iron-icon at bounding box center [358, 466] width 18 height 18
click at [396, 471] on iron-icon at bounding box center [389, 466] width 18 height 18
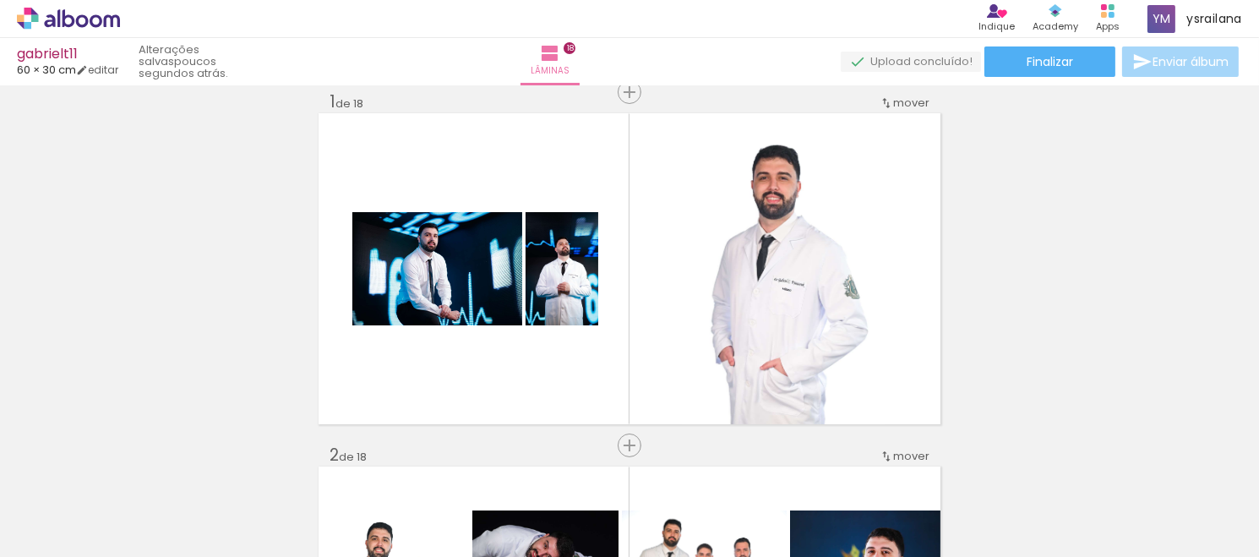
click at [405, 473] on iron-icon at bounding box center [401, 466] width 18 height 18
click at [404, 466] on iron-icon at bounding box center [401, 466] width 18 height 18
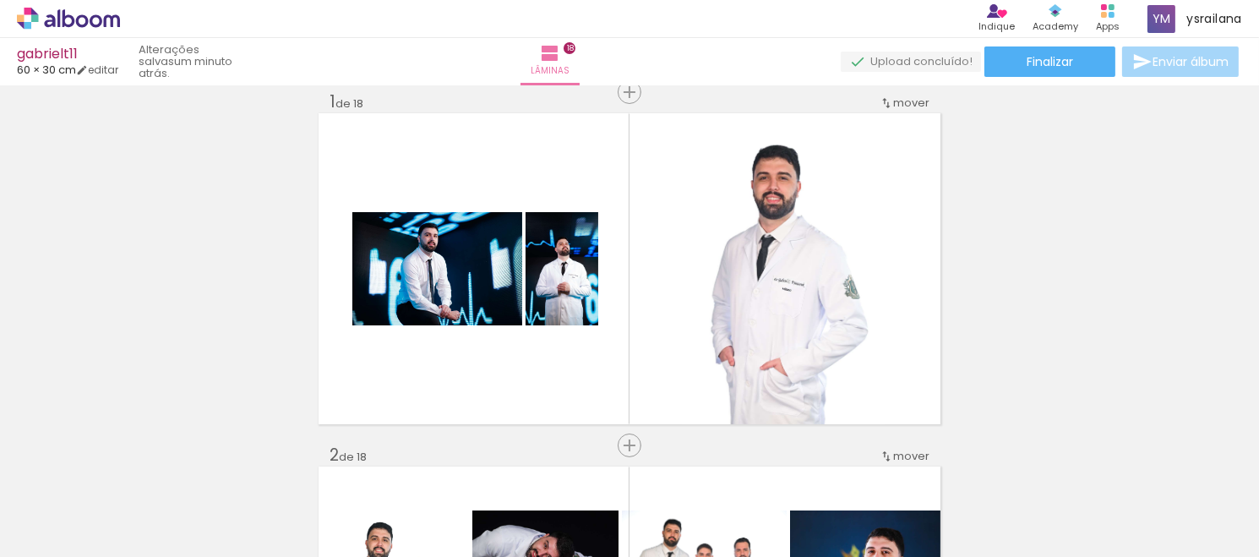
click at [404, 466] on iron-icon at bounding box center [401, 466] width 18 height 18
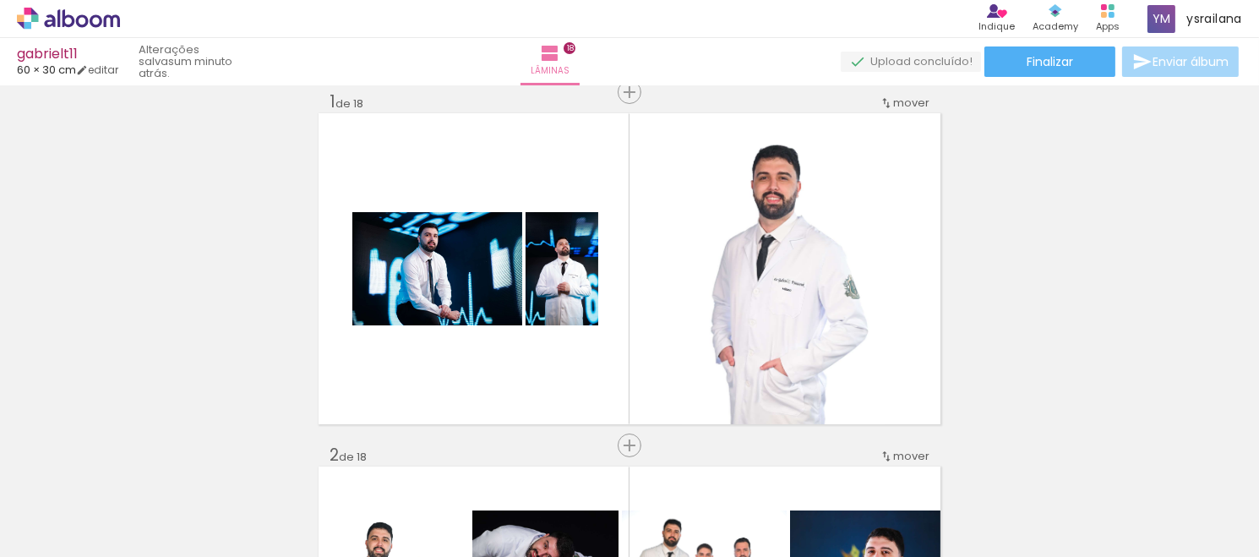
click at [404, 466] on iron-icon at bounding box center [401, 466] width 18 height 18
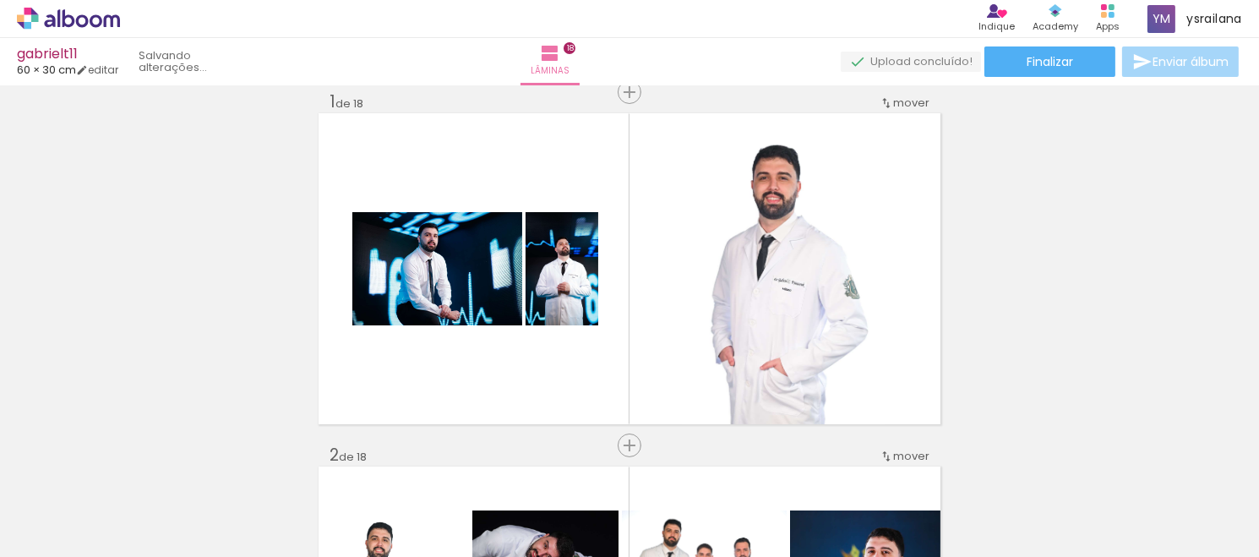
click at [404, 466] on iron-icon at bounding box center [401, 466] width 18 height 18
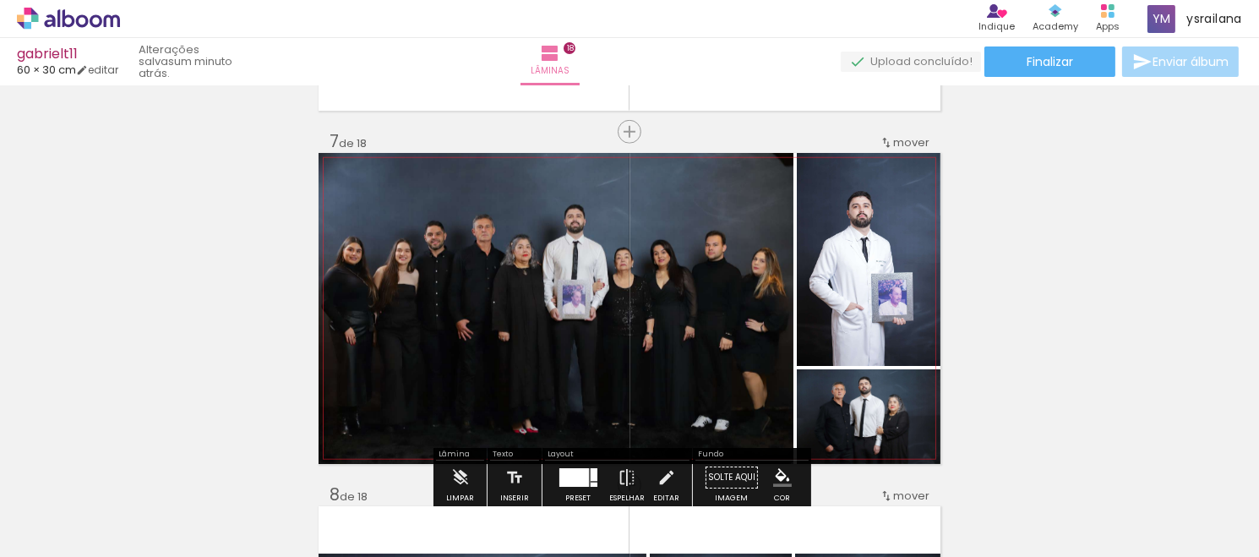
scroll to position [2141, 0]
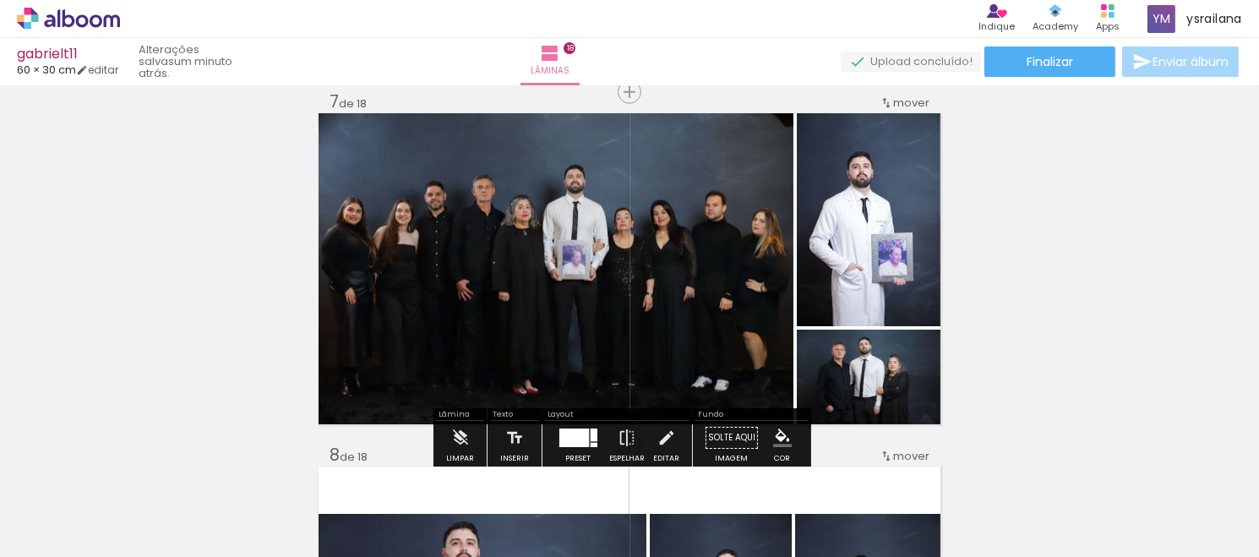
click at [598, 458] on iron-icon at bounding box center [591, 466] width 18 height 18
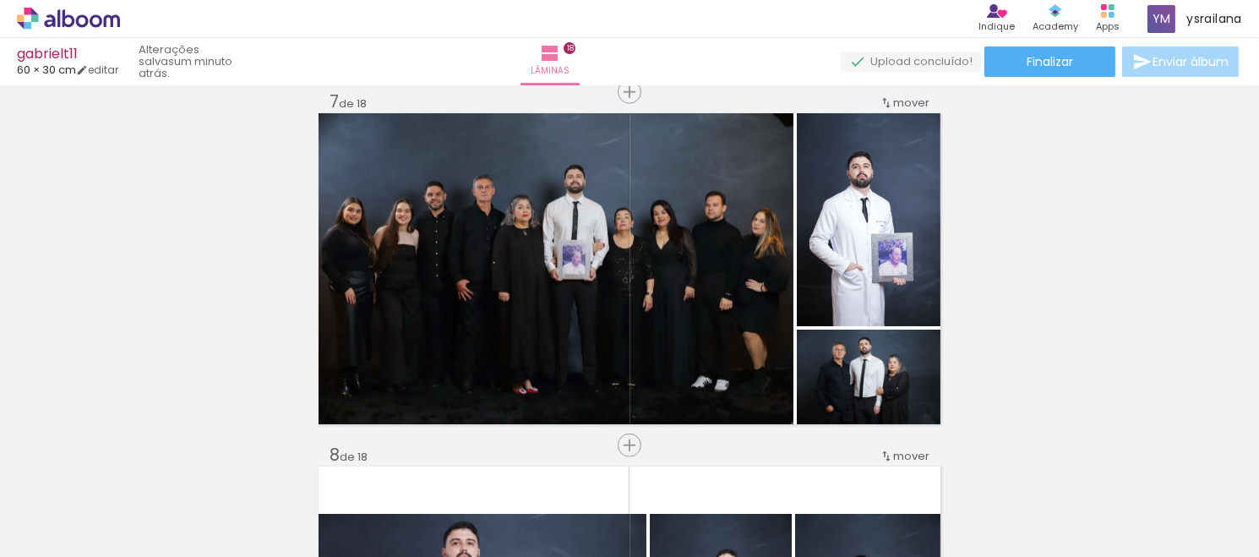
click at [598, 458] on iron-icon at bounding box center [591, 466] width 18 height 18
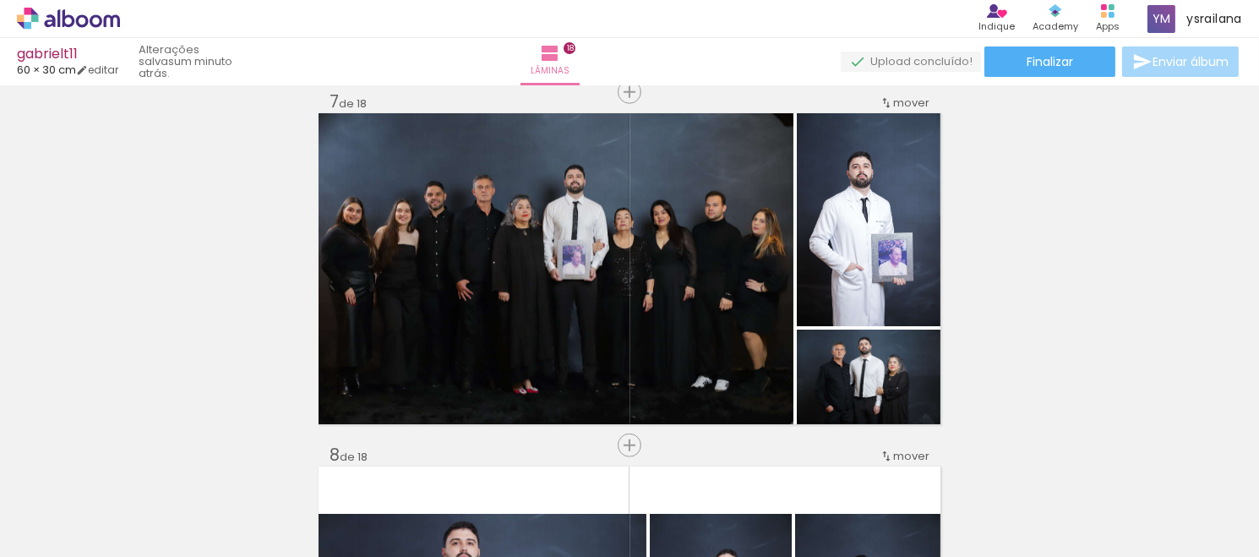
click at [598, 458] on iron-icon at bounding box center [591, 466] width 18 height 18
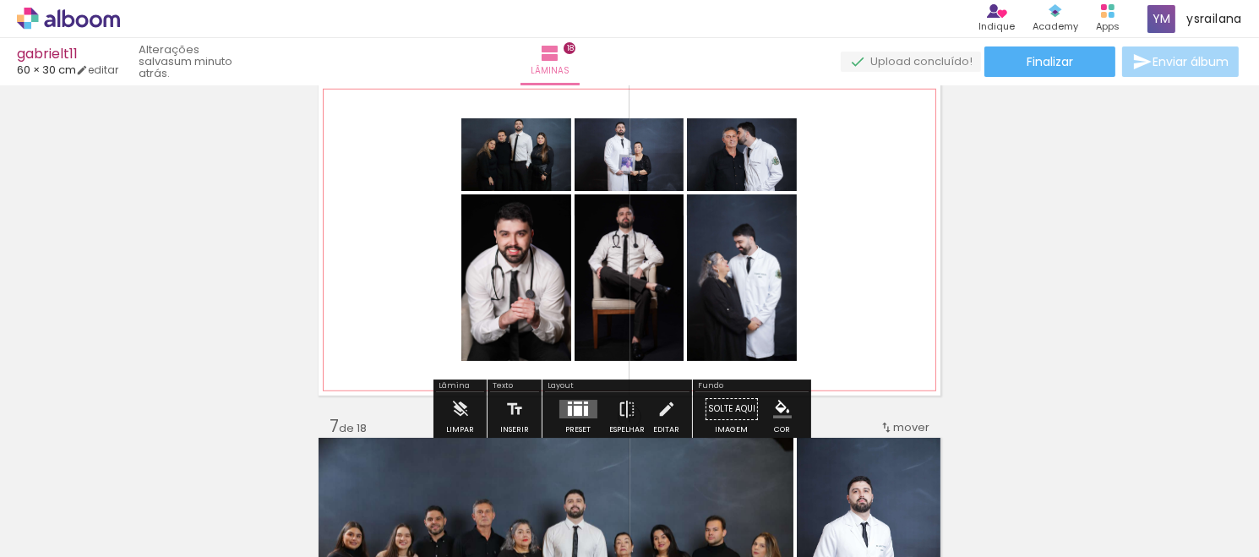
scroll to position [1788, 0]
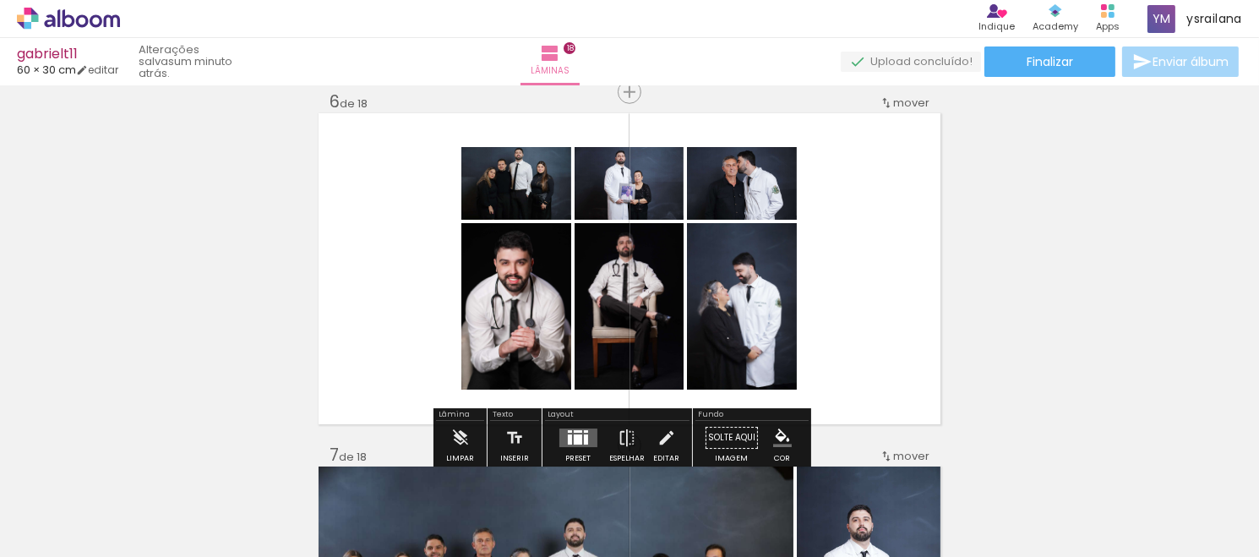
click at [691, 467] on iron-icon at bounding box center [685, 466] width 18 height 18
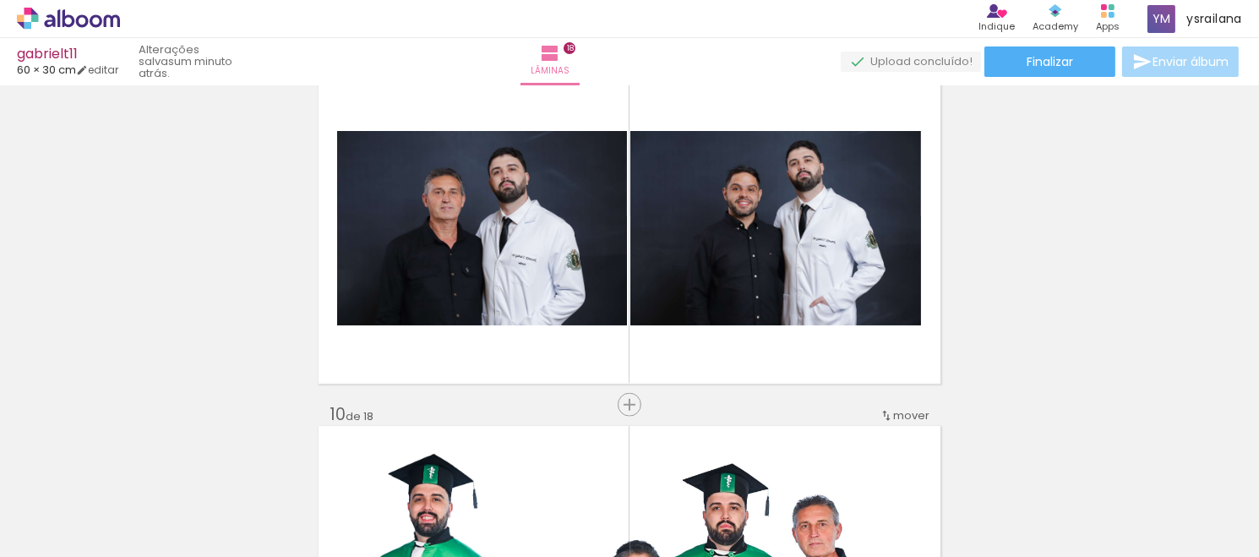
scroll to position [2929, 0]
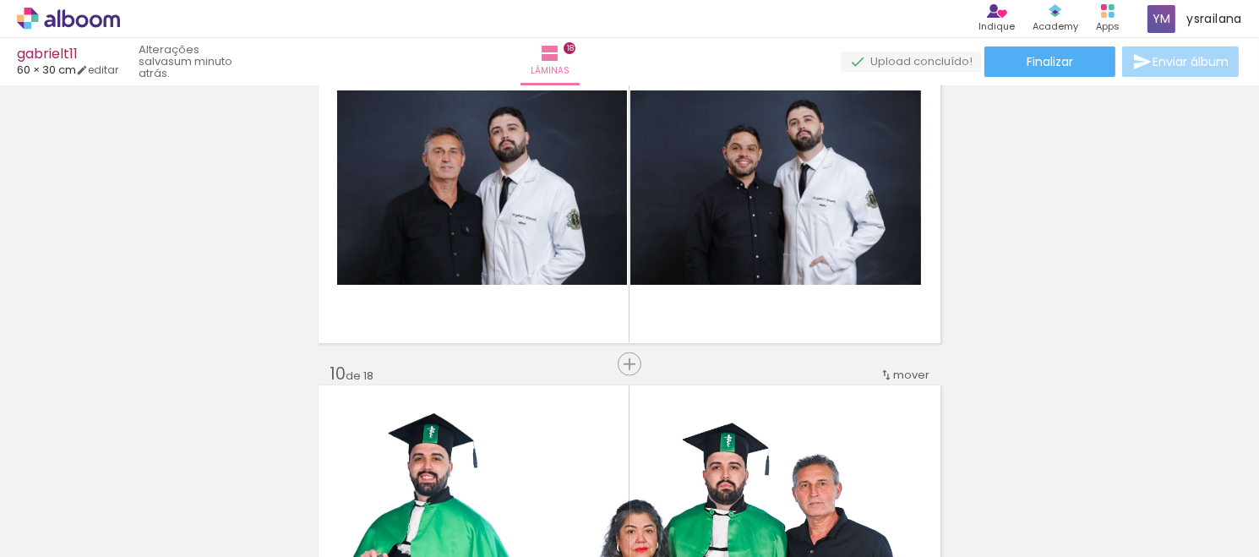
click at [688, 462] on iron-icon at bounding box center [684, 466] width 18 height 18
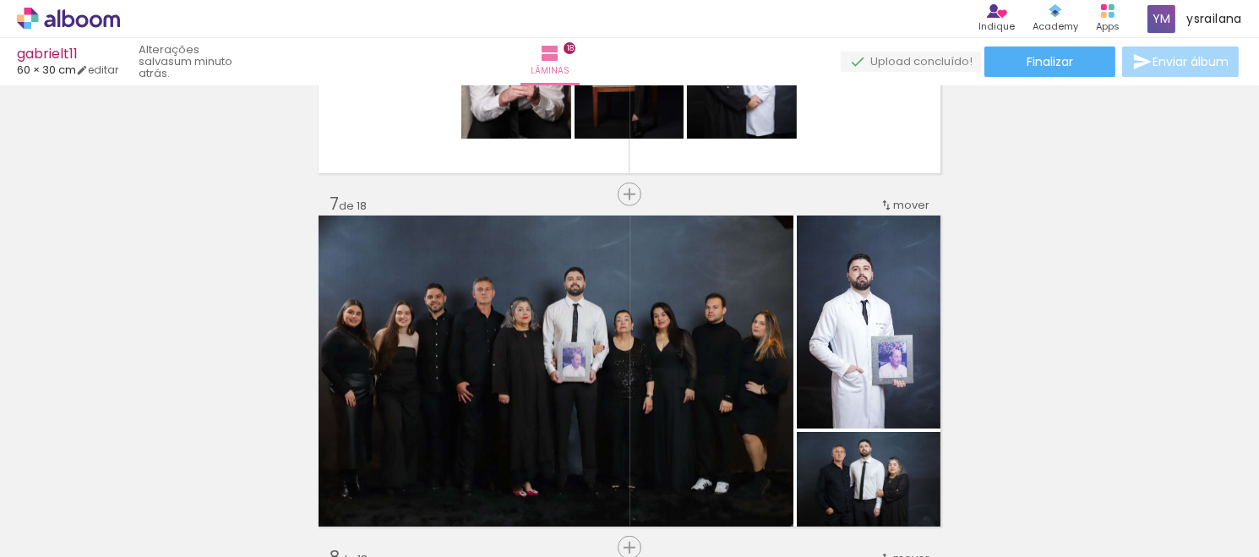
scroll to position [2000, 0]
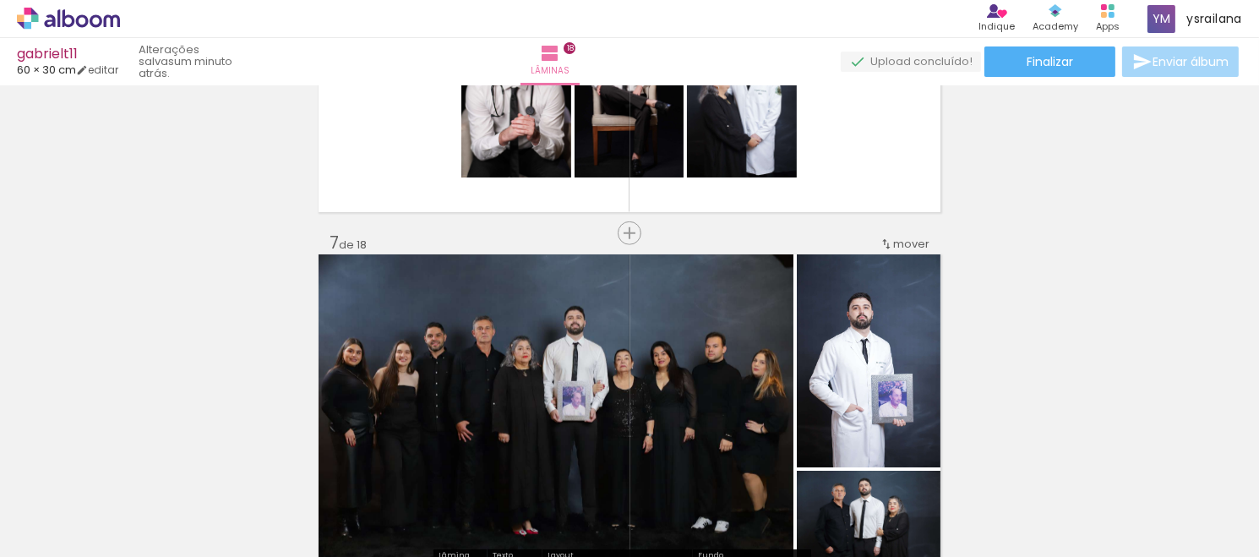
click at [685, 458] on iron-icon at bounding box center [678, 466] width 18 height 18
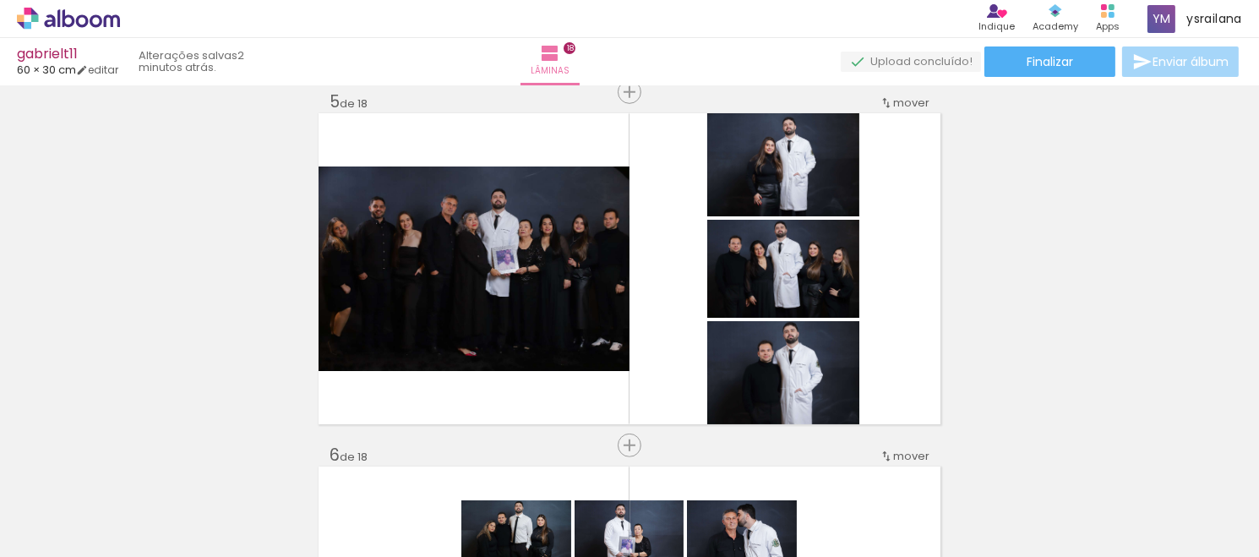
scroll to position [0, 3226]
click at [700, 473] on iron-icon at bounding box center [694, 466] width 18 height 18
click at [791, 463] on iron-icon at bounding box center [788, 466] width 18 height 18
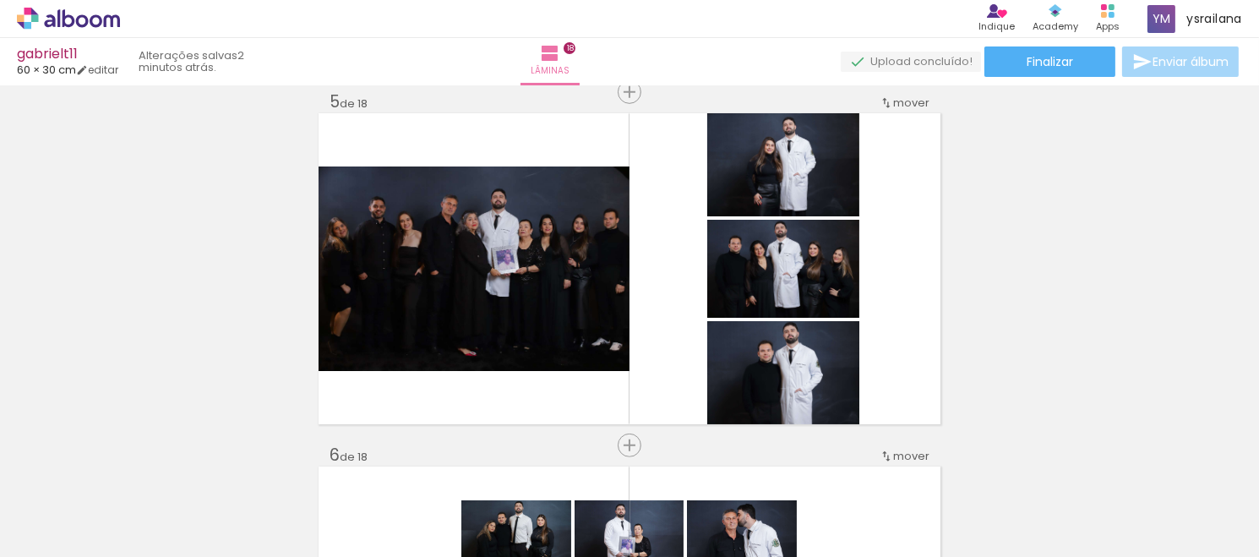
click at [700, 458] on iron-icon at bounding box center [696, 466] width 18 height 18
click at [794, 462] on iron-icon at bounding box center [791, 466] width 18 height 18
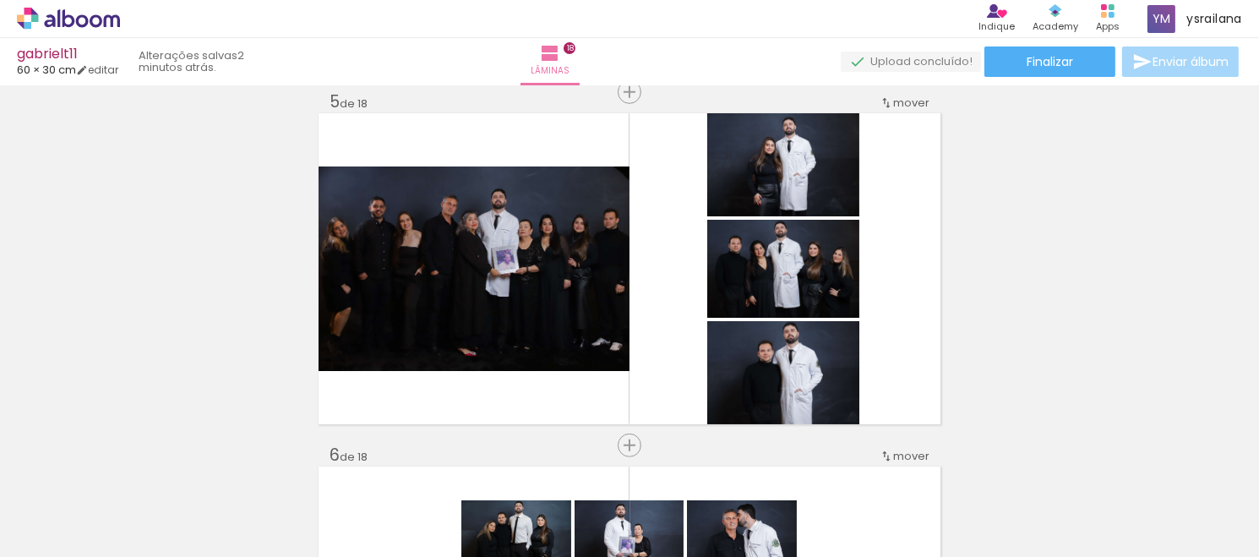
click at [1021, 534] on div at bounding box center [1017, 500] width 84 height 84
click at [1063, 468] on iron-icon at bounding box center [1059, 466] width 18 height 18
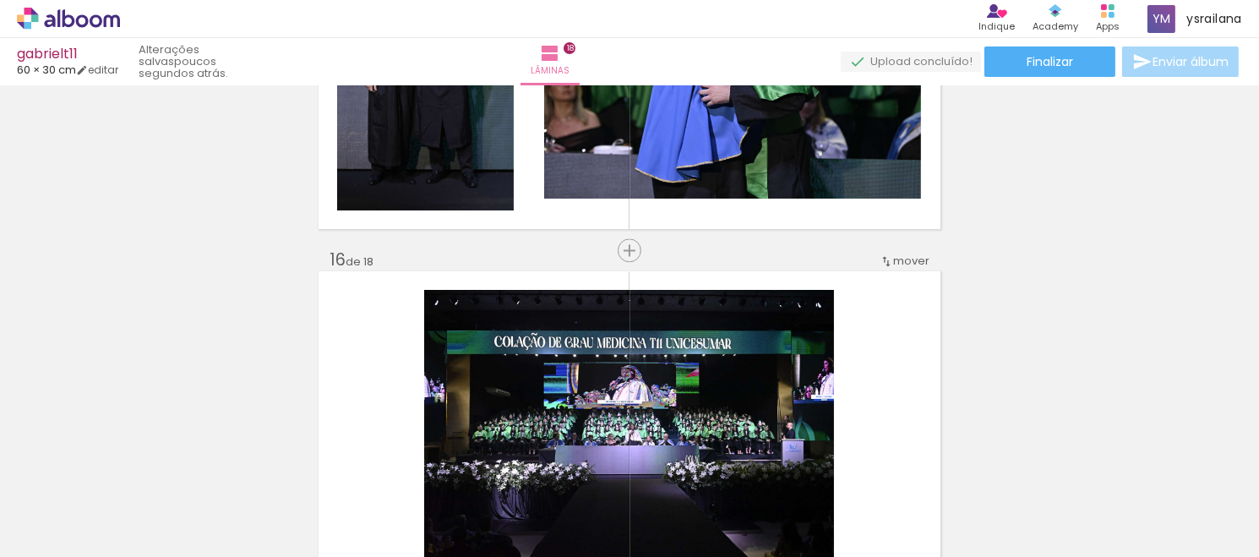
scroll to position [5102, 0]
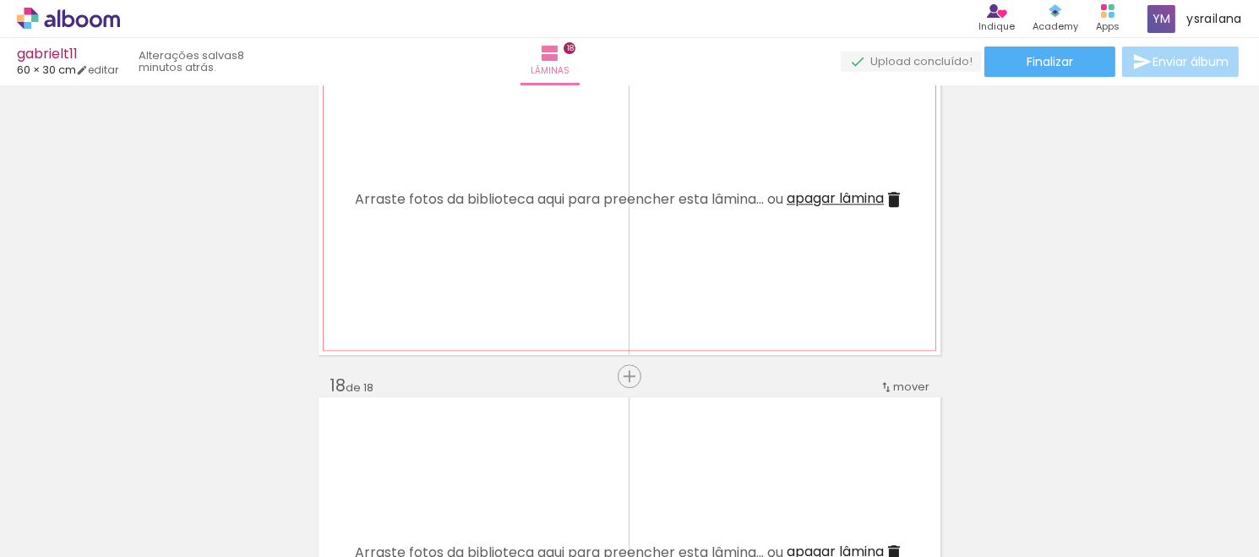
scroll to position [5748, 0]
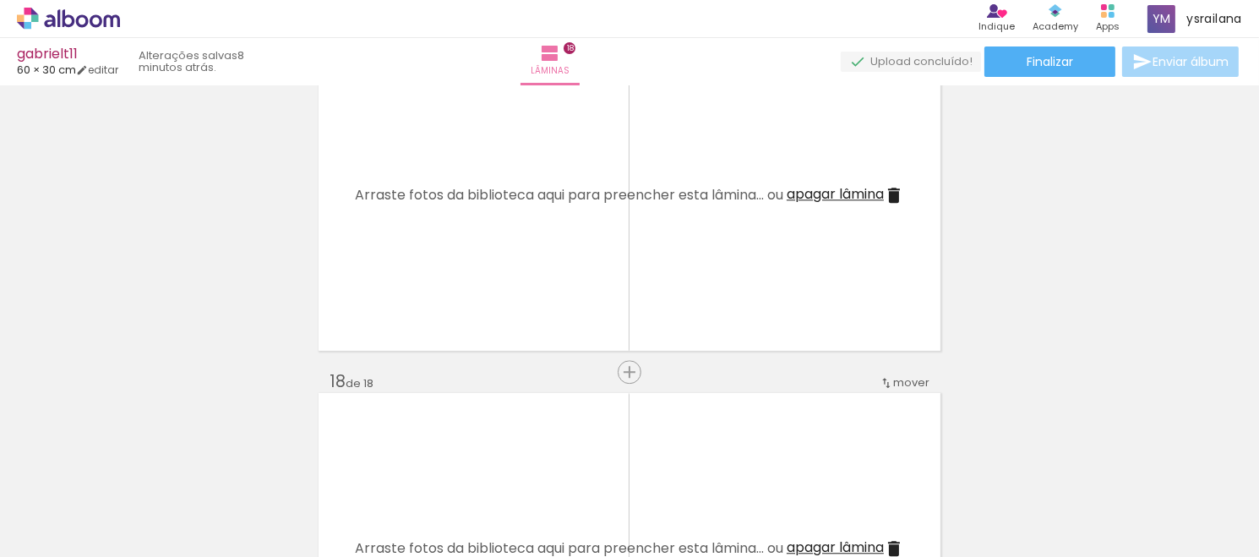
click at [422, 473] on iron-icon at bounding box center [416, 466] width 18 height 18
click at [38, 537] on span "Adicionar Fotos" at bounding box center [60, 534] width 51 height 19
click at [0, 0] on input "file" at bounding box center [0, 0] width 0 height 0
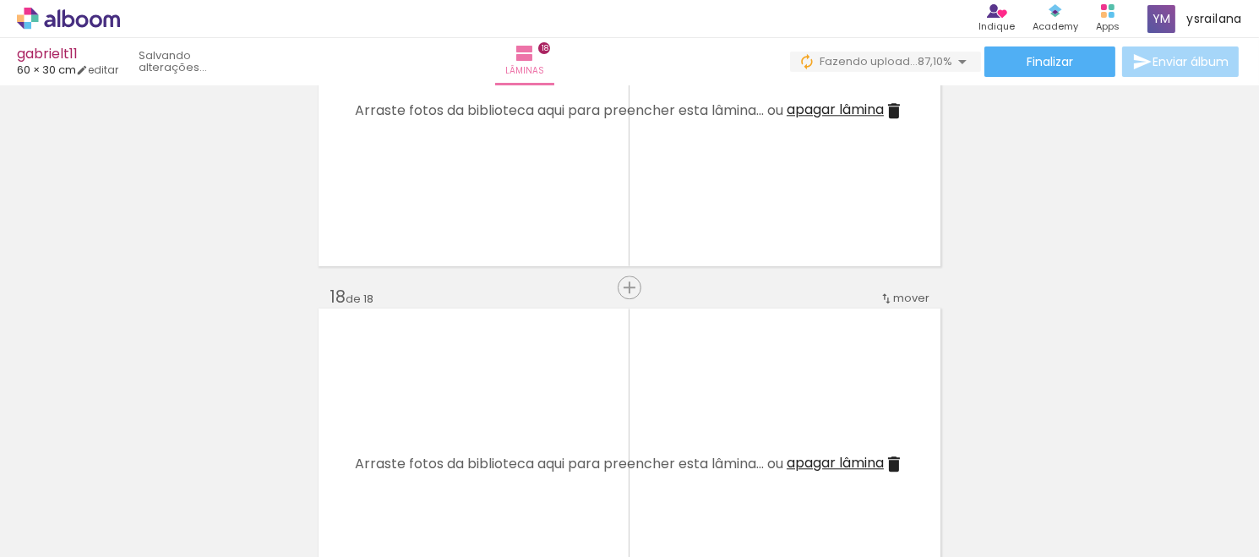
scroll to position [0, 4754]
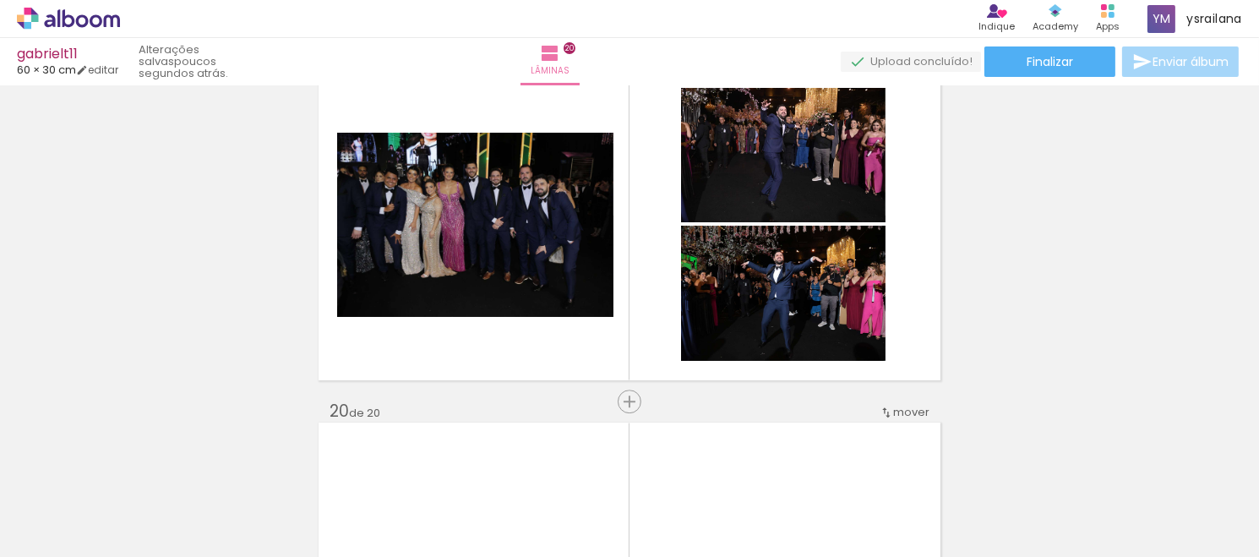
scroll to position [6353, 0]
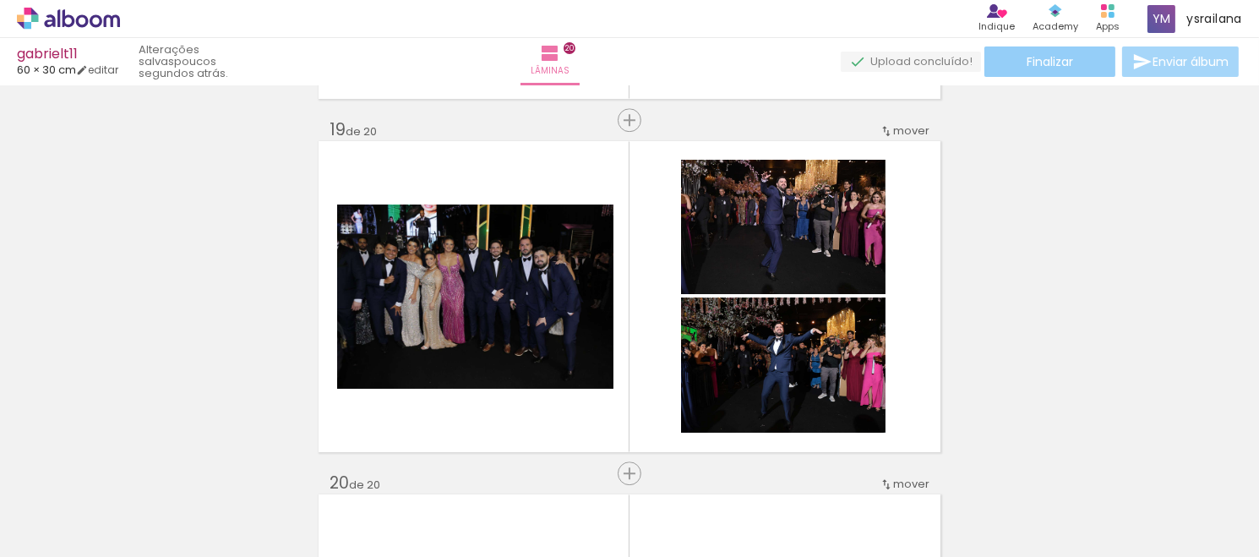
click at [1027, 65] on span "Finalizar" at bounding box center [1050, 62] width 46 height 12
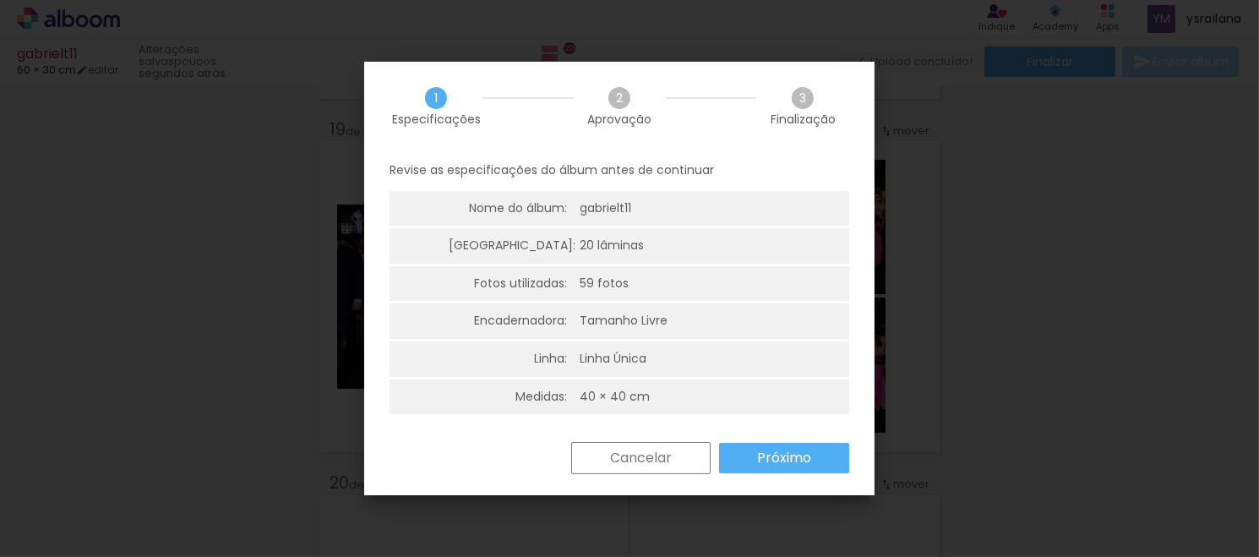
scroll to position [3, 0]
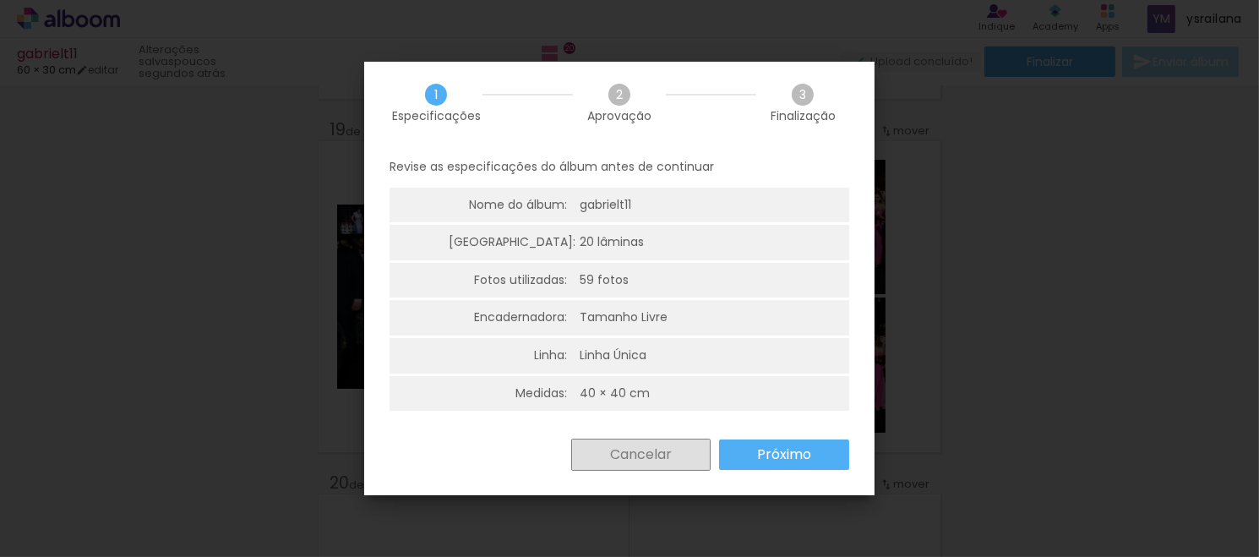
drag, startPoint x: 668, startPoint y: 439, endPoint x: 341, endPoint y: 200, distance: 404.1
click at [662, 435] on div "1 Especificações 2 Aprovação 3 Finalização Revise as especificações do álbum an…" at bounding box center [619, 279] width 511 height 434
click at [0, 0] on slot "Cancelar" at bounding box center [0, 0] width 0 height 0
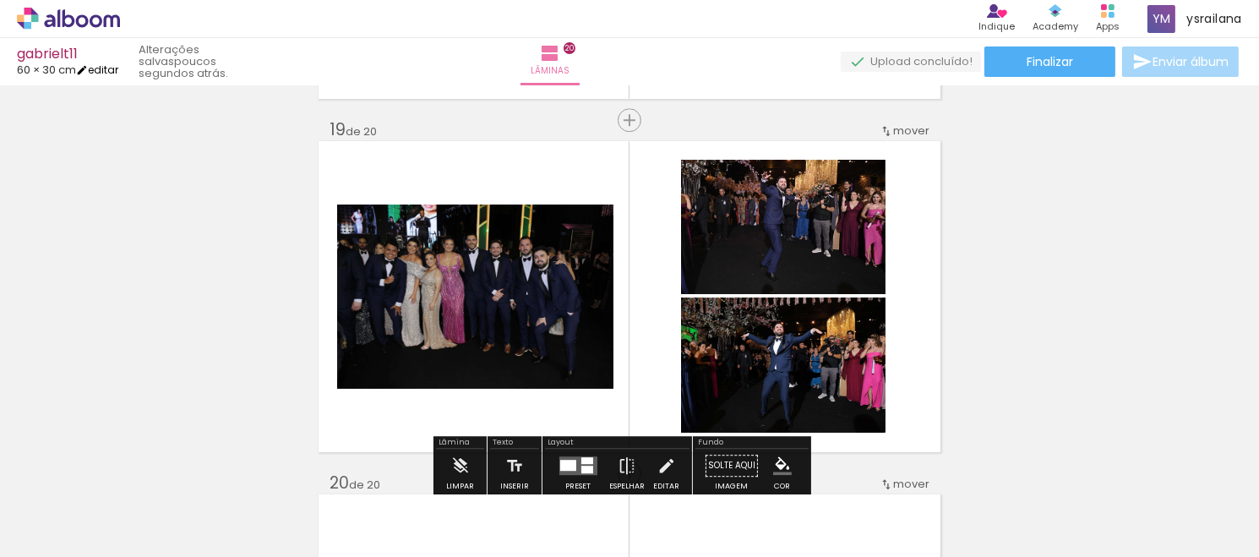
click at [88, 65] on iron-icon at bounding box center [82, 70] width 12 height 12
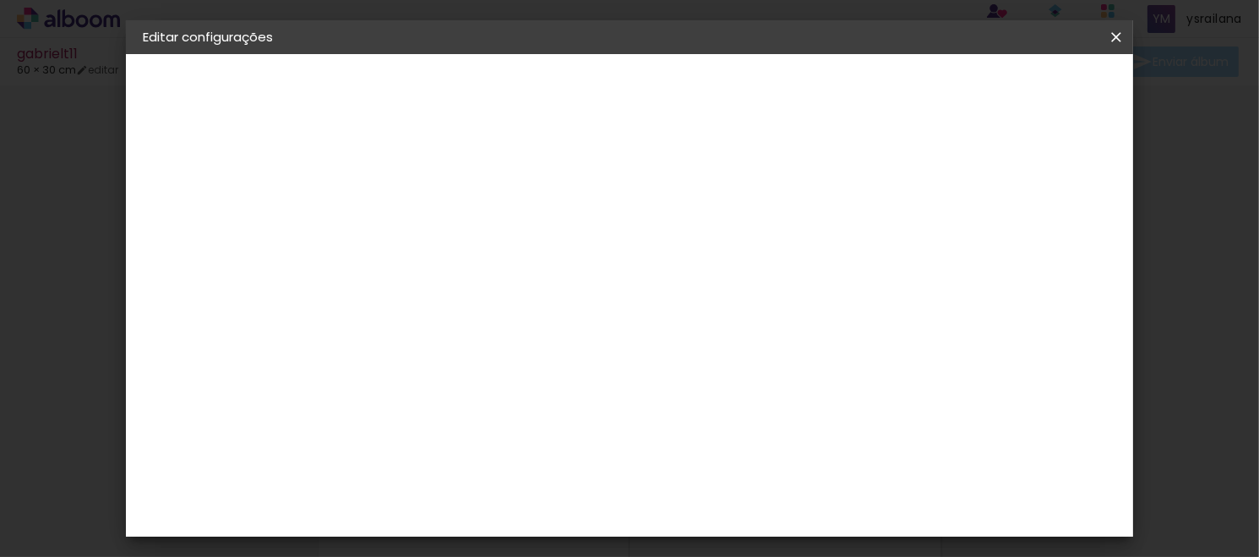
scroll to position [42, 0]
type input "5"
type paper-input "5"
click at [910, 243] on input "5" at bounding box center [897, 255] width 30 height 25
type input "2"
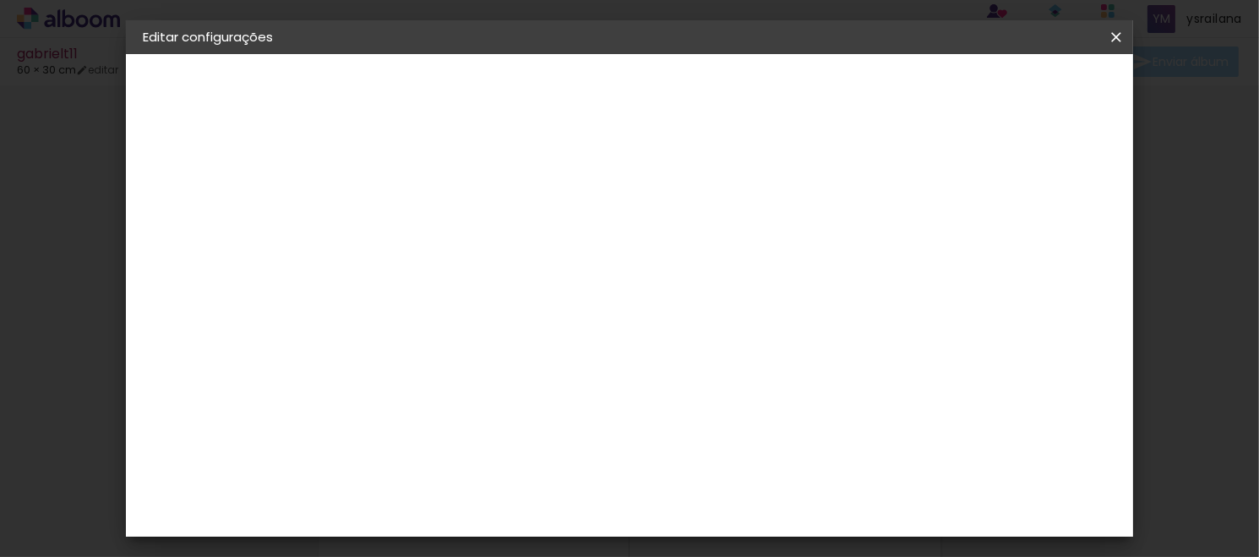
type paper-input "2"
click at [432, 151] on input "2" at bounding box center [408, 151] width 58 height 21
click at [741, 84] on span "Salvar configurações" at bounding box center [698, 96] width 86 height 24
type input "JPG"
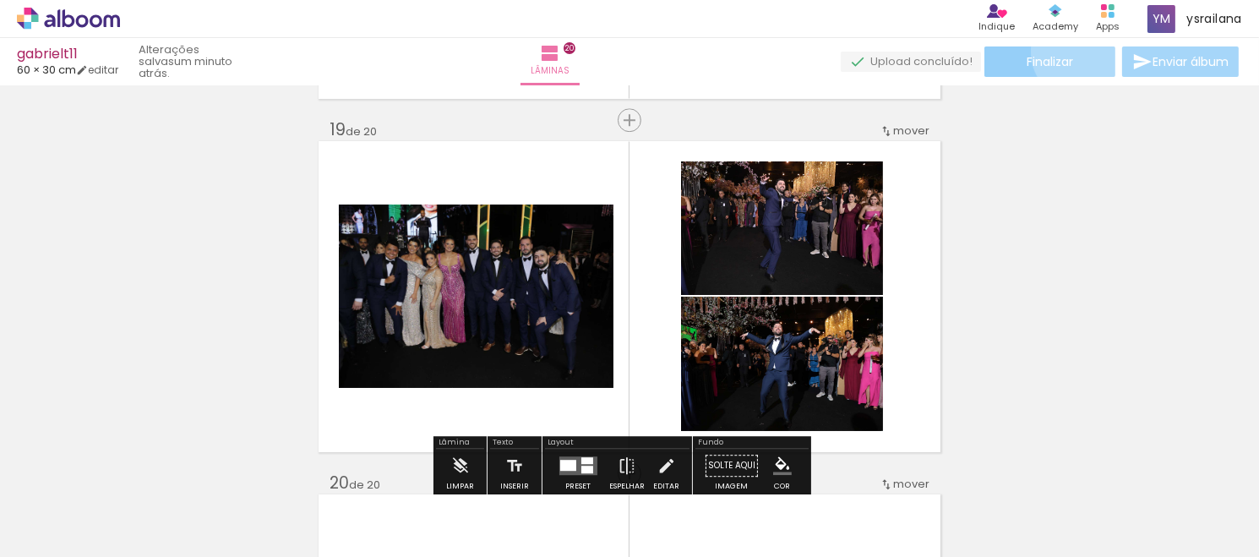
click at [1079, 51] on paper-button "Finalizar" at bounding box center [1050, 61] width 131 height 30
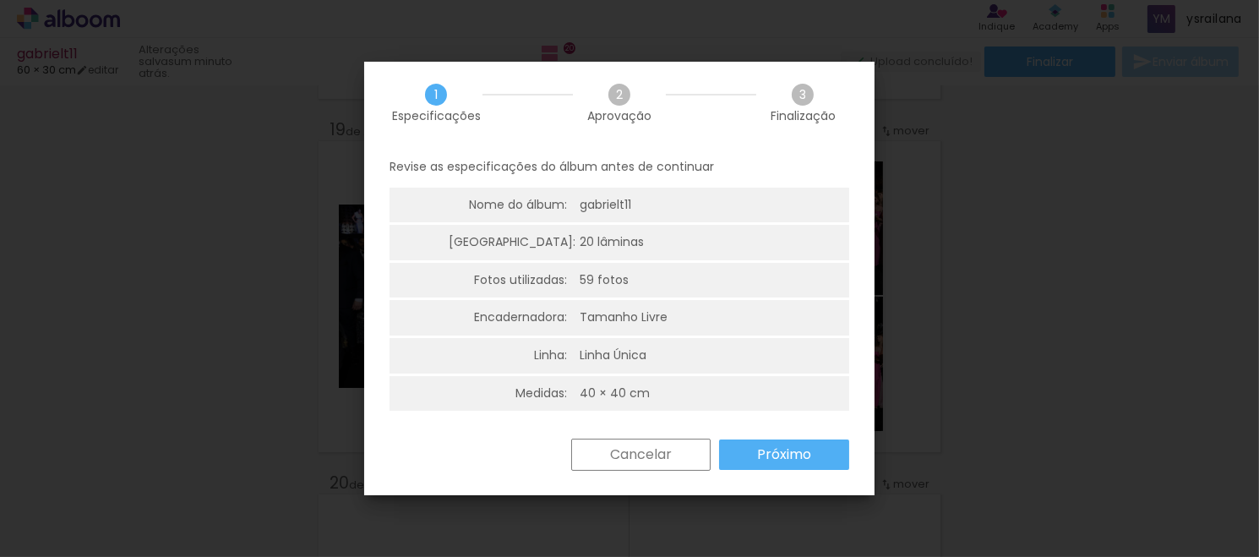
drag, startPoint x: 589, startPoint y: 387, endPoint x: 667, endPoint y: 391, distance: 77.8
click at [667, 391] on li "Medidas: 40 × 40 cm" at bounding box center [620, 394] width 460 height 36
drag, startPoint x: 604, startPoint y: 390, endPoint x: 677, endPoint y: 389, distance: 73.5
click at [677, 389] on li "Medidas: 40 × 40 cm" at bounding box center [620, 394] width 460 height 36
click at [0, 0] on slot "Próximo" at bounding box center [0, 0] width 0 height 0
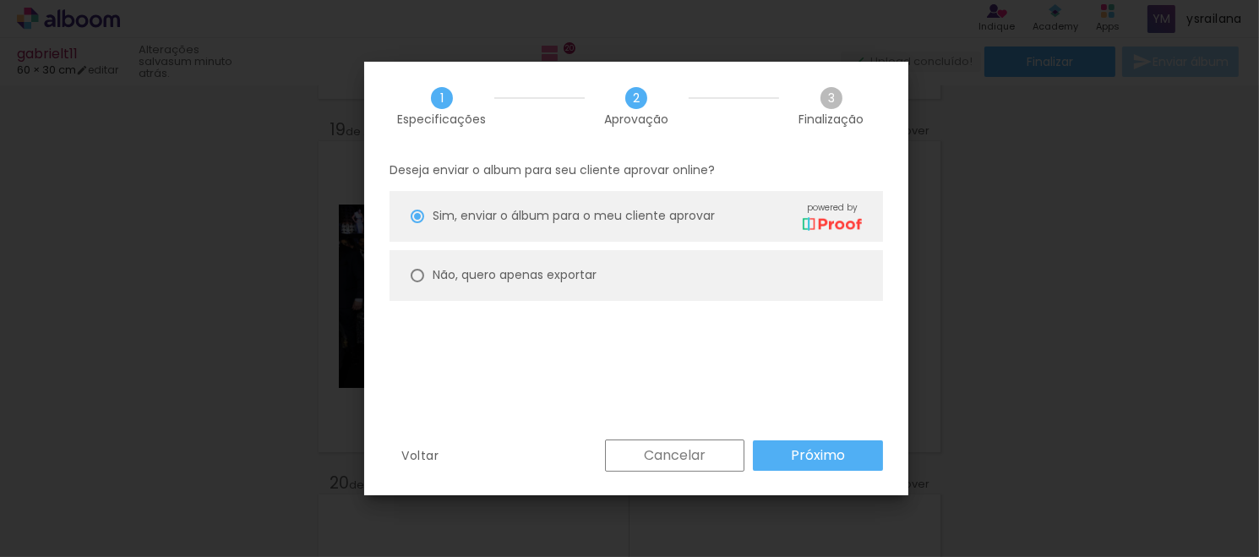
click at [0, 0] on slot "Não, quero apenas exportar" at bounding box center [0, 0] width 0 height 0
type paper-radio-button "on"
click at [0, 0] on slot "Próximo" at bounding box center [0, 0] width 0 height 0
type input "Alta, 300 DPI"
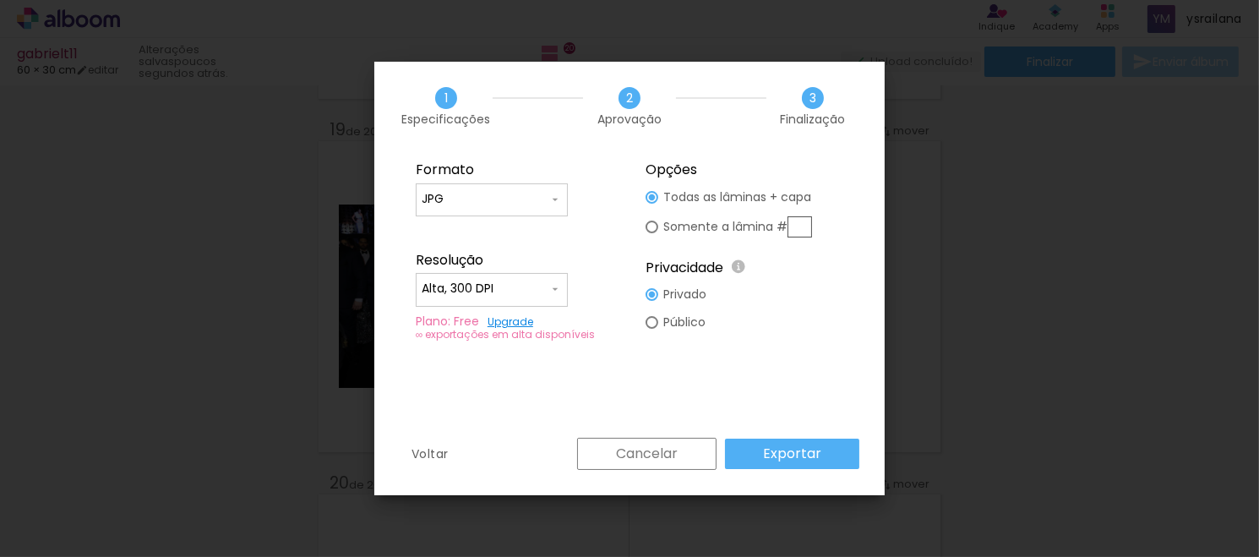
click at [549, 286] on iron-icon at bounding box center [556, 289] width 14 height 14
click at [549, 286] on paper-item "Alta, 300 DPI" at bounding box center [492, 287] width 152 height 34
click at [0, 0] on slot "Somente a lâmina #" at bounding box center [0, 0] width 0 height 0
type paper-radio-button "on"
click at [0, 0] on slot "Todas as lâminas + capa" at bounding box center [0, 0] width 0 height 0
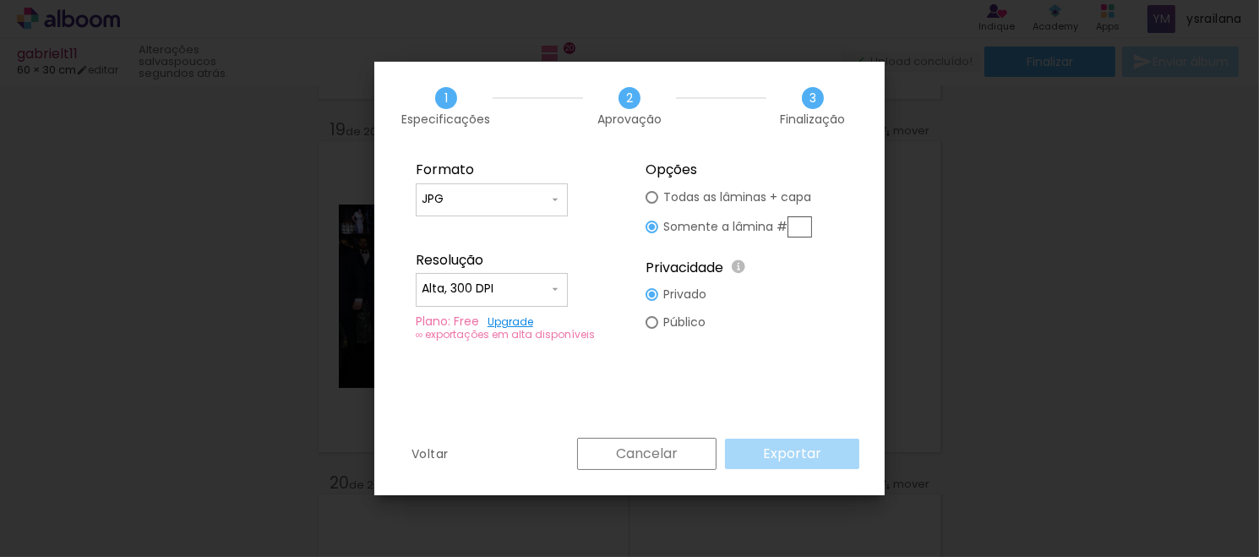
type paper-radio-button "on"
click at [512, 316] on link "Upgrade" at bounding box center [511, 321] width 46 height 14
click at [0, 0] on slot "Somente a lâmina #" at bounding box center [0, 0] width 0 height 0
type paper-radio-button "on"
click at [795, 221] on input "text" at bounding box center [800, 226] width 25 height 21
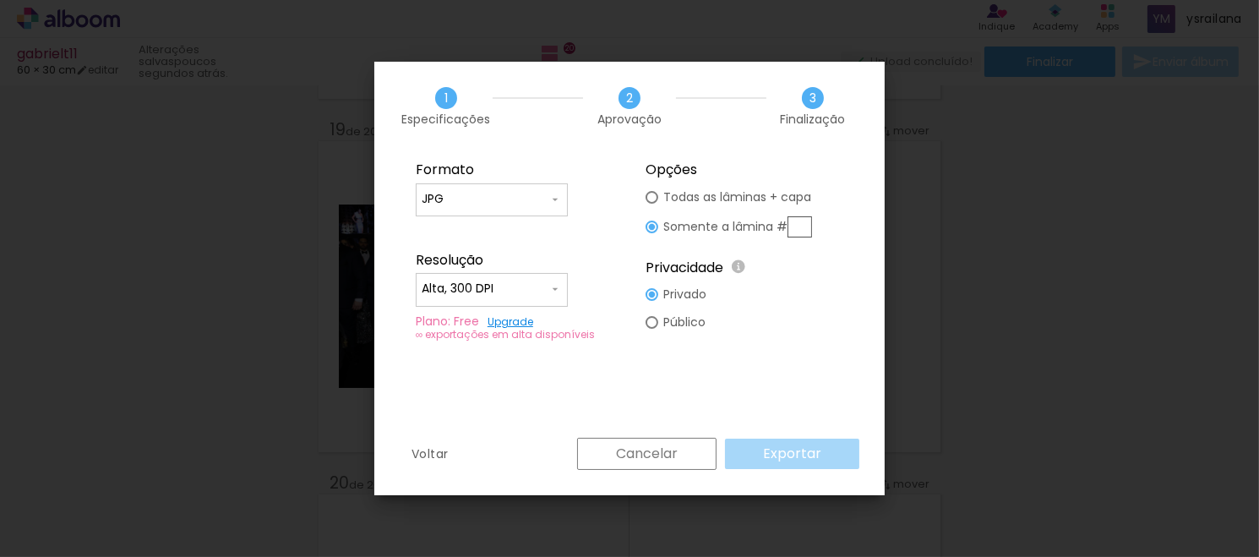
drag, startPoint x: 714, startPoint y: 79, endPoint x: 888, endPoint y: 85, distance: 174.3
click at [888, 85] on body "link( href="../../bower_components/polymer/polymer.html" rel="import" ) picture…" at bounding box center [629, 278] width 1259 height 557
click at [808, 221] on input "text" at bounding box center [800, 226] width 25 height 21
type input "1"
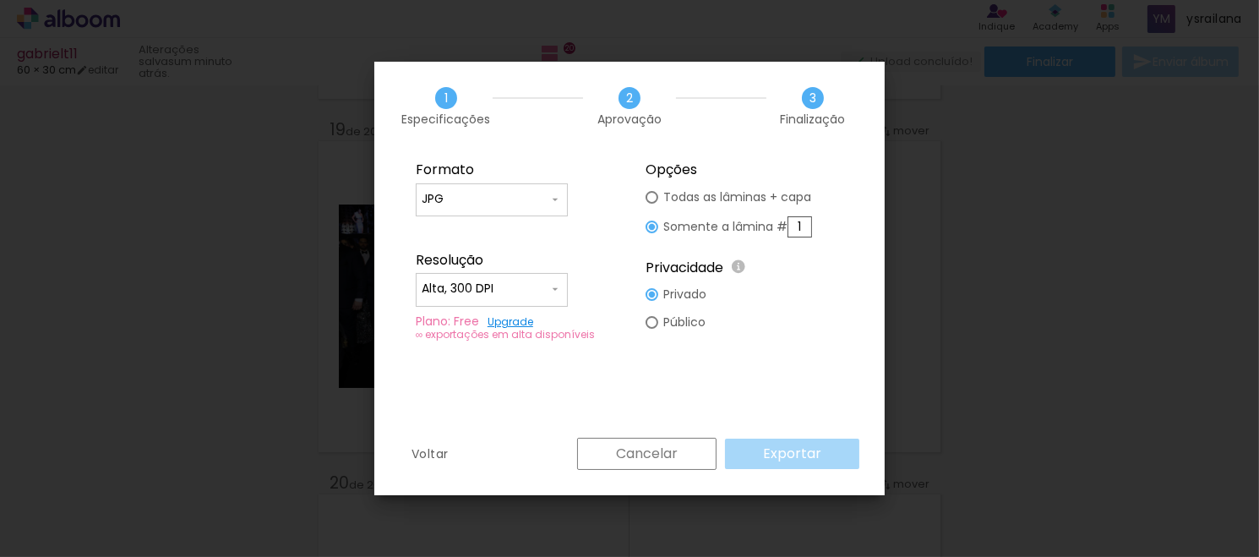
scroll to position [0, 0]
type input "1"
